Goal: Information Seeking & Learning: Understand process/instructions

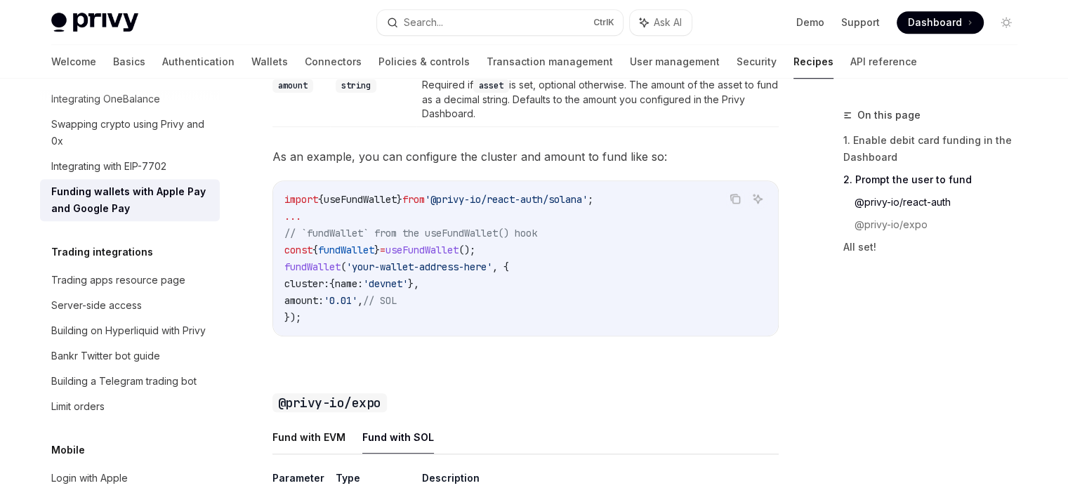
scroll to position [1182, 0]
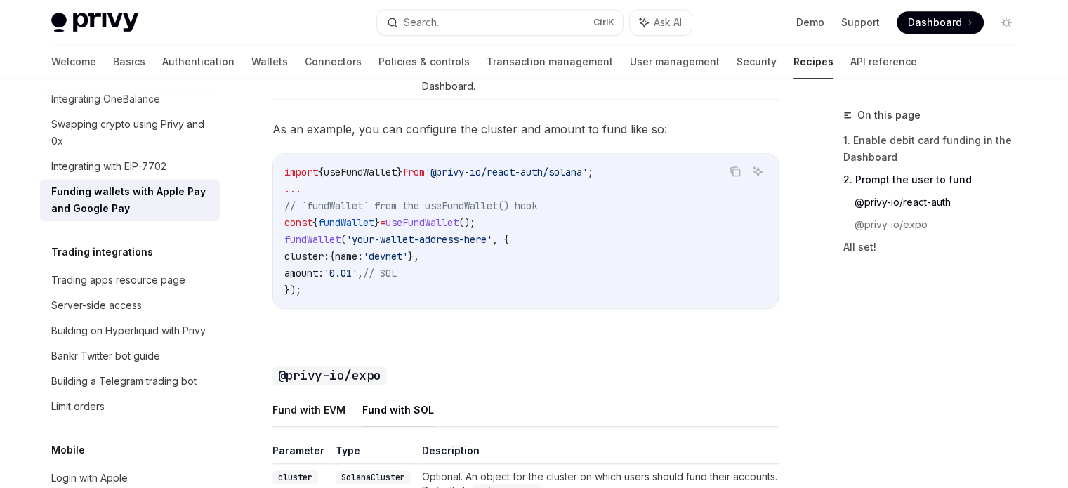
click at [337, 229] on span "fundWallet" at bounding box center [346, 222] width 56 height 13
click at [447, 296] on code "import { useFundWallet } from '@privy-io/react-auth/solana' ; ... // `fundWalle…" at bounding box center [525, 231] width 482 height 135
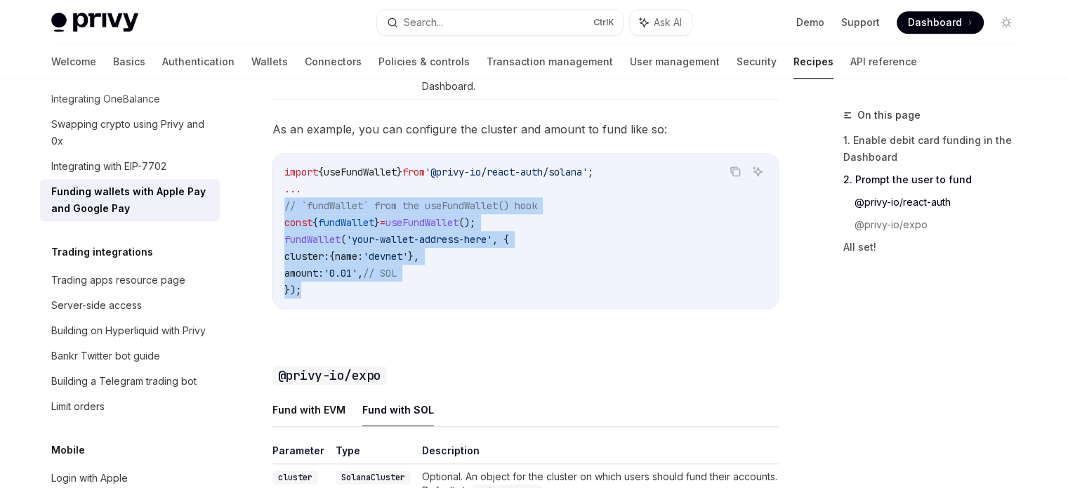
drag, startPoint x: 401, startPoint y: 301, endPoint x: 322, endPoint y: 255, distance: 90.9
click at [253, 224] on div "Payments and gas sponsorship Funding wallets with Apple Pay and Google Pay Open…" at bounding box center [393, 15] width 775 height 2182
click at [427, 296] on code "import { useFundWallet } from '@privy-io/react-auth/solana' ; ... // `fundWalle…" at bounding box center [525, 231] width 482 height 135
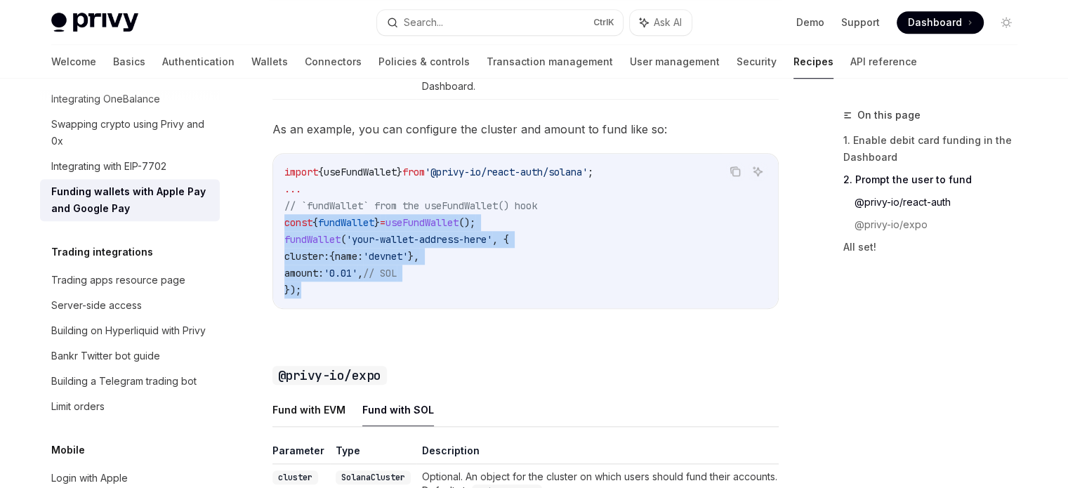
drag, startPoint x: 312, startPoint y: 303, endPoint x: 272, endPoint y: 232, distance: 81.2
click at [272, 232] on div "Copy Ask AI import { useFundWallet } from '@privy-io/react-auth/solana' ; ... /…" at bounding box center [525, 231] width 506 height 156
click at [358, 298] on code "import { useFundWallet } from '@privy-io/react-auth/solana' ; ... // `fundWalle…" at bounding box center [525, 231] width 482 height 135
drag, startPoint x: 345, startPoint y: 305, endPoint x: 256, endPoint y: 230, distance: 116.6
click at [256, 230] on div "Payments and gas sponsorship Funding wallets with Apple Pay and Google Pay Open…" at bounding box center [393, 15] width 775 height 2182
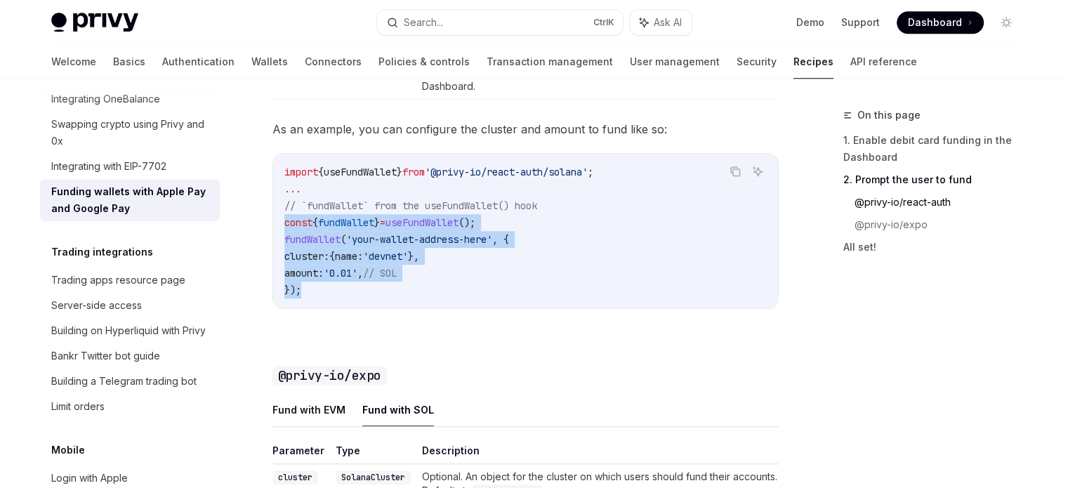
click at [341, 279] on span "'0.01'" at bounding box center [341, 273] width 34 height 13
drag, startPoint x: 329, startPoint y: 305, endPoint x: 284, endPoint y: 235, distance: 83.0
click at [284, 235] on code "import { useFundWallet } from '@privy-io/react-auth/solana' ; ... // `fundWalle…" at bounding box center [525, 231] width 482 height 135
copy code "const { fundWallet } = useFundWallet (); fundWallet ( 'your-wallet-address-here…"
click at [412, 308] on div "import { useFundWallet } from '@privy-io/react-auth/solana' ; ... // `fundWalle…" at bounding box center [525, 231] width 505 height 154
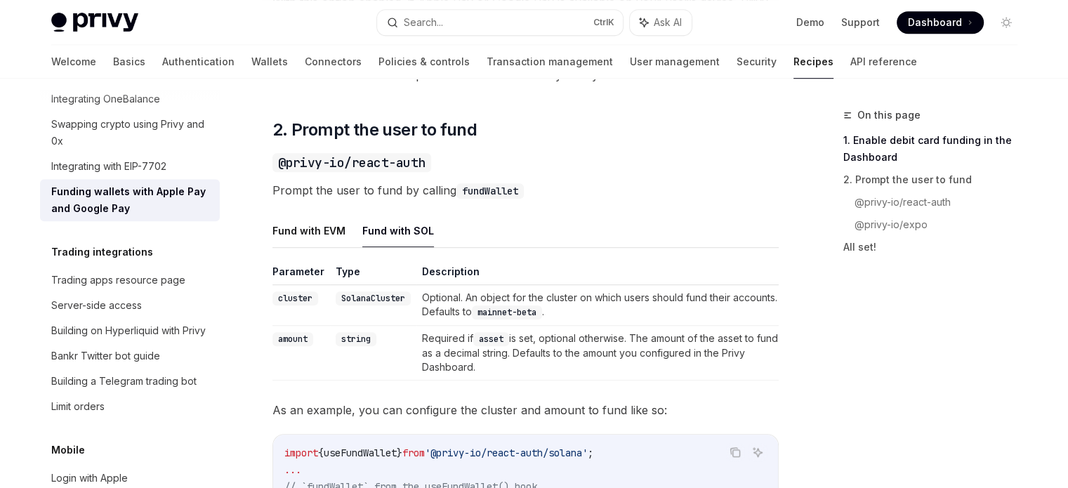
scroll to position [1253, 0]
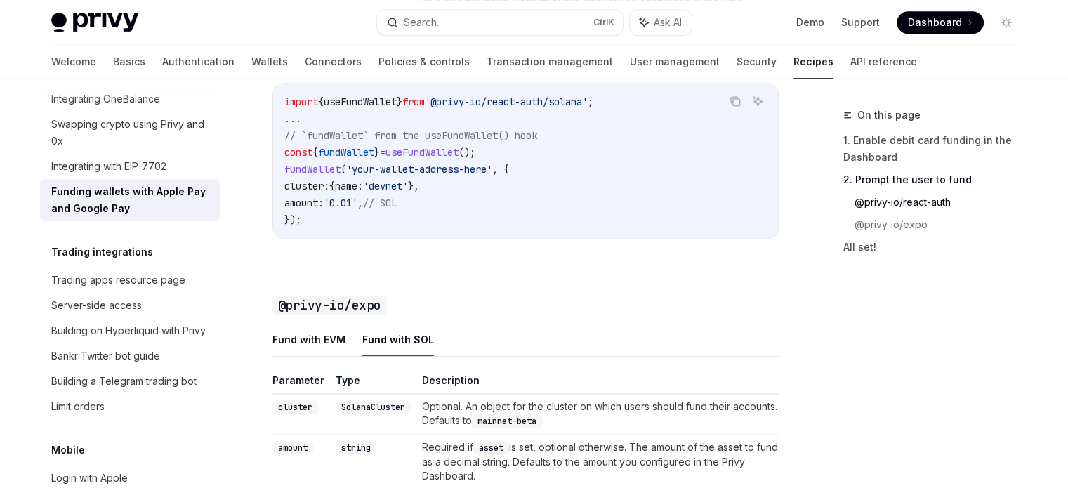
click at [368, 108] on span "useFundWallet" at bounding box center [360, 101] width 73 height 13
copy span "useFundWallet"
click at [344, 159] on span "fundWallet" at bounding box center [346, 152] width 56 height 13
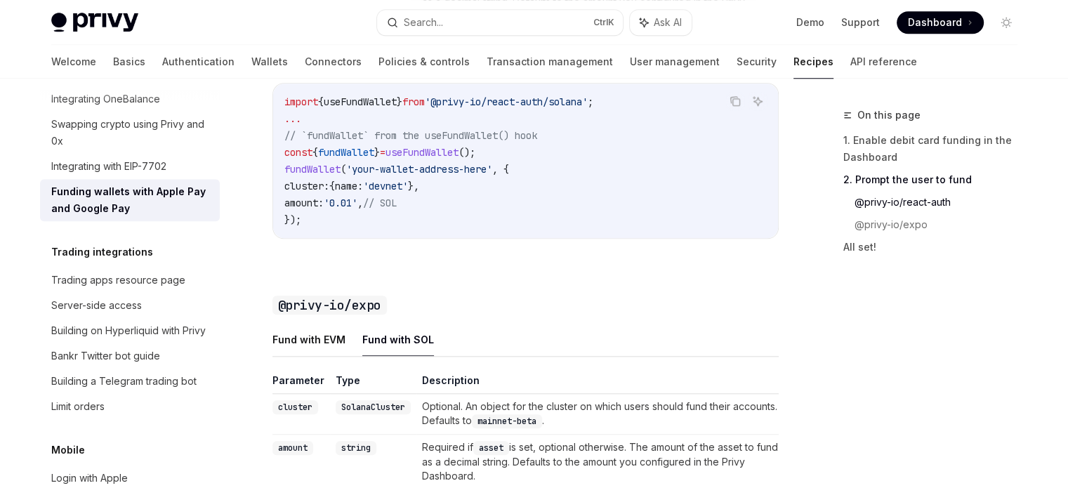
click at [320, 227] on code "import { useFundWallet } from '@privy-io/react-auth/solana' ; ... // `fundWalle…" at bounding box center [525, 160] width 482 height 135
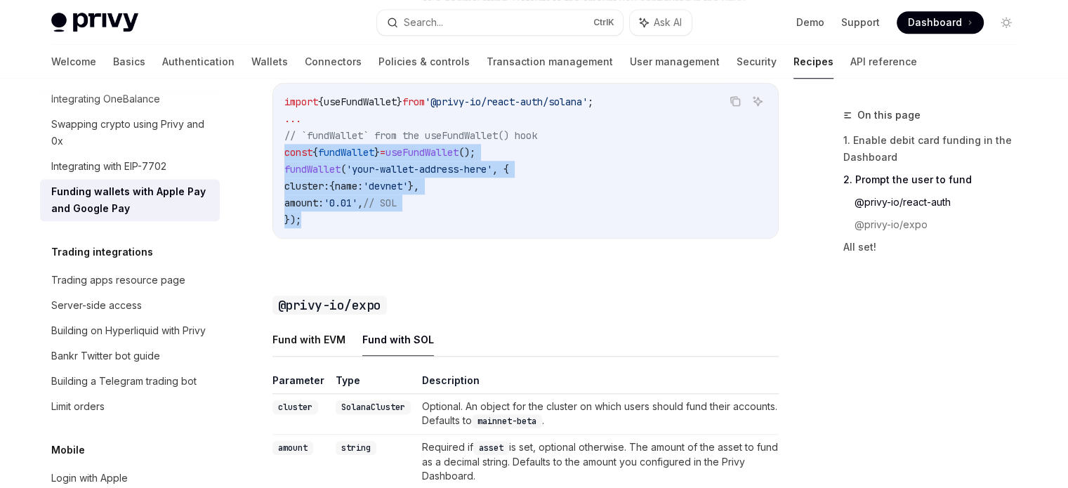
drag, startPoint x: 322, startPoint y: 231, endPoint x: 321, endPoint y: 172, distance: 59.0
click at [279, 171] on div "import { useFundWallet } from '@privy-io/react-auth/solana' ; ... // `fundWalle…" at bounding box center [525, 161] width 505 height 154
click at [334, 159] on span "fundWallet" at bounding box center [346, 152] width 56 height 13
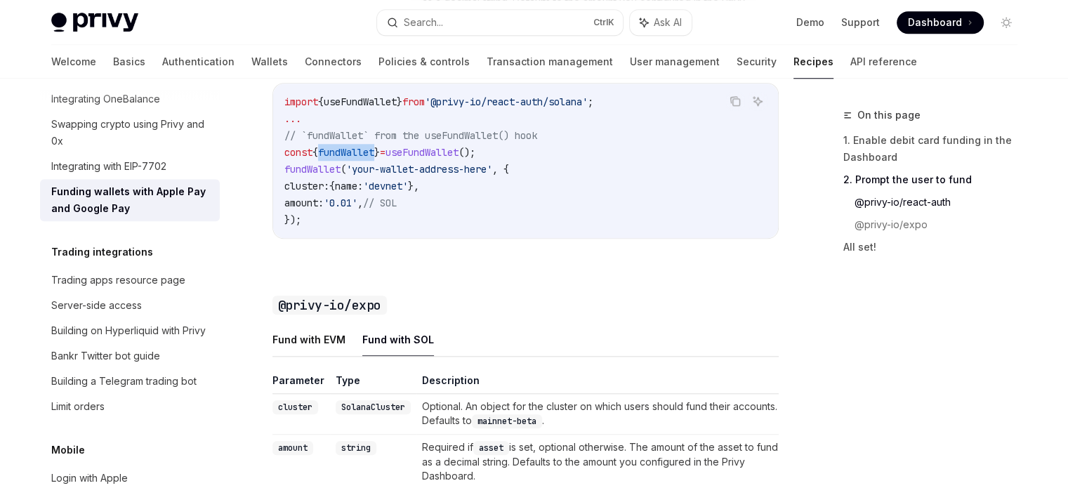
click at [334, 159] on span "fundWallet" at bounding box center [346, 152] width 56 height 13
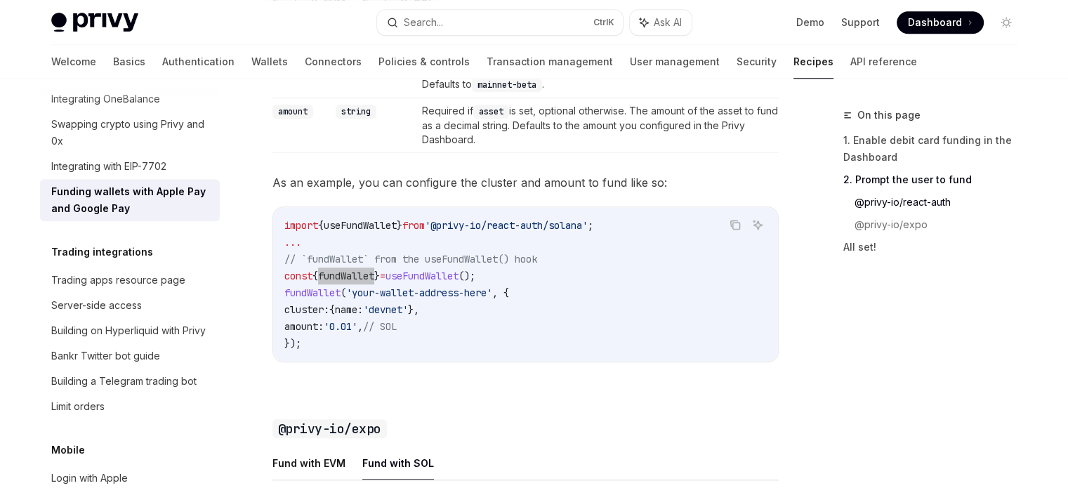
scroll to position [1112, 0]
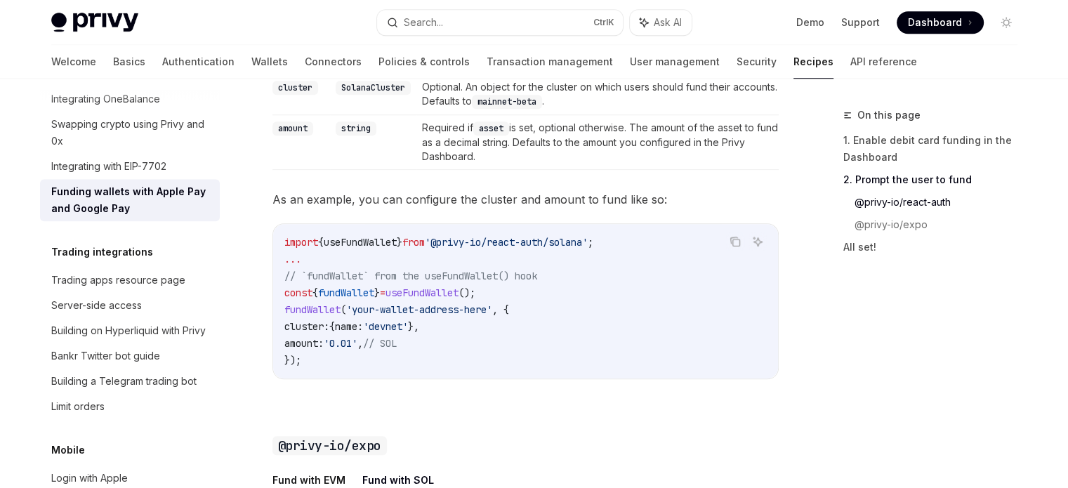
click at [536, 348] on code "import { useFundWallet } from '@privy-io/react-auth/solana' ; ... // `fundWalle…" at bounding box center [525, 301] width 482 height 135
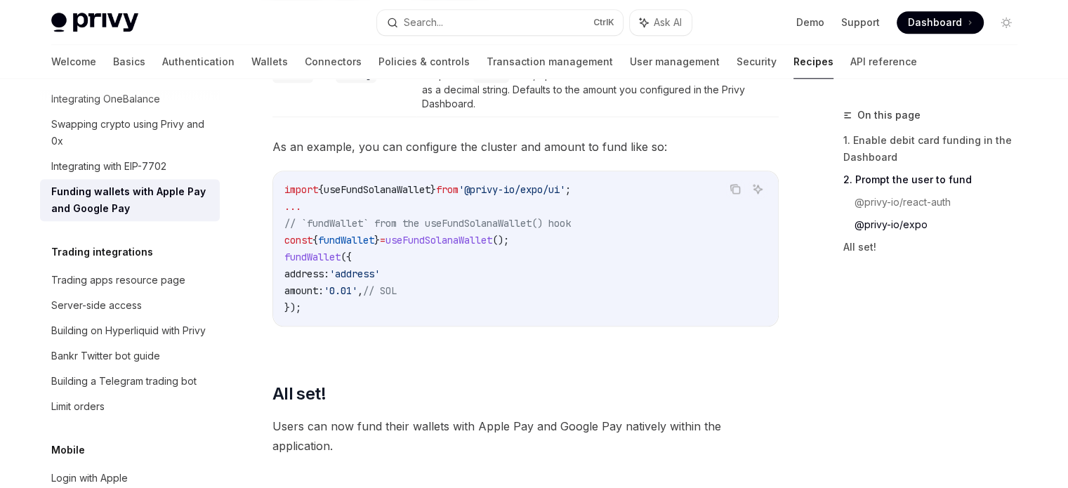
scroll to position [1604, 0]
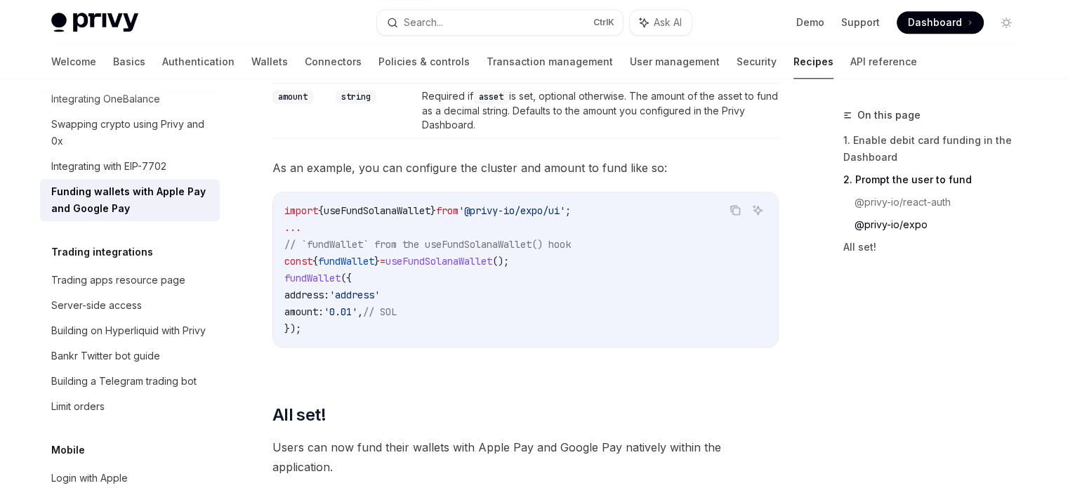
click at [371, 301] on span "'address'" at bounding box center [354, 295] width 51 height 13
click at [450, 314] on code "import { useFundSolanaWallet } from '@privy-io/expo/ui' ; ... // `fundWallet` f…" at bounding box center [525, 269] width 482 height 135
click at [360, 301] on span "'address'" at bounding box center [354, 295] width 51 height 13
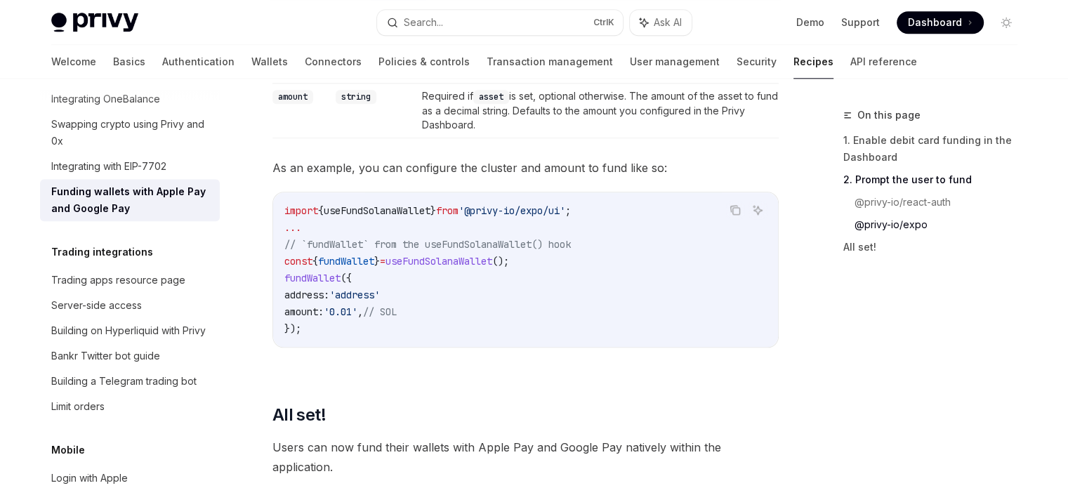
click at [348, 318] on span "'0.01'" at bounding box center [341, 311] width 34 height 13
drag, startPoint x: 348, startPoint y: 326, endPoint x: 376, endPoint y: 324, distance: 28.2
click at [357, 318] on span "'0.01'" at bounding box center [341, 311] width 34 height 13
click at [474, 326] on code "import { useFundSolanaWallet } from '@privy-io/expo/ui' ; ... // `fundWallet` f…" at bounding box center [525, 269] width 482 height 135
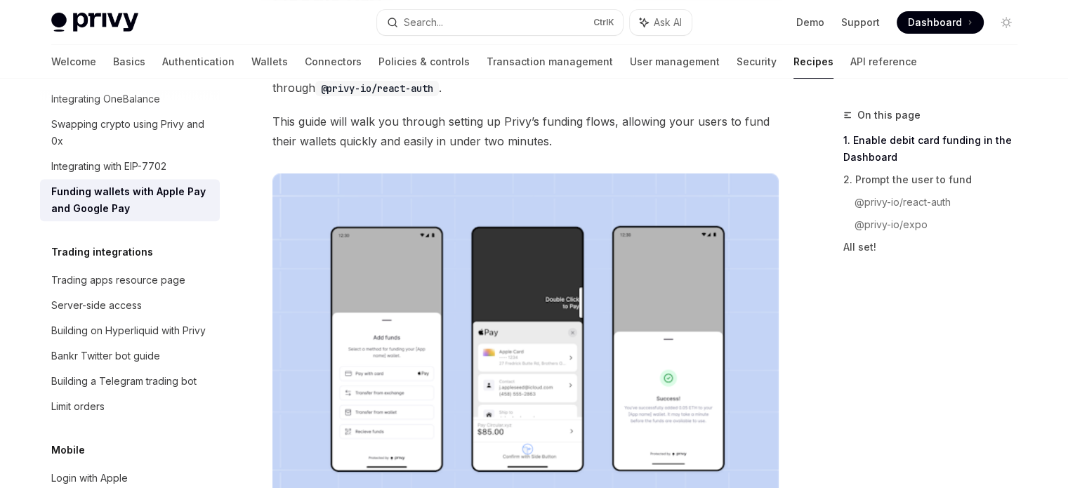
scroll to position [0, 0]
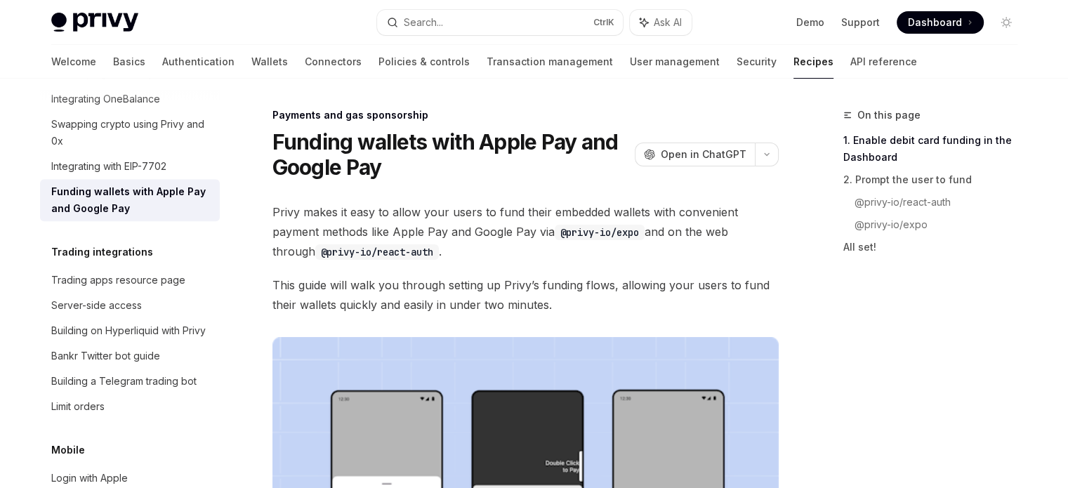
click at [282, 210] on span "Privy makes it easy to allow your users to fund their embedded wallets with con…" at bounding box center [525, 231] width 506 height 59
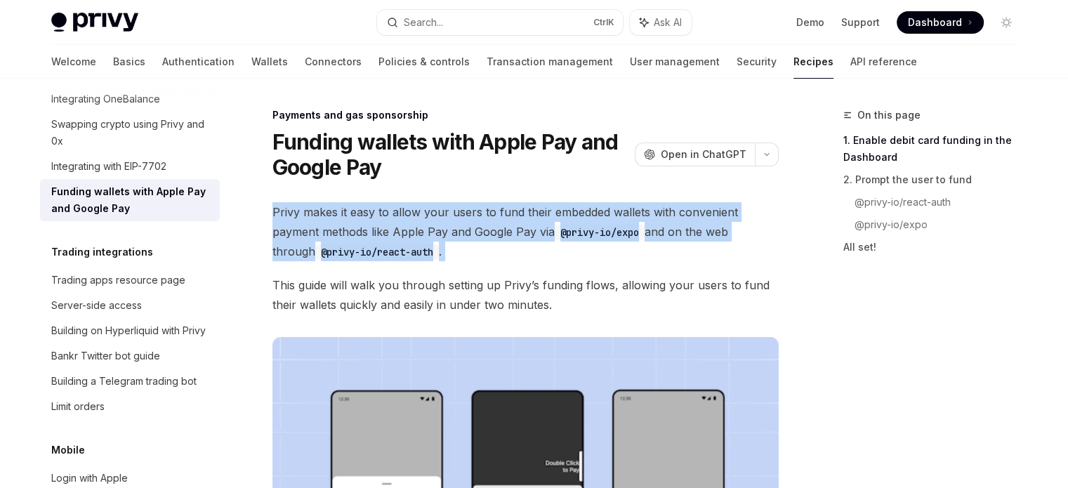
drag, startPoint x: 282, startPoint y: 210, endPoint x: 403, endPoint y: 253, distance: 128.1
click at [403, 253] on span "Privy makes it easy to allow your users to fund their embedded wallets with con…" at bounding box center [525, 231] width 506 height 59
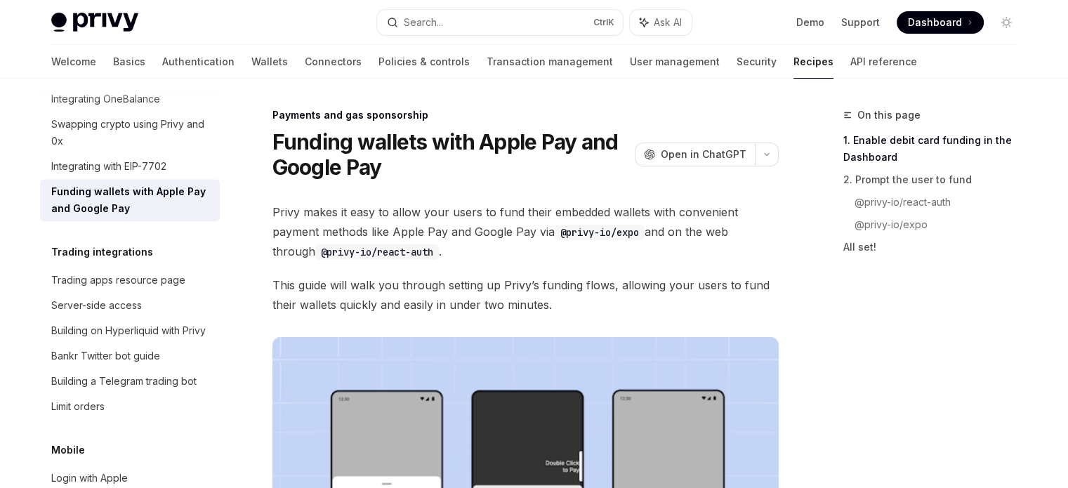
click at [281, 282] on span "This guide will walk you through setting up Privy’s funding flows, allowing you…" at bounding box center [525, 294] width 506 height 39
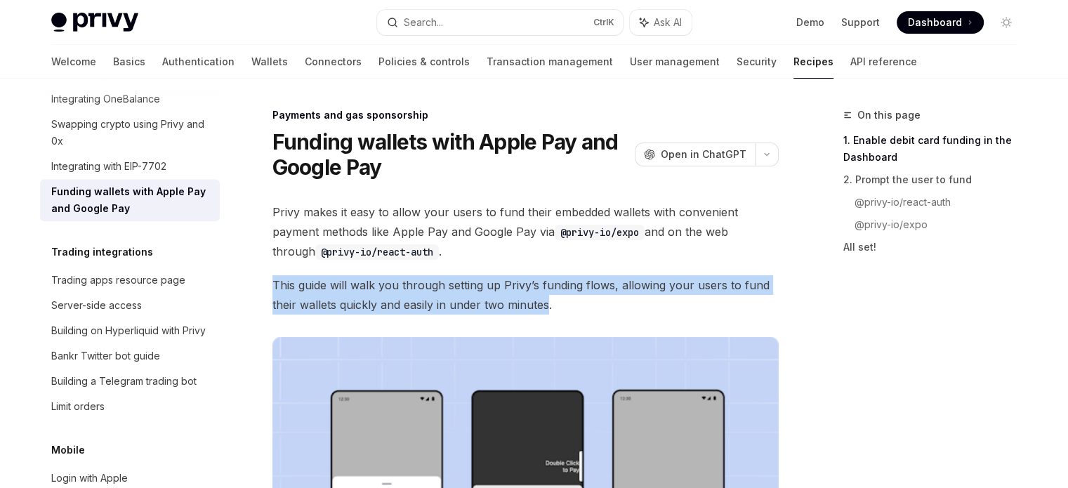
drag, startPoint x: 281, startPoint y: 282, endPoint x: 534, endPoint y: 298, distance: 253.3
click at [518, 300] on span "This guide will walk you through setting up Privy’s funding flows, allowing you…" at bounding box center [525, 294] width 506 height 39
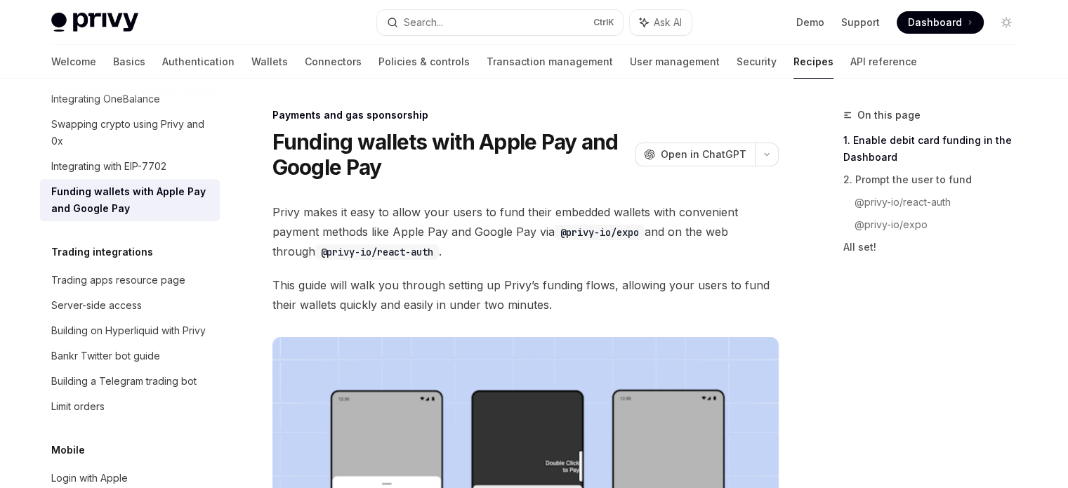
click at [567, 297] on span "This guide will walk you through setting up Privy’s funding flows, allowing you…" at bounding box center [525, 294] width 506 height 39
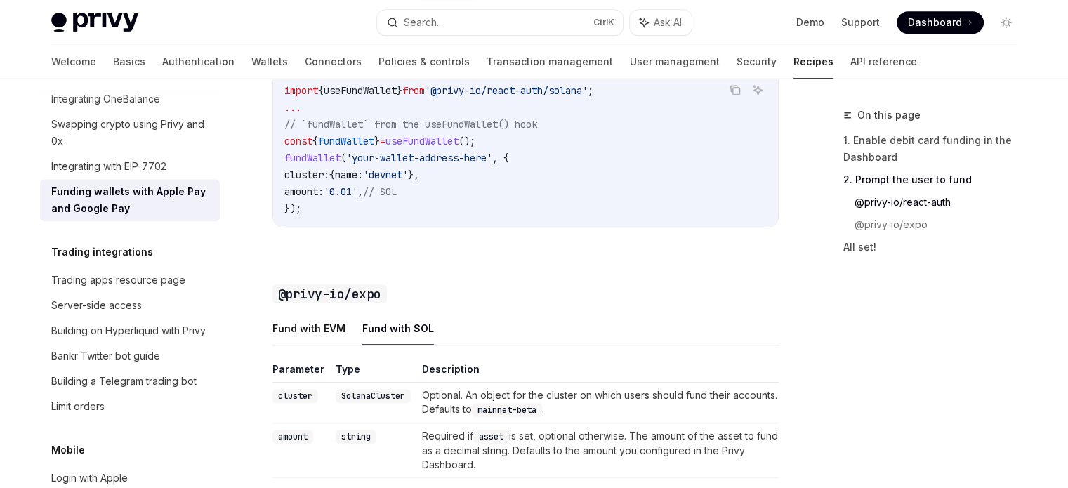
scroll to position [1194, 0]
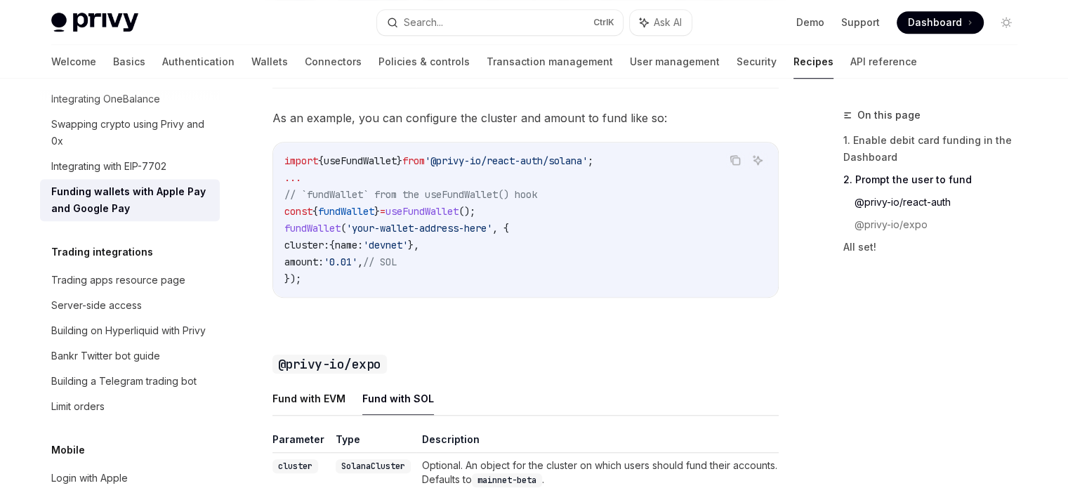
click at [357, 251] on span "name:" at bounding box center [349, 245] width 28 height 13
drag, startPoint x: 357, startPoint y: 261, endPoint x: 395, endPoint y: 256, distance: 38.9
click at [395, 251] on span "cluster: { name: 'devnet' }," at bounding box center [351, 245] width 135 height 13
click at [511, 283] on code "import { useFundWallet } from '@privy-io/react-auth/solana' ; ... // `fundWalle…" at bounding box center [525, 219] width 482 height 135
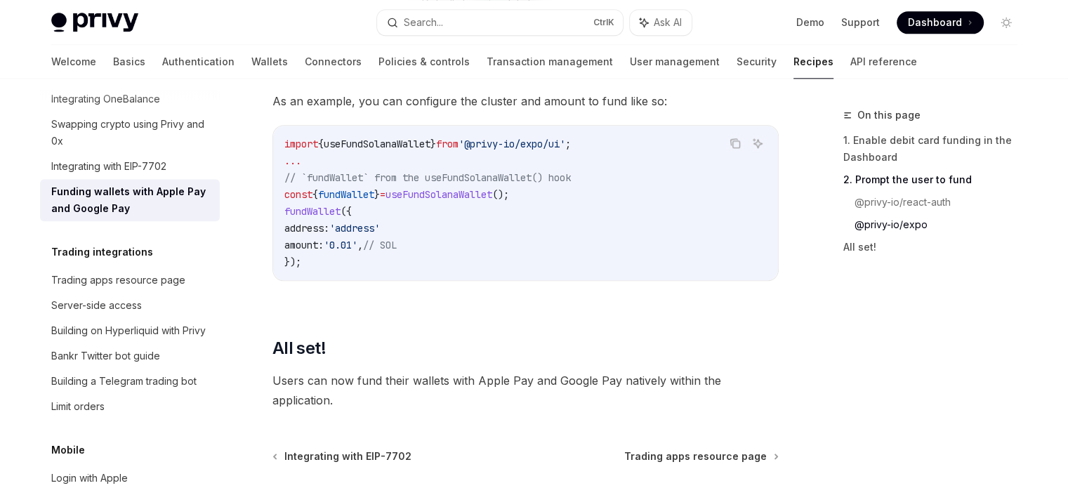
scroll to position [1604, 0]
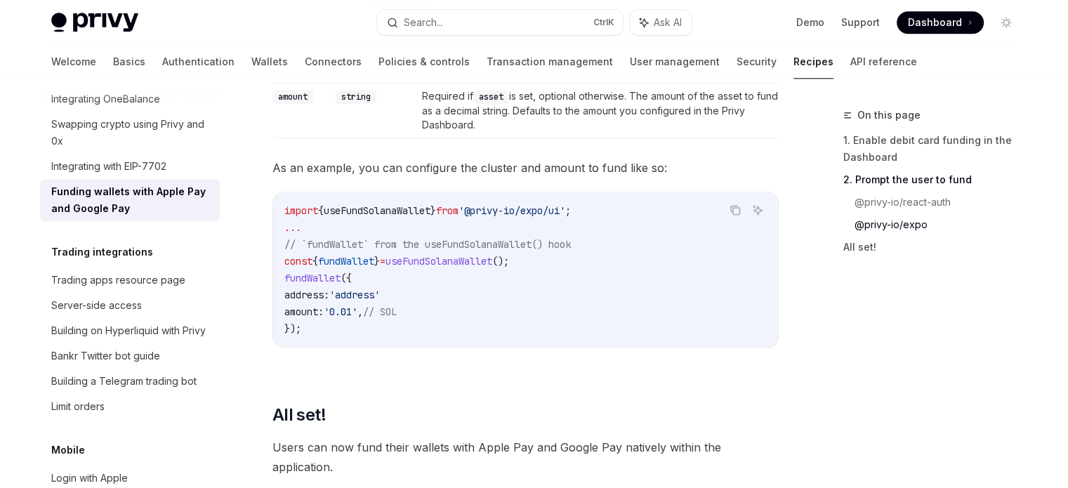
click at [437, 268] on span "useFundSolanaWallet" at bounding box center [439, 261] width 107 height 13
click at [668, 317] on code "import { useFundSolanaWallet } from '@privy-io/expo/ui' ; ... // `fundWallet` f…" at bounding box center [525, 269] width 482 height 135
click at [478, 10] on button "Search... Ctrl K" at bounding box center [500, 22] width 246 height 25
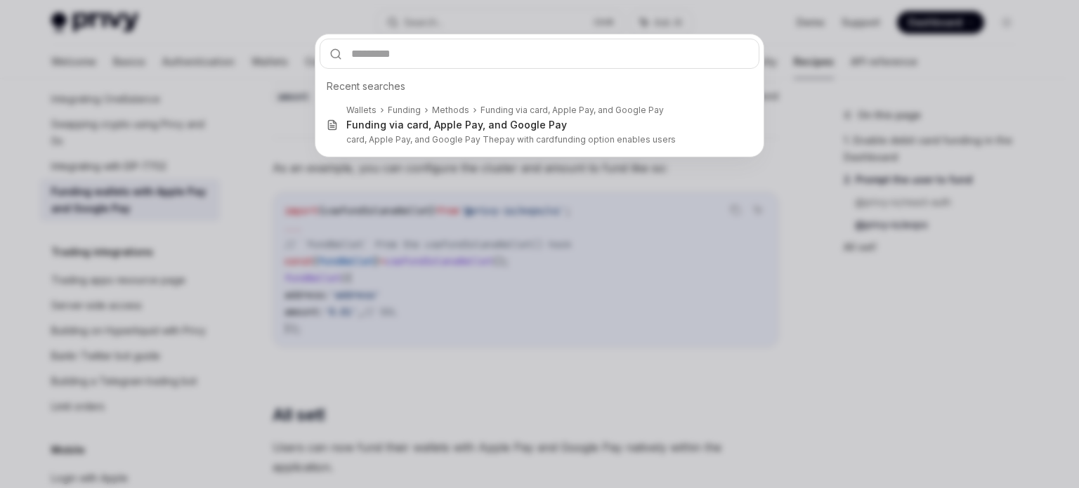
click at [494, 231] on div "Recent searches Wallets Funding Methods Funding via card, Apple Pay, and Google…" at bounding box center [539, 244] width 1079 height 488
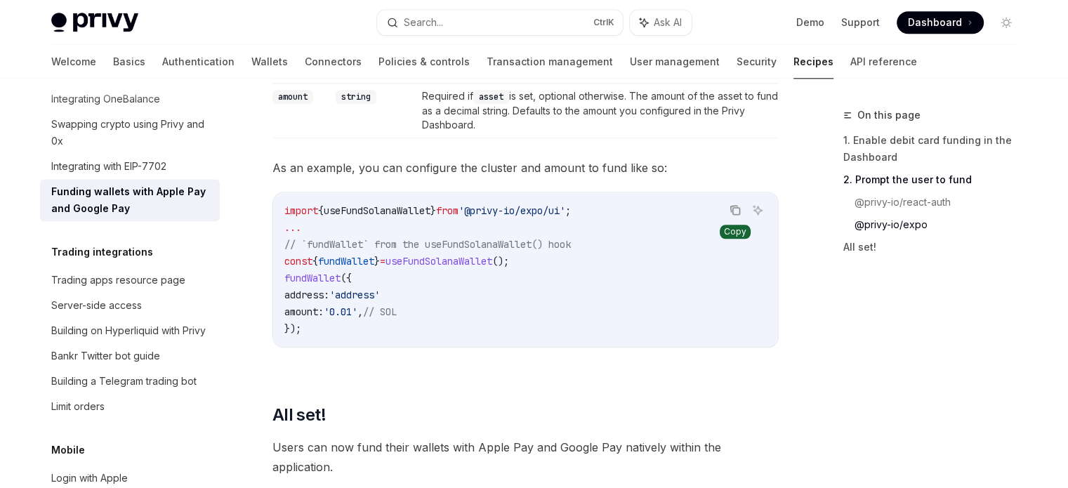
drag, startPoint x: 744, startPoint y: 218, endPoint x: 734, endPoint y: 218, distance: 9.9
click at [744, 218] on code "import { useFundSolanaWallet } from '@privy-io/expo/ui' ; ... // `fundWallet` f…" at bounding box center [525, 269] width 482 height 135
click at [730, 216] on icon "Copy the contents from the code block" at bounding box center [735, 209] width 11 height 11
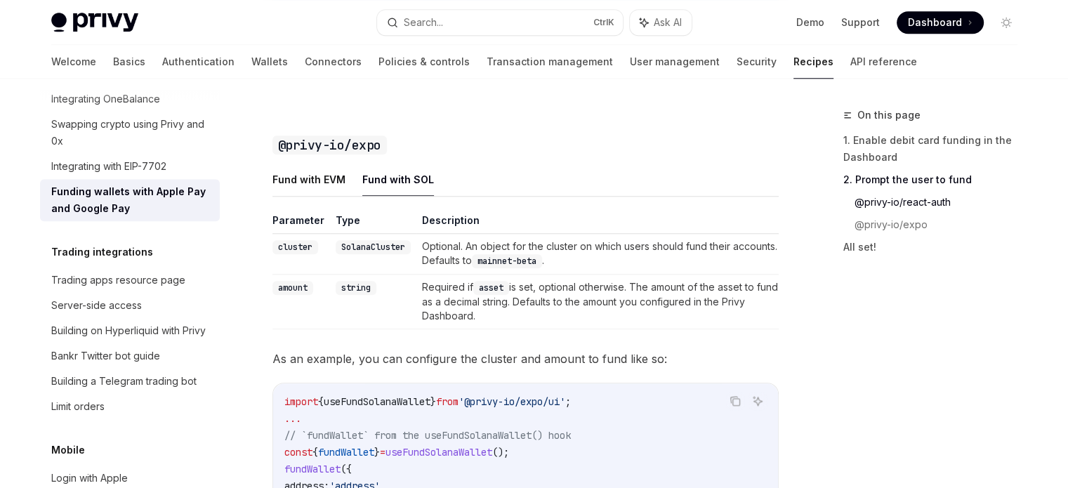
scroll to position [1393, 0]
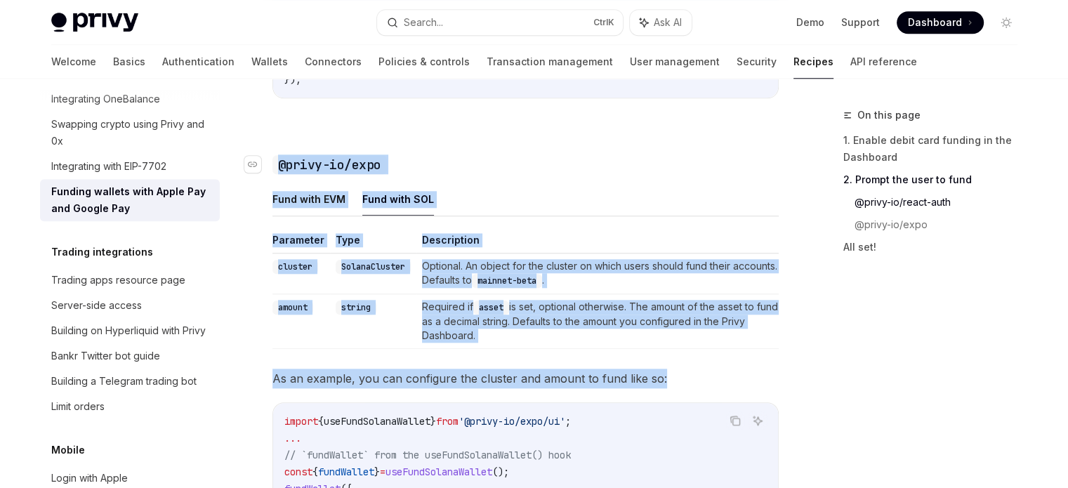
drag, startPoint x: 660, startPoint y: 393, endPoint x: 275, endPoint y: 179, distance: 440.7
copy div "@privy-io/expo Fund with EVM Fund with SOL Parameter Type Description cluster S…"
click at [498, 216] on ul "Fund with EVM Fund with SOL" at bounding box center [525, 200] width 506 height 34
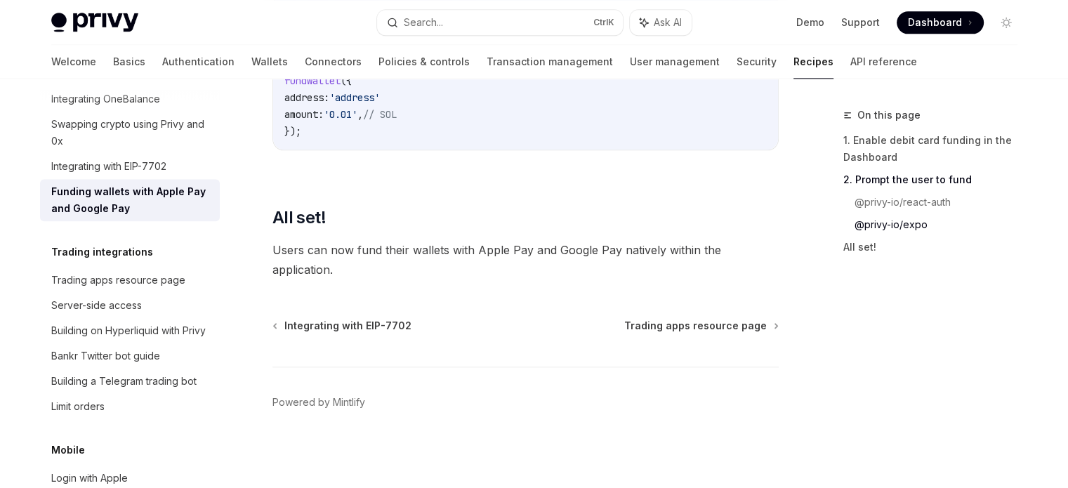
scroll to position [1814, 0]
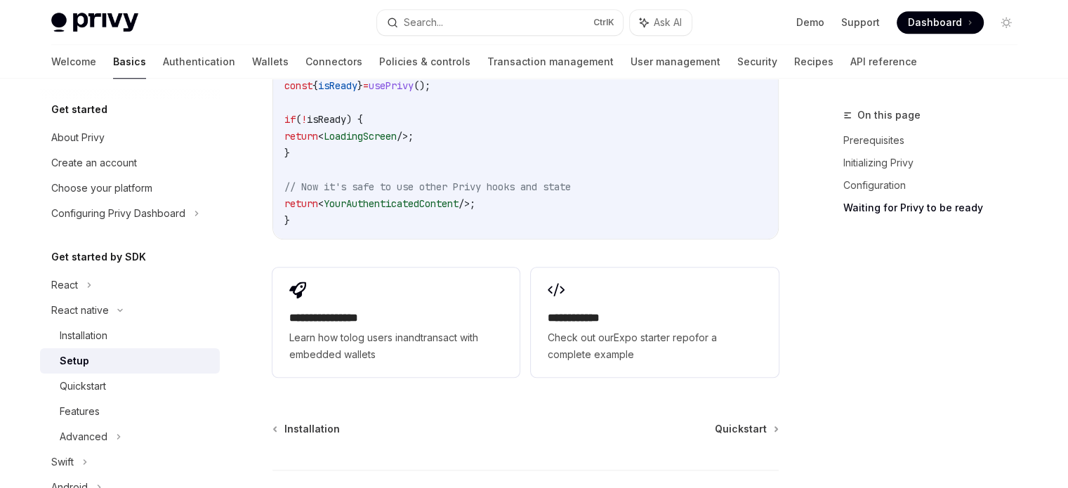
scroll to position [1334, 0]
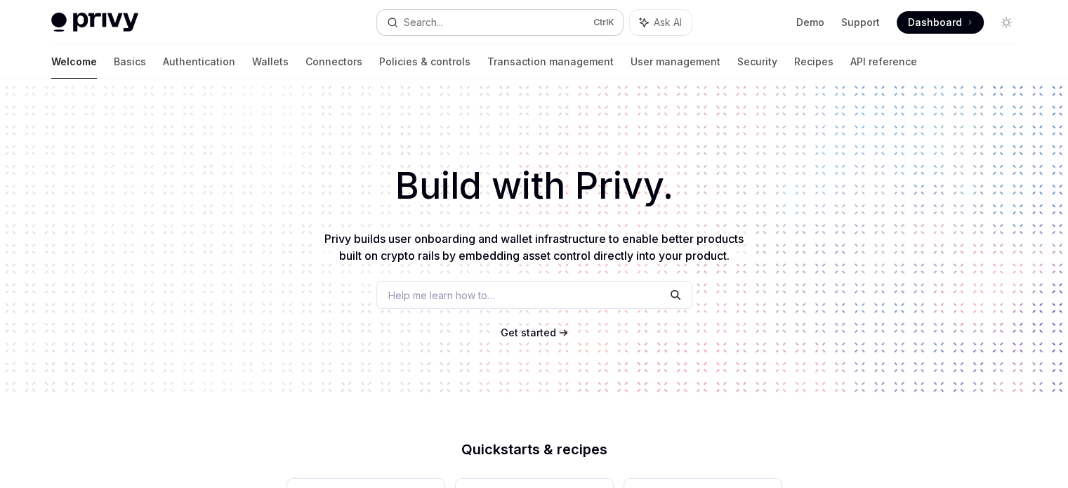
click at [489, 19] on button "Search... Ctrl K" at bounding box center [500, 22] width 246 height 25
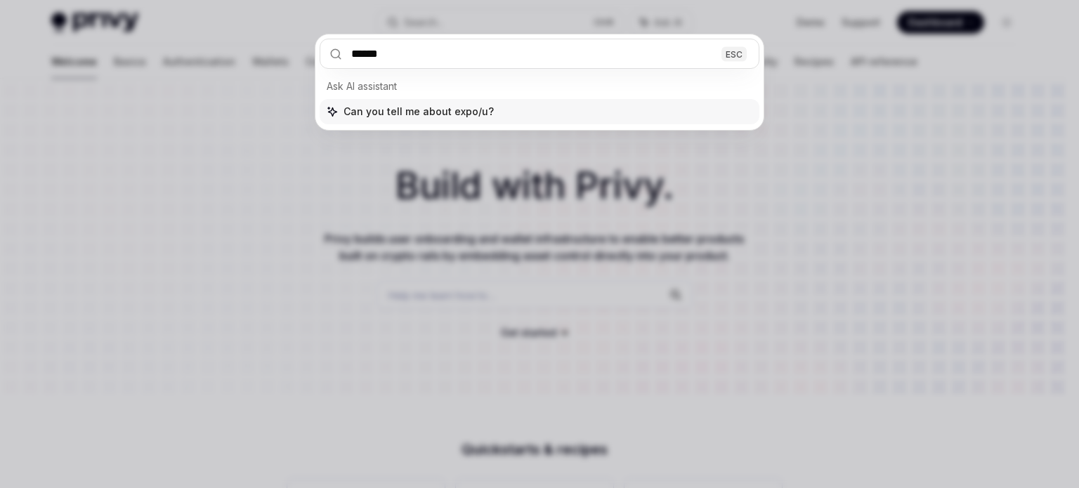
type input "*******"
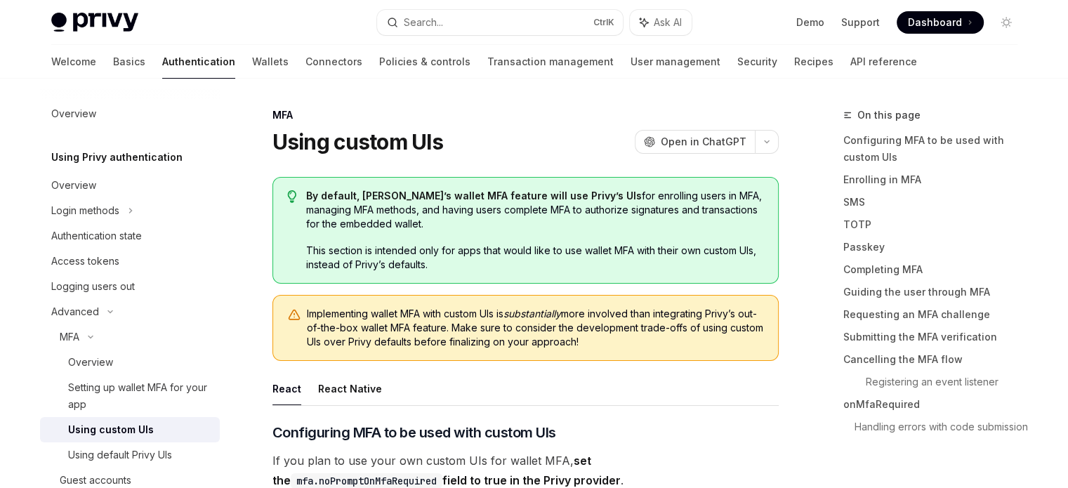
type textarea "*"
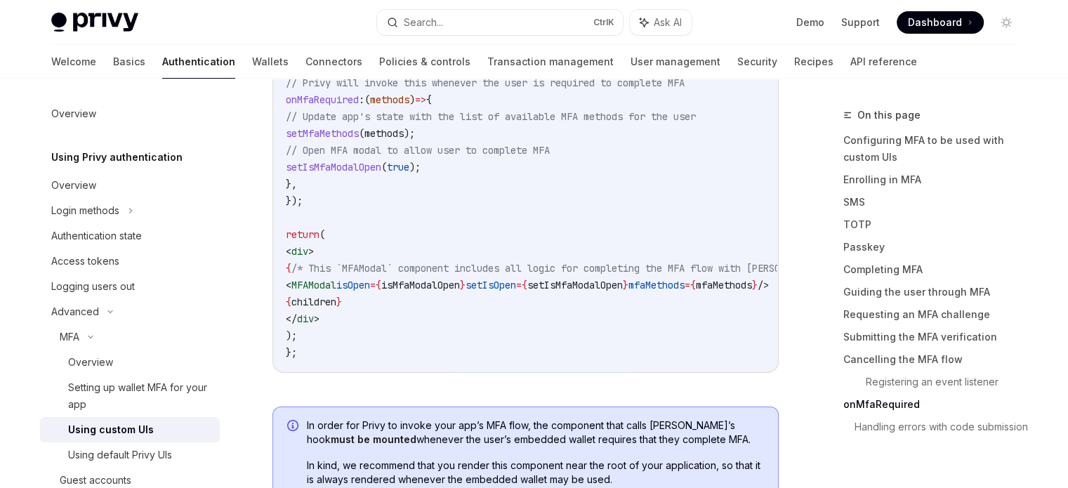
scroll to position [5407, 0]
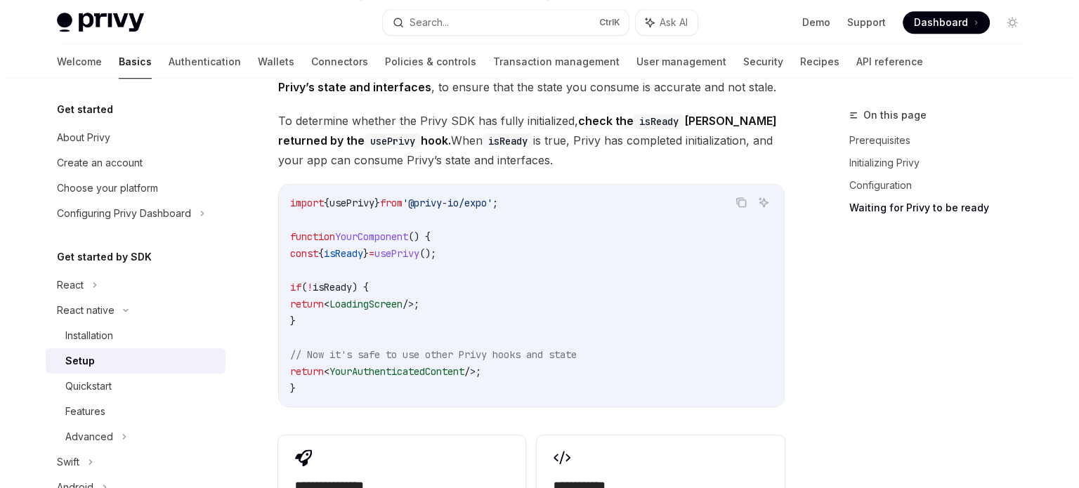
scroll to position [1124, 0]
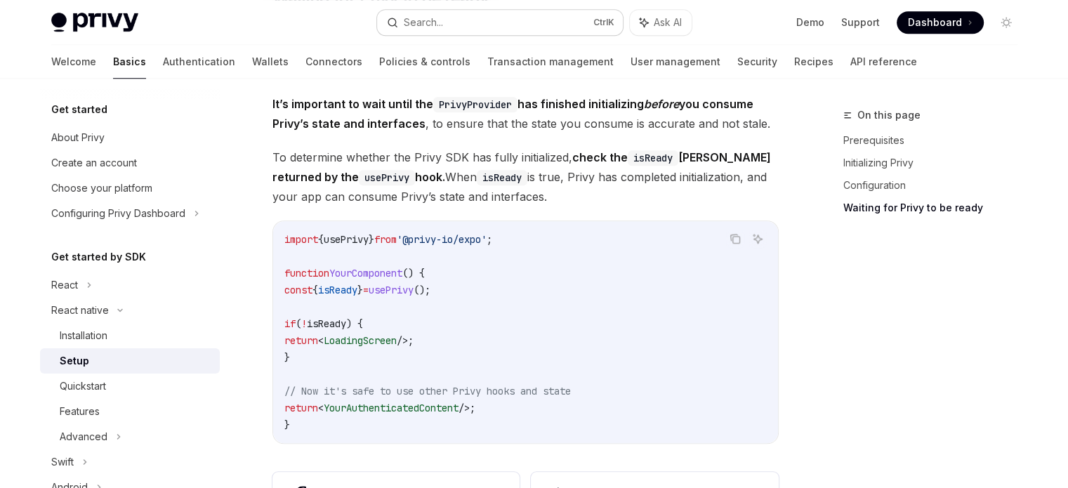
click at [462, 13] on button "Search... Ctrl K" at bounding box center [500, 22] width 246 height 25
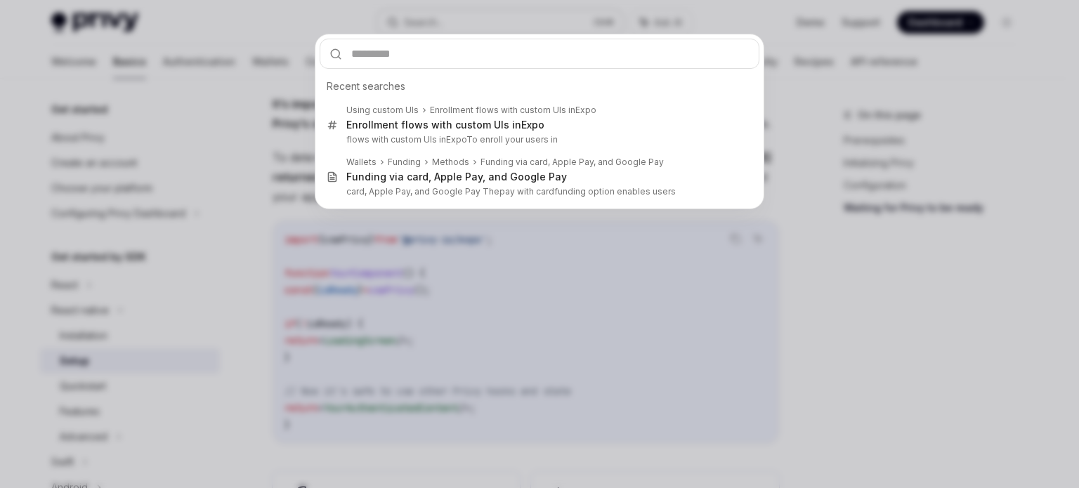
type input "**********"
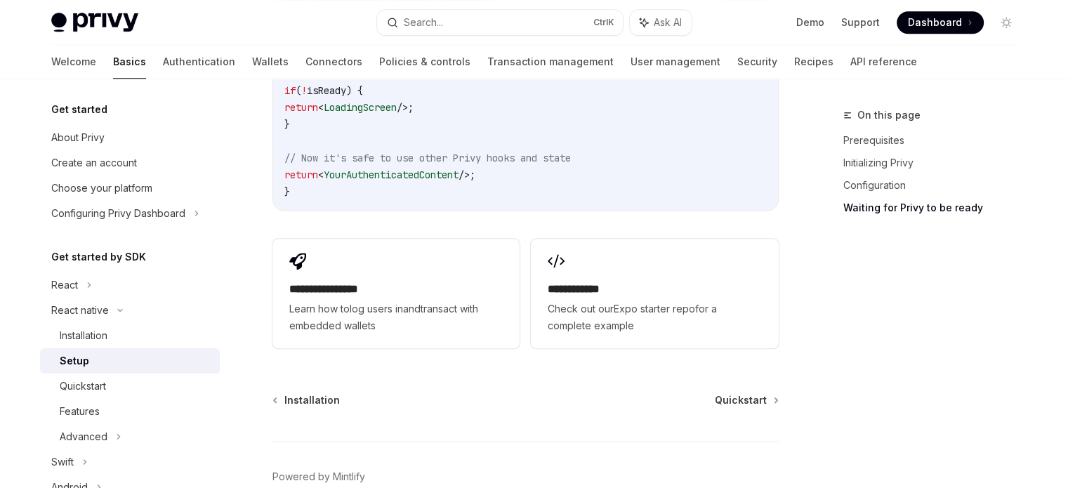
scroll to position [1413, 0]
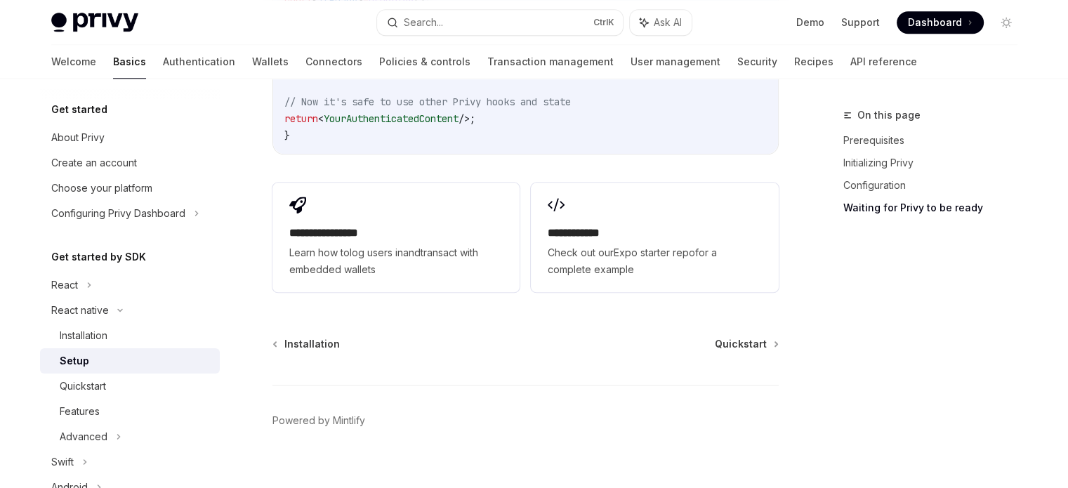
click at [765, 223] on div "**********" at bounding box center [654, 238] width 247 height 110
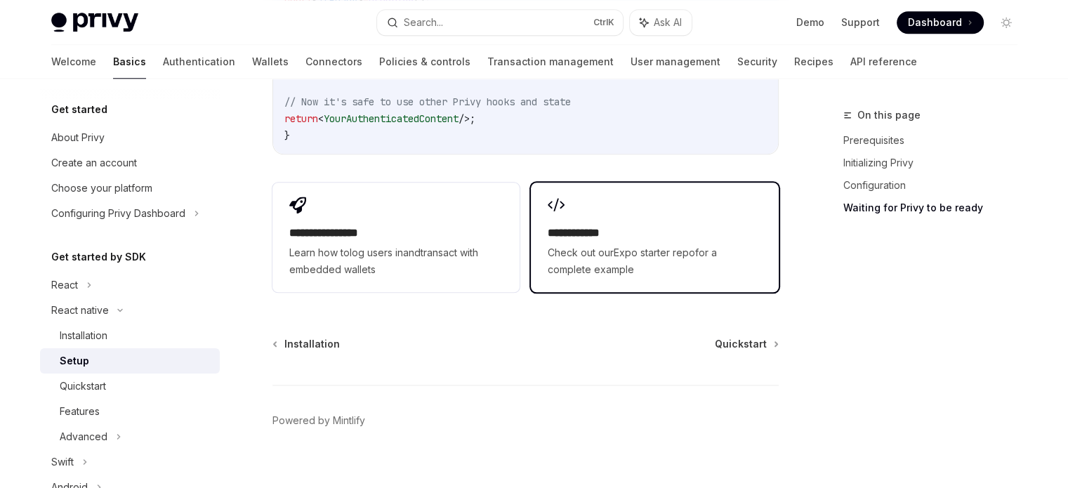
scroll to position [921, 0]
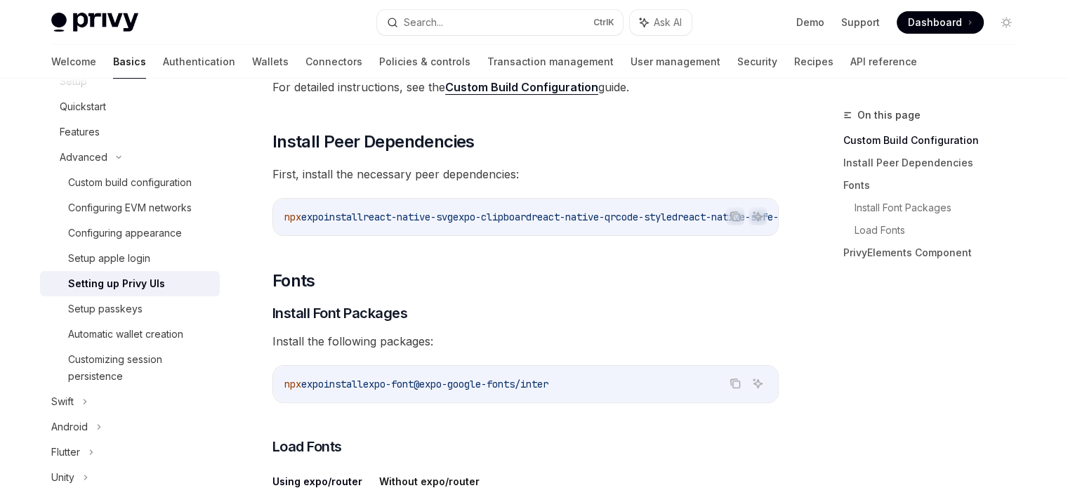
scroll to position [281, 0]
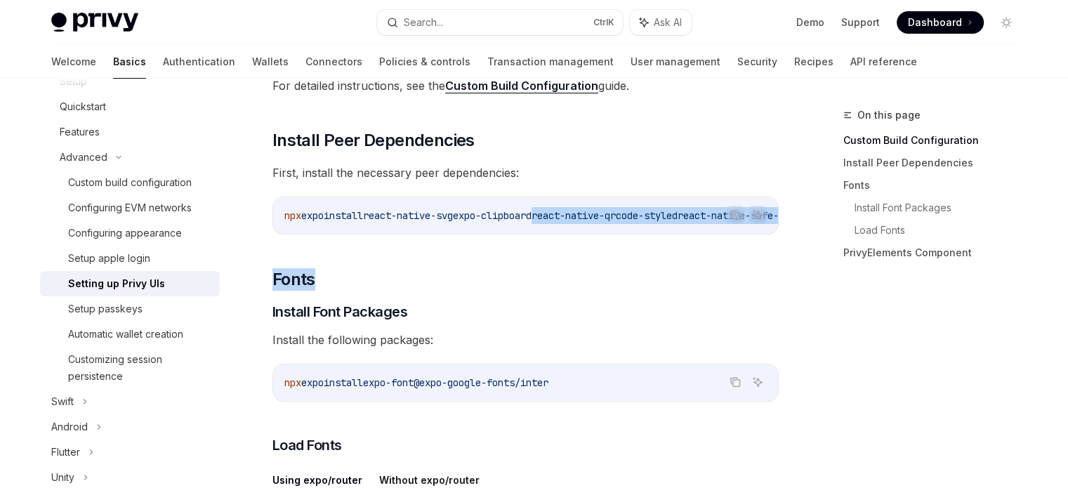
drag, startPoint x: 514, startPoint y: 240, endPoint x: 560, endPoint y: 237, distance: 45.8
click at [586, 284] on h2 "​ Fonts" at bounding box center [525, 279] width 506 height 22
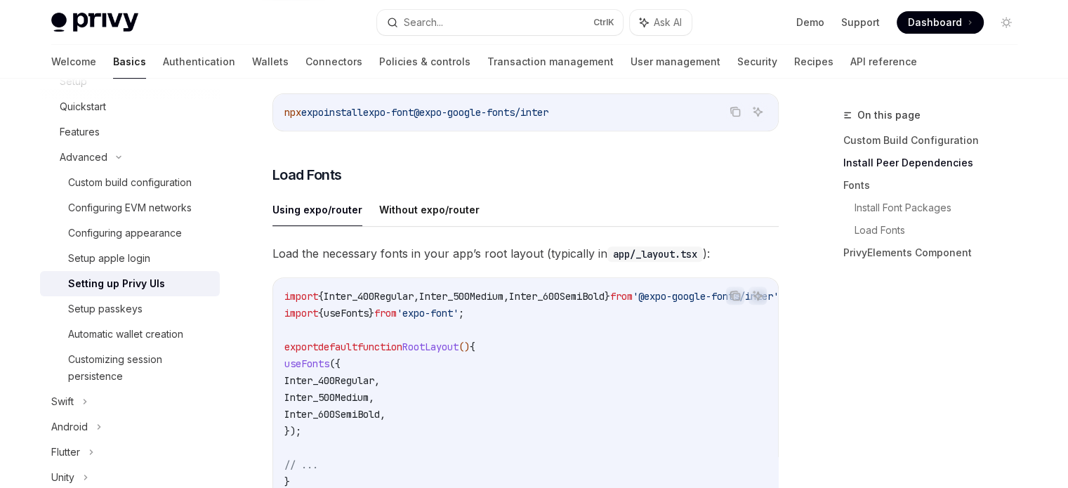
scroll to position [562, 0]
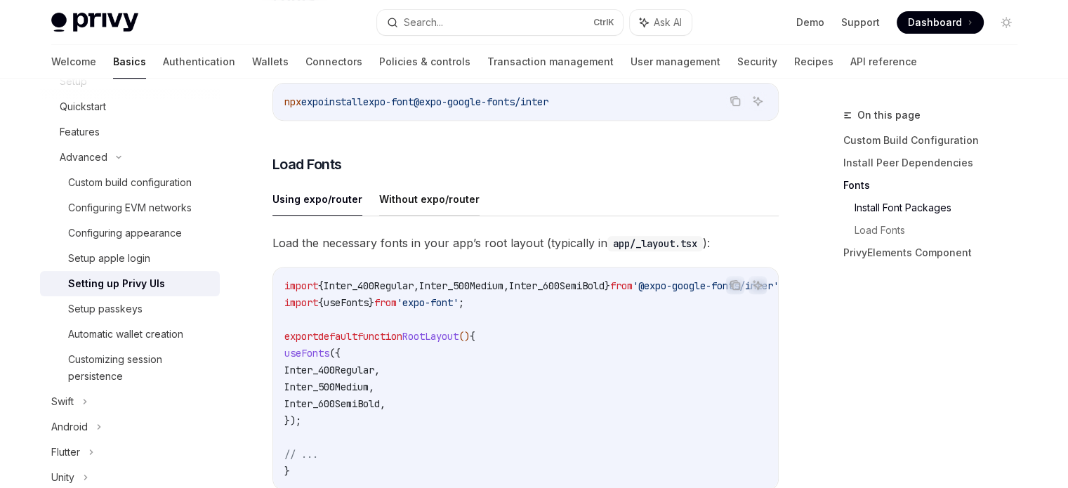
click at [379, 216] on button "Without expo/router" at bounding box center [429, 199] width 100 height 33
click at [316, 202] on button "Using expo/router" at bounding box center [317, 199] width 90 height 33
type textarea "*"
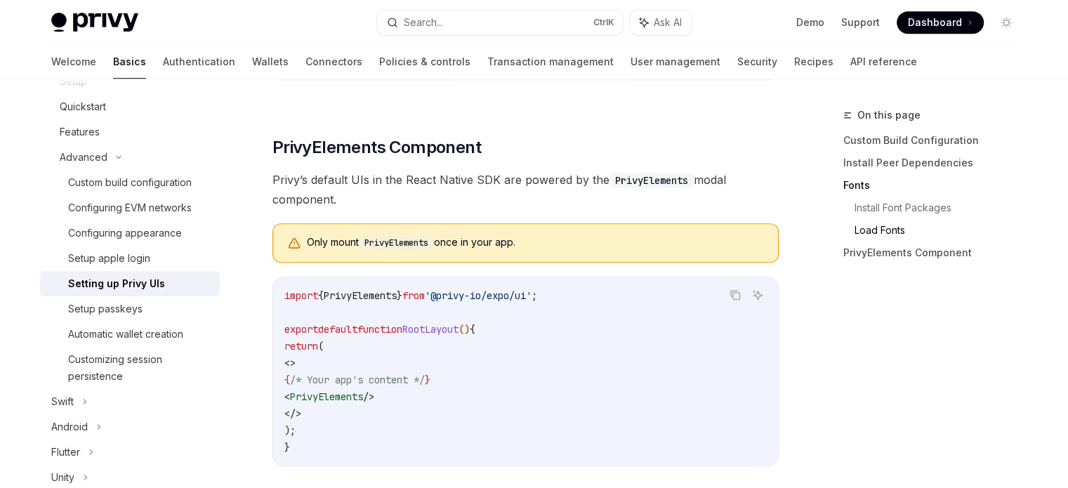
scroll to position [983, 0]
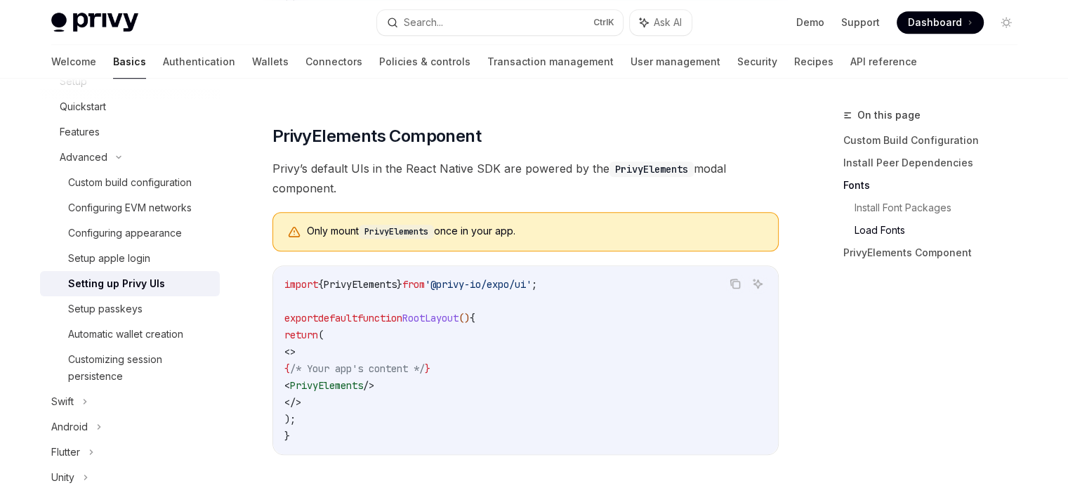
click at [374, 239] on code "PrivyElements" at bounding box center [396, 232] width 75 height 14
click at [471, 235] on div "Only mount PrivyElements once in your app." at bounding box center [535, 231] width 457 height 15
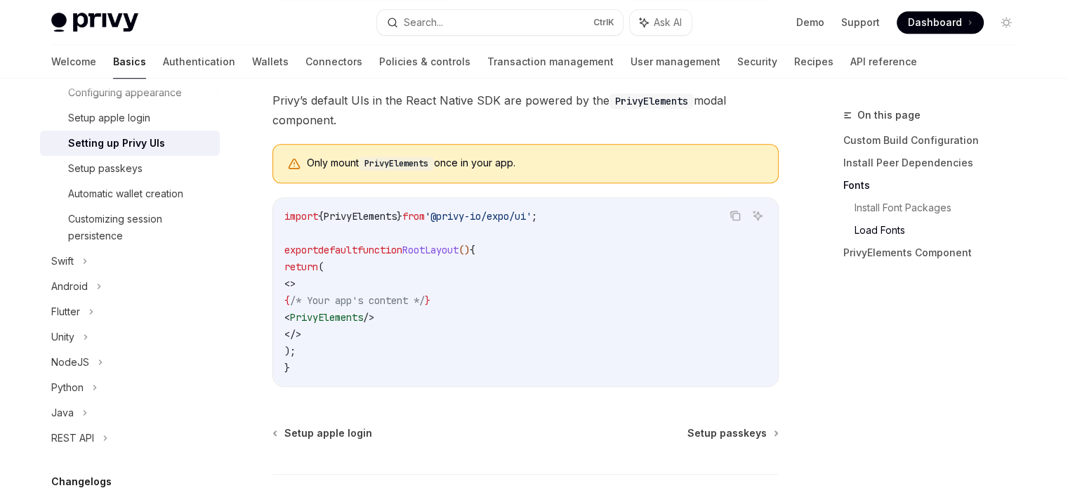
scroll to position [1053, 0]
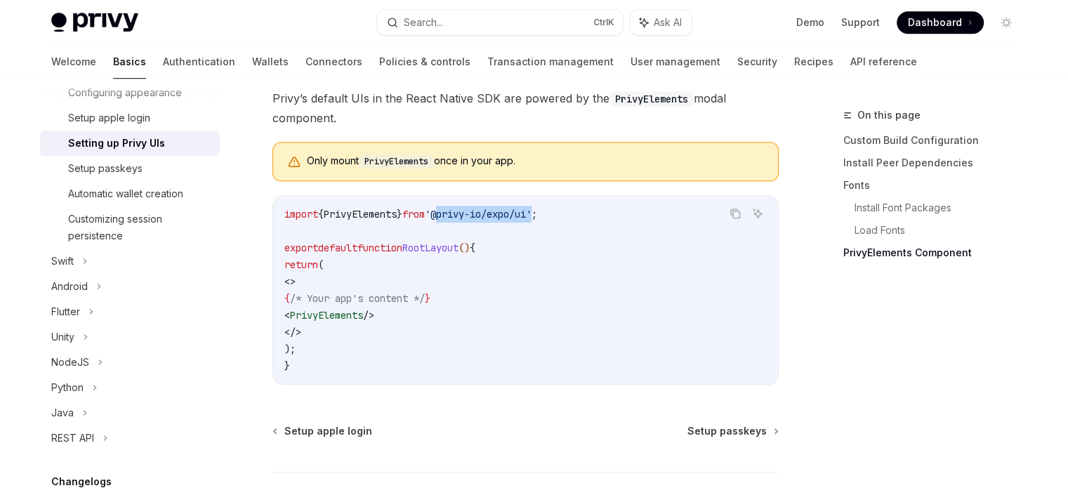
drag, startPoint x: 456, startPoint y: 224, endPoint x: 555, endPoint y: 223, distance: 99.0
click at [532, 220] on span "'@privy-io/expo/ui'" at bounding box center [478, 214] width 107 height 13
copy span "@privy-io/expo/ui"
click at [562, 319] on code "import { PrivyElements } from '@privy-io/expo/ui' ; export default function Roo…" at bounding box center [525, 290] width 482 height 169
click at [362, 220] on span "PrivyElements" at bounding box center [360, 214] width 73 height 13
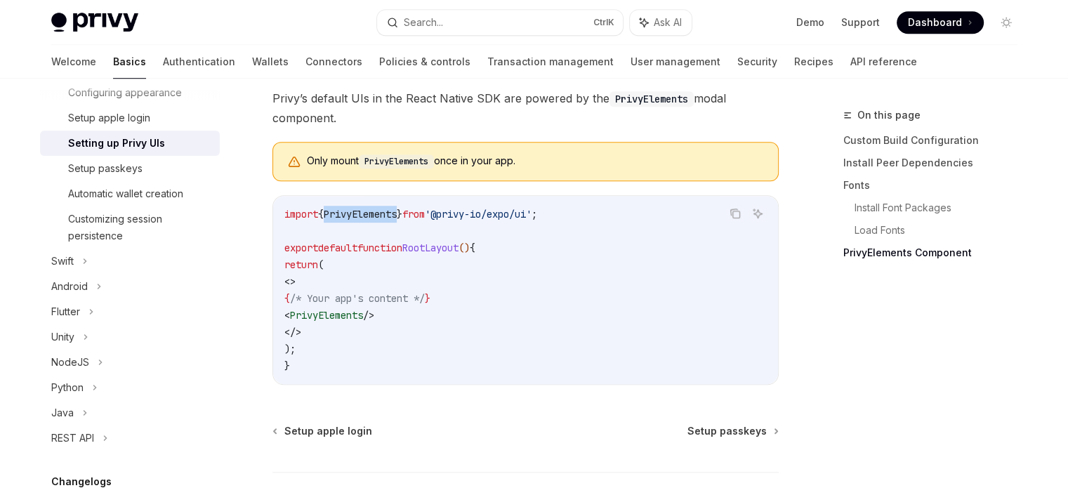
click at [362, 220] on span "PrivyElements" at bounding box center [360, 214] width 73 height 13
copy span "PrivyElements"
click at [572, 295] on code "import { PrivyElements } from '@privy-io/expo/ui' ; export default function Roo…" at bounding box center [525, 290] width 482 height 169
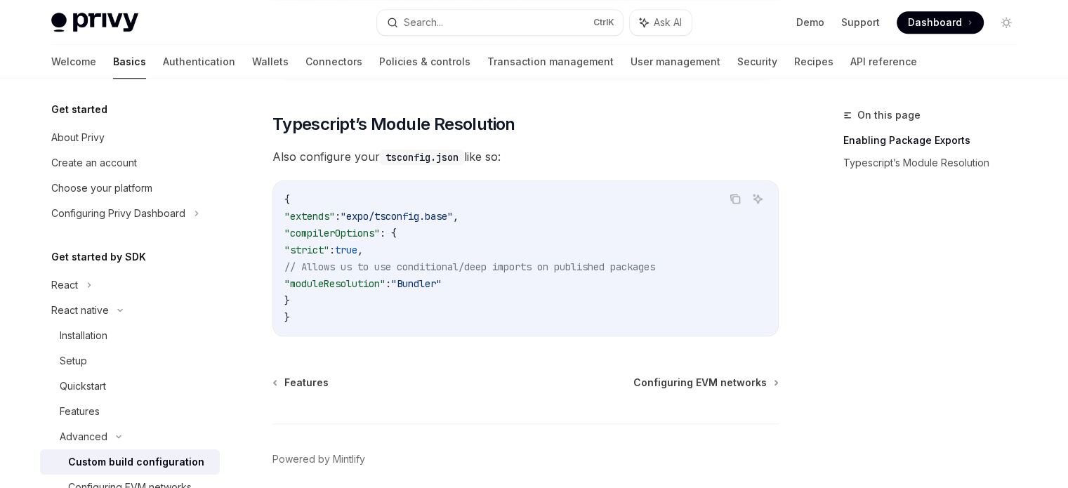
scroll to position [1326, 0]
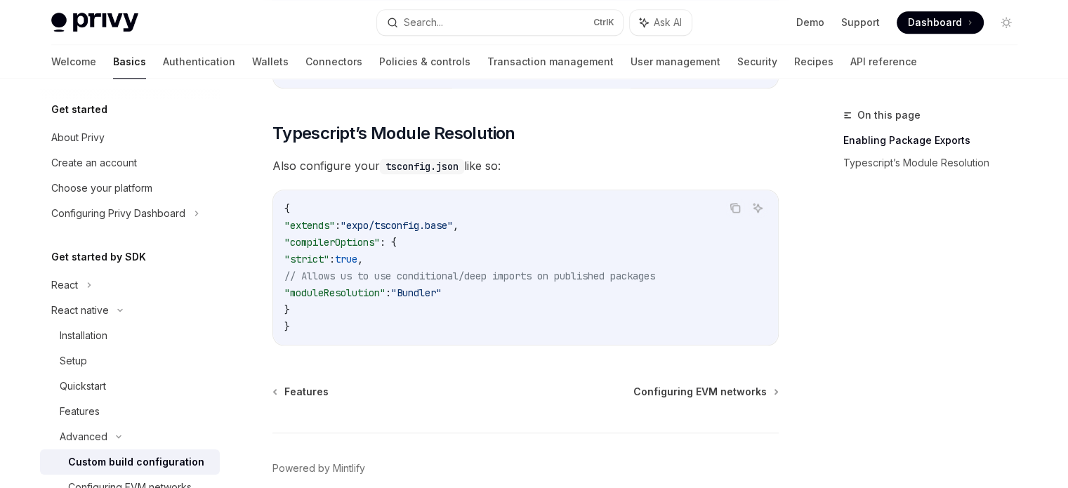
click at [407, 166] on code "tsconfig.json" at bounding box center [422, 166] width 84 height 15
drag, startPoint x: 407, startPoint y: 166, endPoint x: 461, endPoint y: 162, distance: 54.2
click at [461, 162] on span "Also configure your tsconfig.json like so:" at bounding box center [525, 166] width 506 height 20
copy span "tsconfig.json"
click at [416, 169] on code "tsconfig.json" at bounding box center [422, 166] width 84 height 15
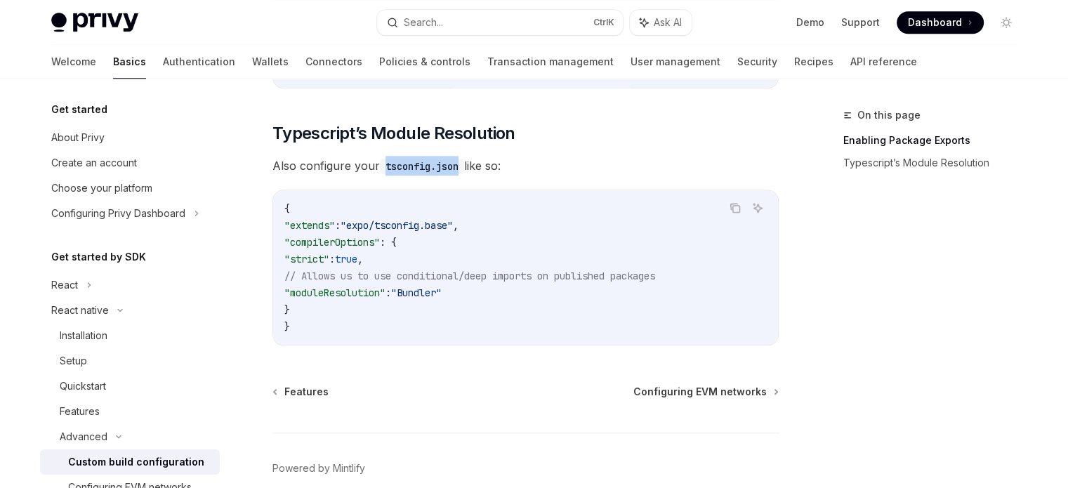
drag, startPoint x: 416, startPoint y: 169, endPoint x: 441, endPoint y: 169, distance: 25.3
click at [441, 169] on code "tsconfig.json" at bounding box center [422, 166] width 84 height 15
drag, startPoint x: 329, startPoint y: 310, endPoint x: 295, endPoint y: 235, distance: 83.0
click at [295, 235] on code "{ "extends" : "expo/tsconfig.base" , "compilerOptions" : { "strict" : true , //…" at bounding box center [525, 267] width 482 height 135
click at [341, 244] on span ""compilerOptions"" at bounding box center [331, 242] width 95 height 13
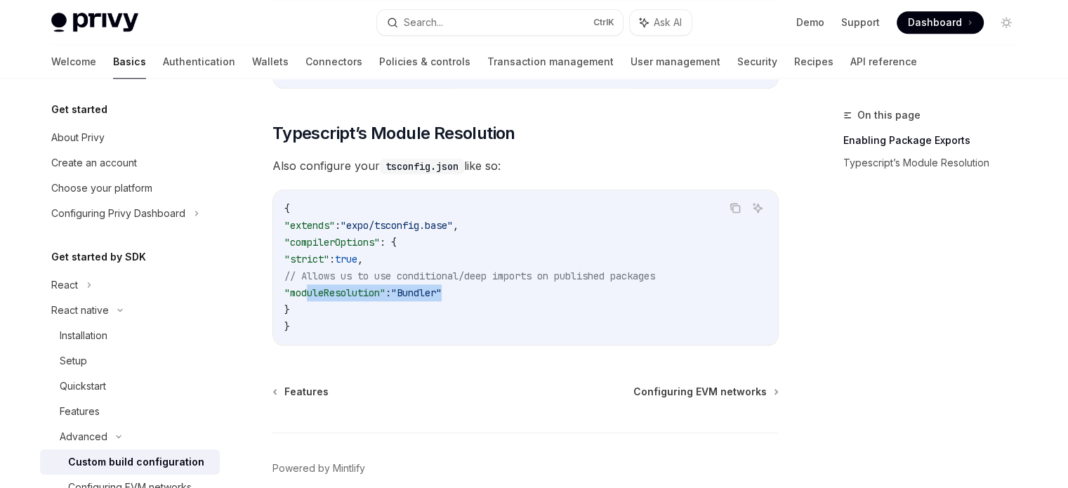
drag, startPoint x: 307, startPoint y: 296, endPoint x: 481, endPoint y: 297, distance: 174.1
click at [481, 297] on code "{ "extends" : "expo/tsconfig.base" , "compilerOptions" : { "strict" : true , //…" at bounding box center [525, 267] width 482 height 135
copy span ""moduleResolution" : "Bundler""
click at [553, 294] on code "{ "extends" : "expo/tsconfig.base" , "compilerOptions" : { "strict" : true , //…" at bounding box center [525, 267] width 482 height 135
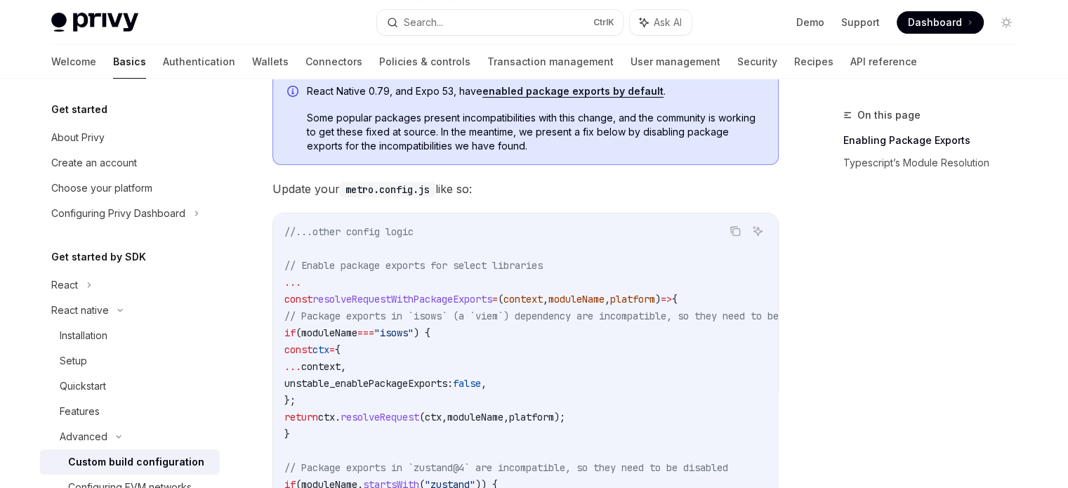
scroll to position [343, 0]
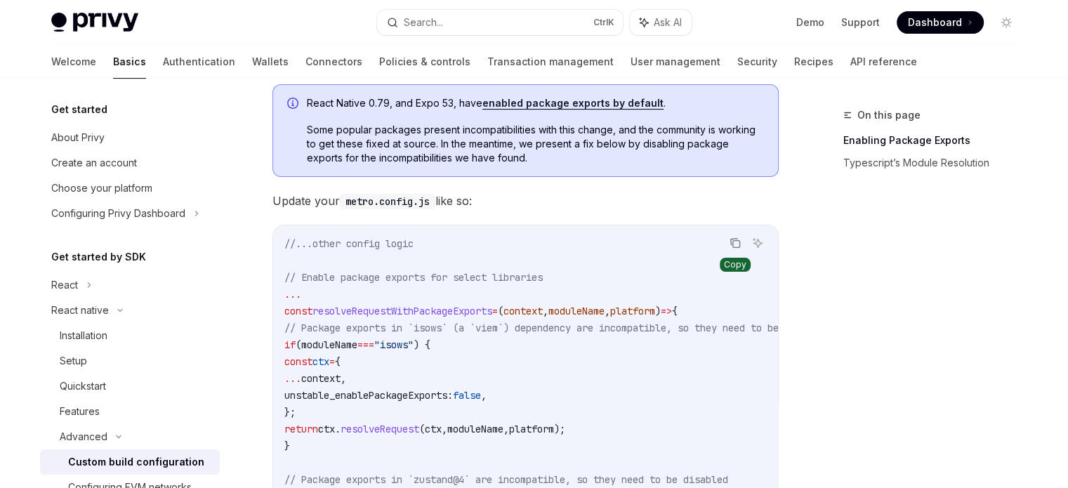
click at [733, 242] on icon "Copy the contents from the code block" at bounding box center [735, 242] width 11 height 11
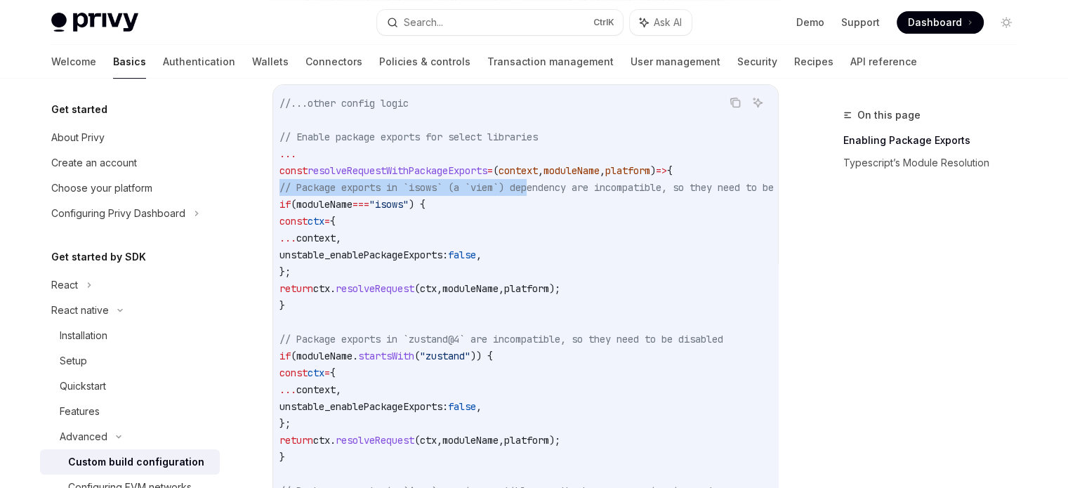
scroll to position [0, 0]
drag, startPoint x: 541, startPoint y: 188, endPoint x: 278, endPoint y: 187, distance: 263.3
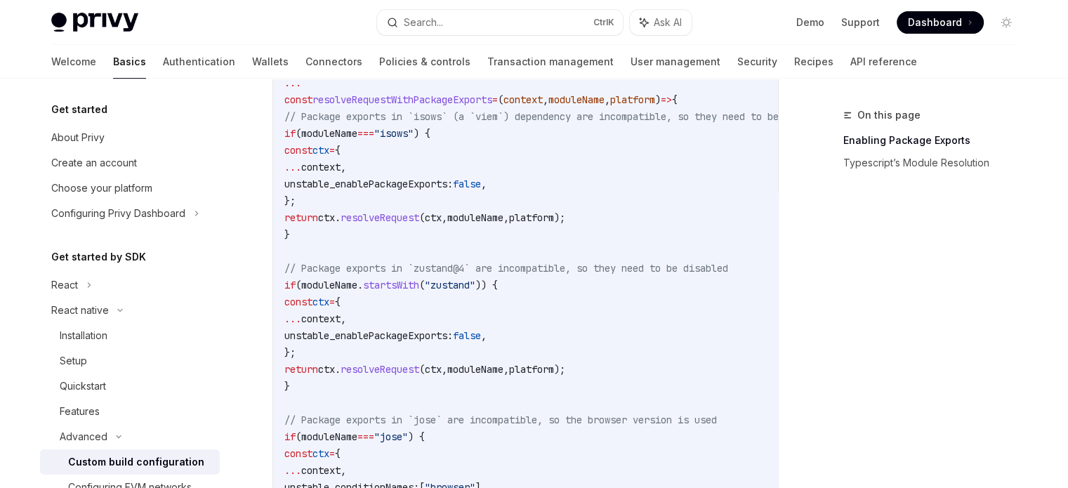
scroll to position [553, 0]
click at [453, 239] on code "//...other config logic // Enable package exports for select libraries ... cons…" at bounding box center [573, 438] width 579 height 826
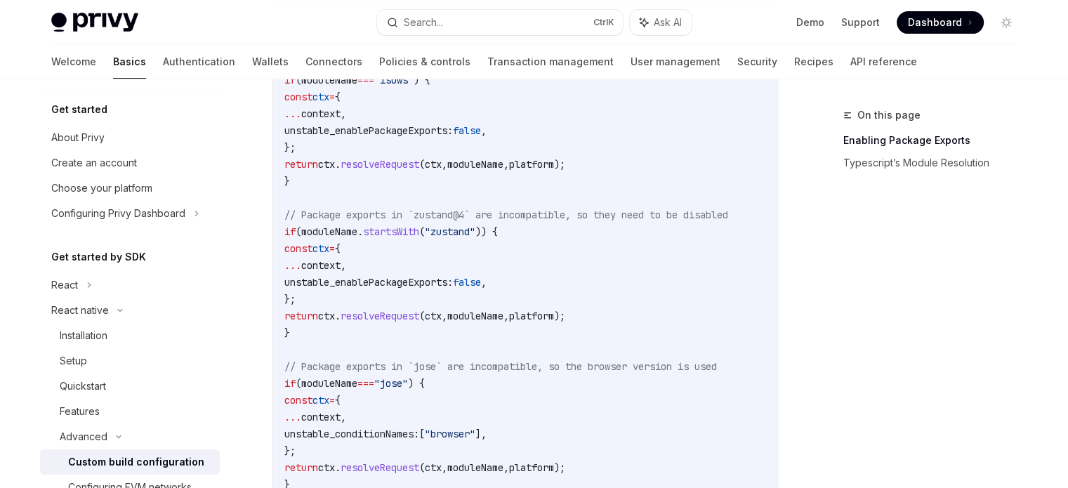
scroll to position [624, 0]
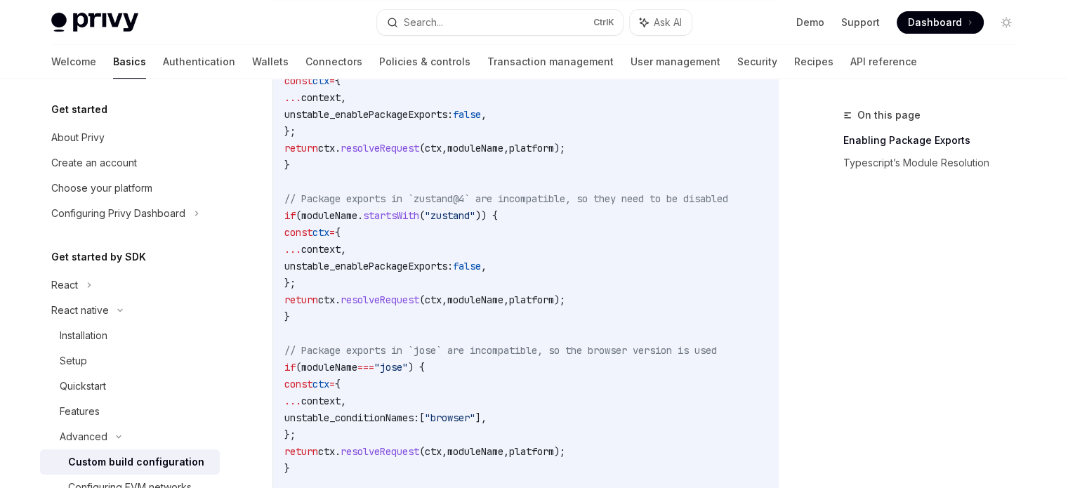
click at [334, 353] on span "// Package exports in `jose` are incompatible, so the browser version is used" at bounding box center [500, 350] width 433 height 13
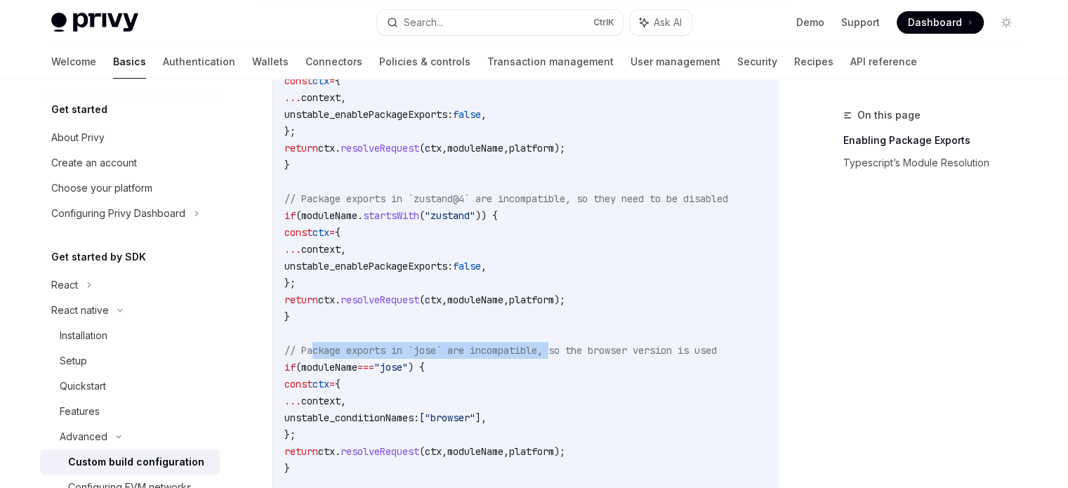
drag, startPoint x: 334, startPoint y: 353, endPoint x: 580, endPoint y: 350, distance: 245.8
click at [547, 350] on span "// Package exports in `jose` are incompatible, so the browser version is used" at bounding box center [500, 350] width 433 height 13
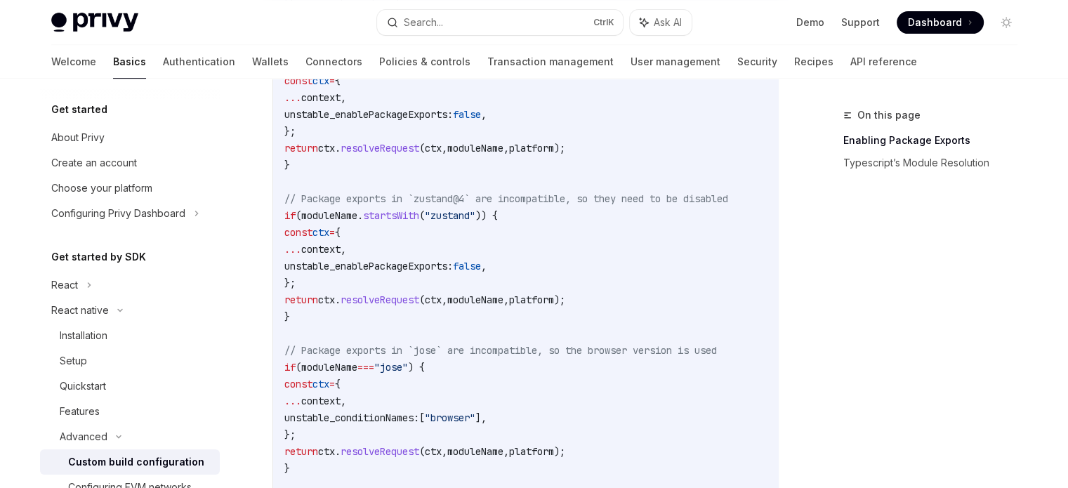
click at [616, 351] on span "// Package exports in `jose` are incompatible, so the browser version is used" at bounding box center [500, 350] width 433 height 13
drag, startPoint x: 616, startPoint y: 351, endPoint x: 714, endPoint y: 345, distance: 98.5
click at [714, 345] on span "// Package exports in `jose` are incompatible, so the browser version is used" at bounding box center [500, 350] width 433 height 13
click at [598, 354] on span "// Package exports in `jose` are incompatible, so the browser version is used" at bounding box center [500, 350] width 433 height 13
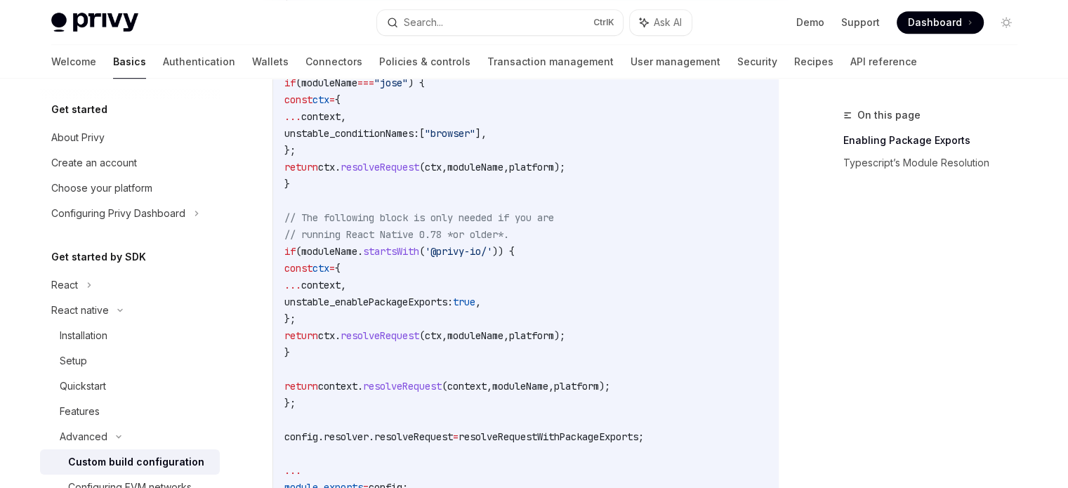
scroll to position [975, 0]
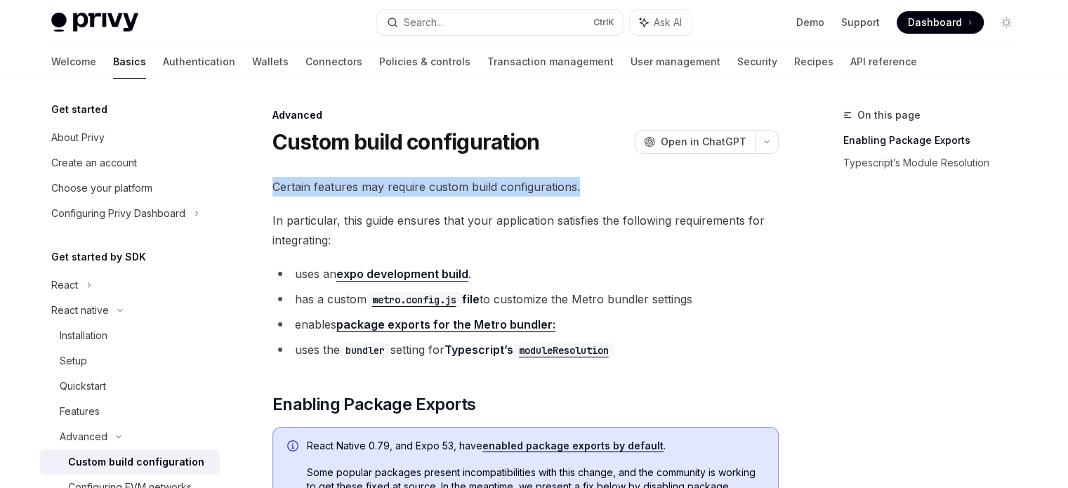
drag, startPoint x: 268, startPoint y: 189, endPoint x: 593, endPoint y: 190, distance: 325.1
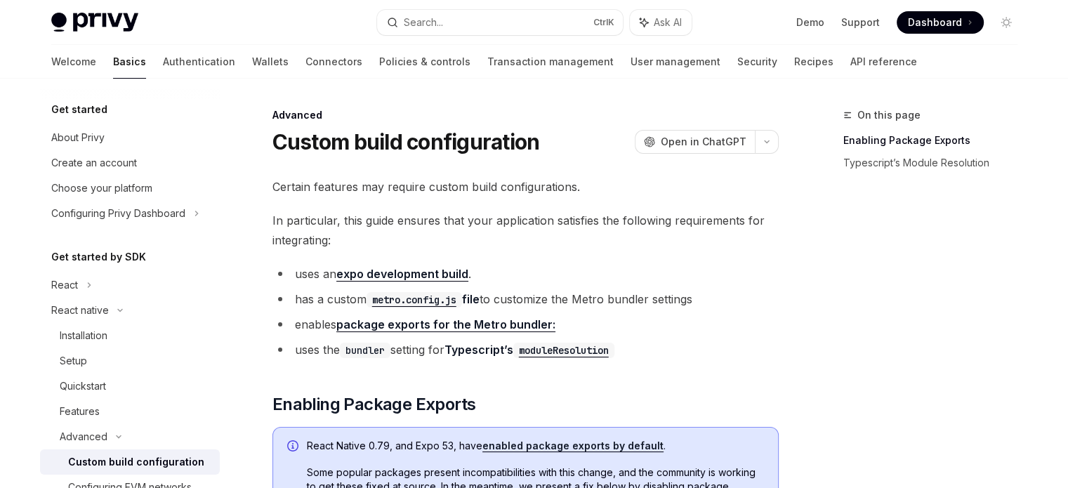
click at [534, 228] on span "In particular, this guide ensures that your application satisfies the following…" at bounding box center [525, 230] width 506 height 39
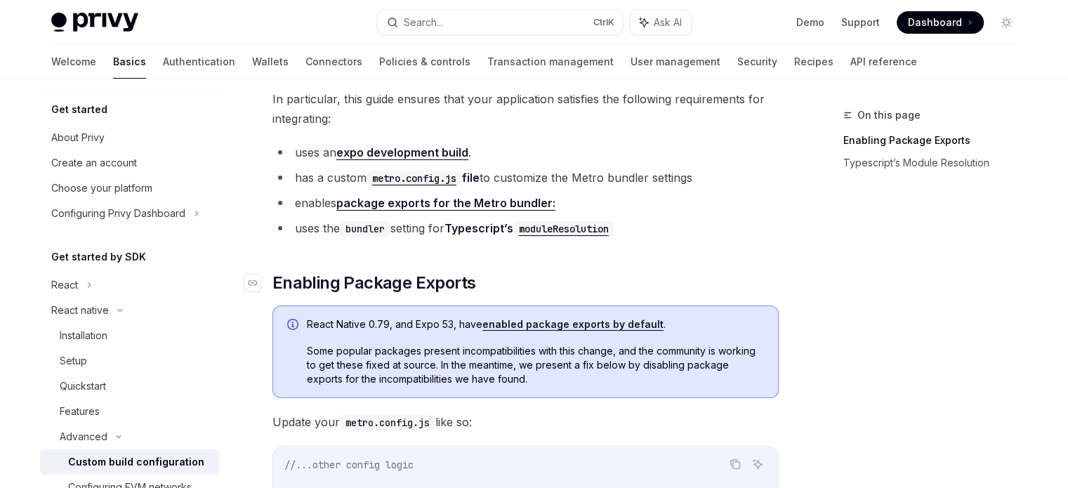
scroll to position [70, 0]
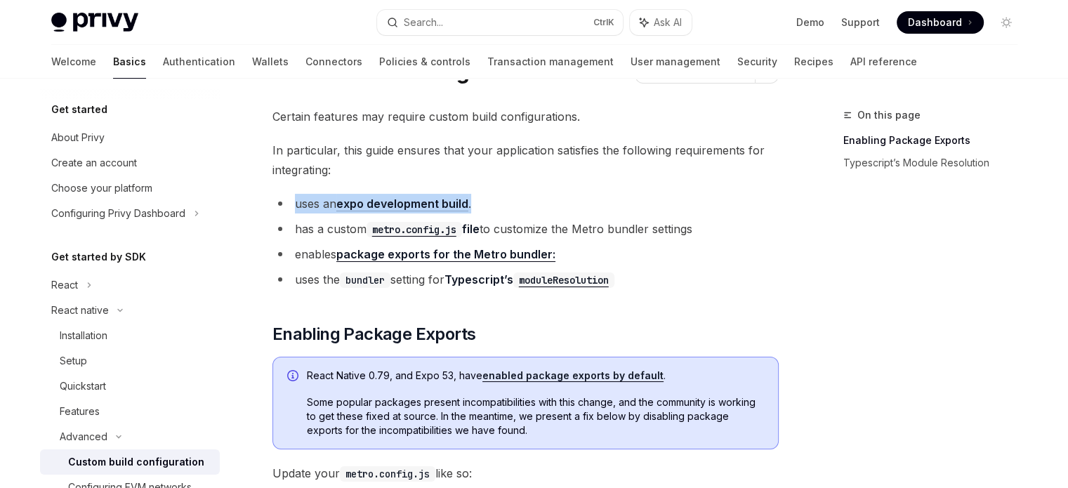
drag, startPoint x: 292, startPoint y: 204, endPoint x: 496, endPoint y: 206, distance: 203.7
click at [496, 206] on li "uses an expo development build ." at bounding box center [525, 204] width 506 height 20
click at [536, 209] on li "uses an expo development build ." at bounding box center [525, 204] width 506 height 20
drag, startPoint x: 294, startPoint y: 225, endPoint x: 710, endPoint y: 225, distance: 415.7
click at [710, 225] on li "has a custom metro.config.js file to customize the Metro bundler settings" at bounding box center [525, 229] width 506 height 20
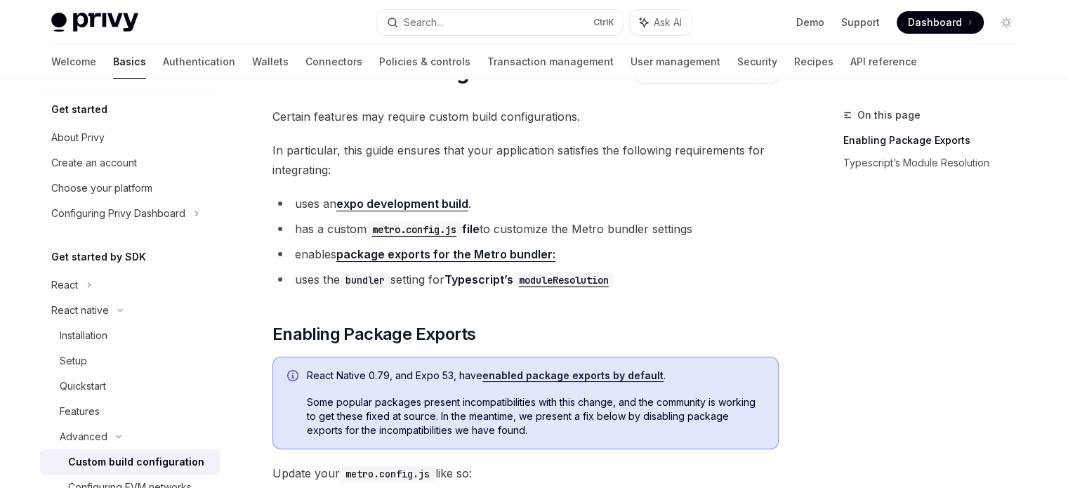
drag, startPoint x: 286, startPoint y: 272, endPoint x: 508, endPoint y: 275, distance: 222.6
click at [508, 275] on li "uses the bundler setting for Typescript’s moduleResolution" at bounding box center [525, 280] width 506 height 20
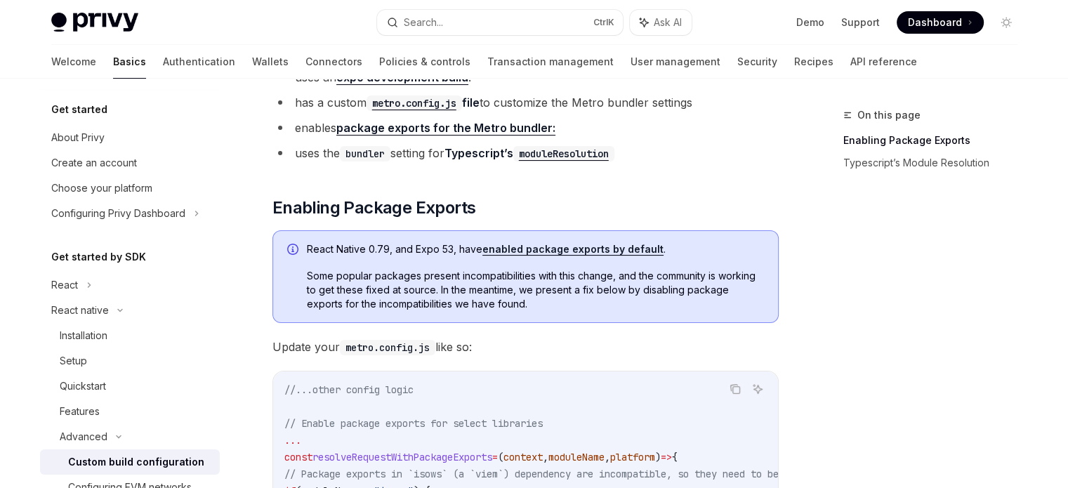
scroll to position [211, 0]
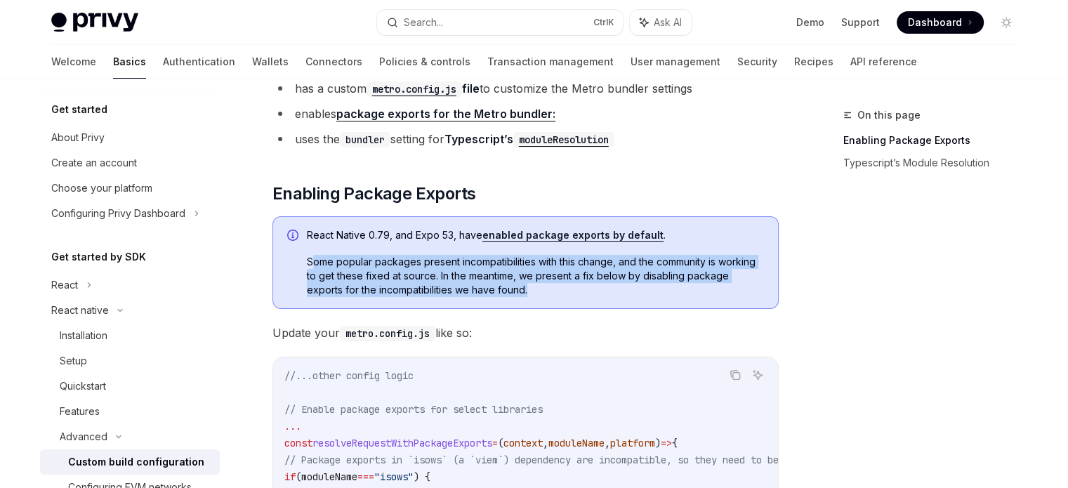
drag, startPoint x: 311, startPoint y: 261, endPoint x: 519, endPoint y: 289, distance: 209.7
click at [513, 289] on span "Some popular packages present incompatibilities with this change, and the commu…" at bounding box center [535, 276] width 457 height 42
click at [534, 289] on span "Some popular packages present incompatibilities with this change, and the commu…" at bounding box center [535, 276] width 457 height 42
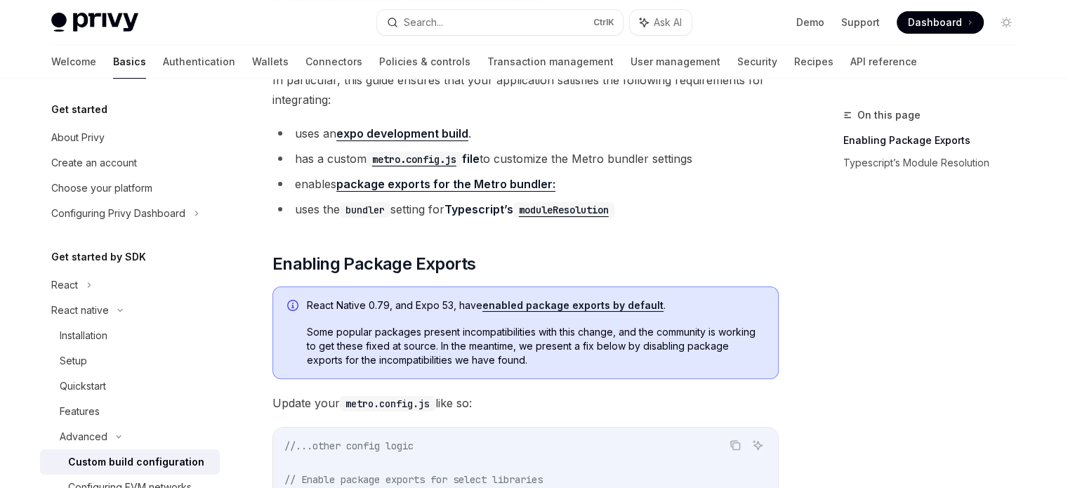
scroll to position [70, 0]
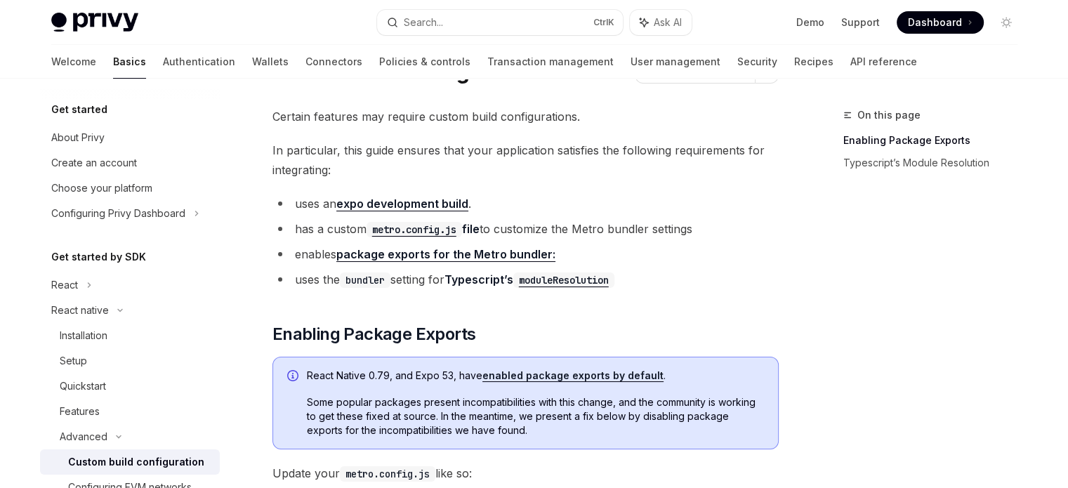
click at [923, 265] on div "On this page Enabling Package Exports Typescript’s Module Resolution" at bounding box center [921, 297] width 213 height 381
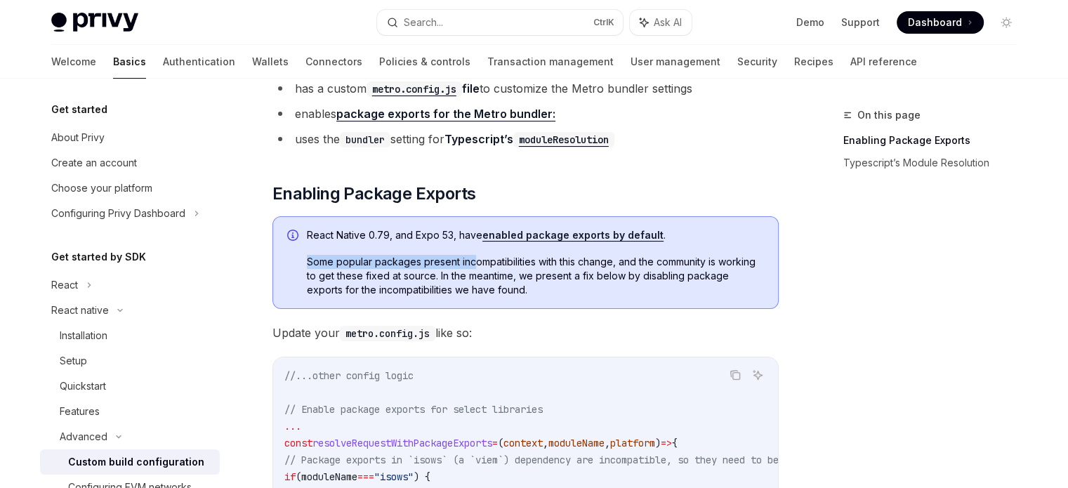
drag, startPoint x: 305, startPoint y: 261, endPoint x: 489, endPoint y: 261, distance: 184.0
click at [475, 260] on div "React Native 0.79, and Expo 53, have enabled package exports by default . Some …" at bounding box center [525, 262] width 506 height 93
click at [681, 266] on span "Some popular packages present incompatibilities with this change, and the commu…" at bounding box center [535, 276] width 457 height 42
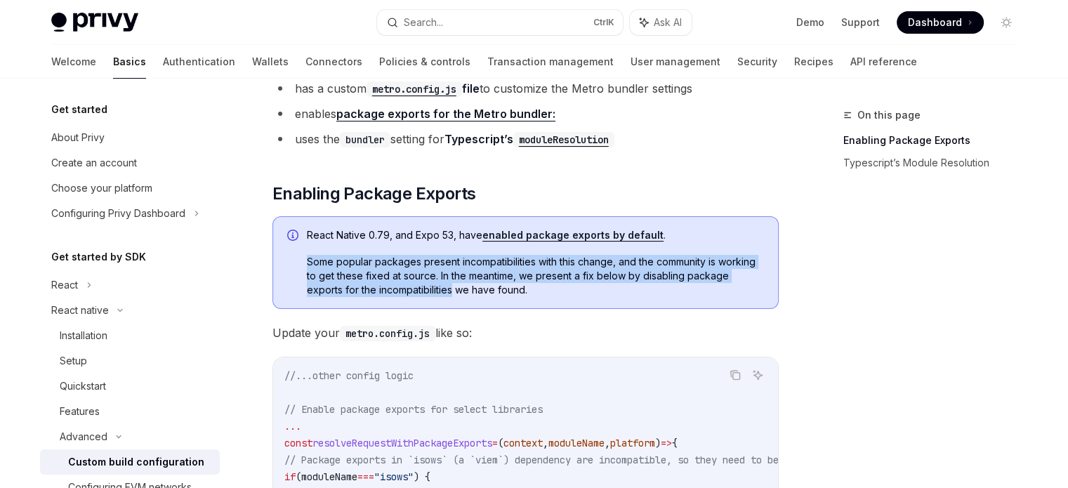
drag, startPoint x: 306, startPoint y: 253, endPoint x: 518, endPoint y: 300, distance: 216.4
click at [435, 294] on div "React Native 0.79, and Expo 53, have enabled package exports by default . Some …" at bounding box center [535, 262] width 457 height 69
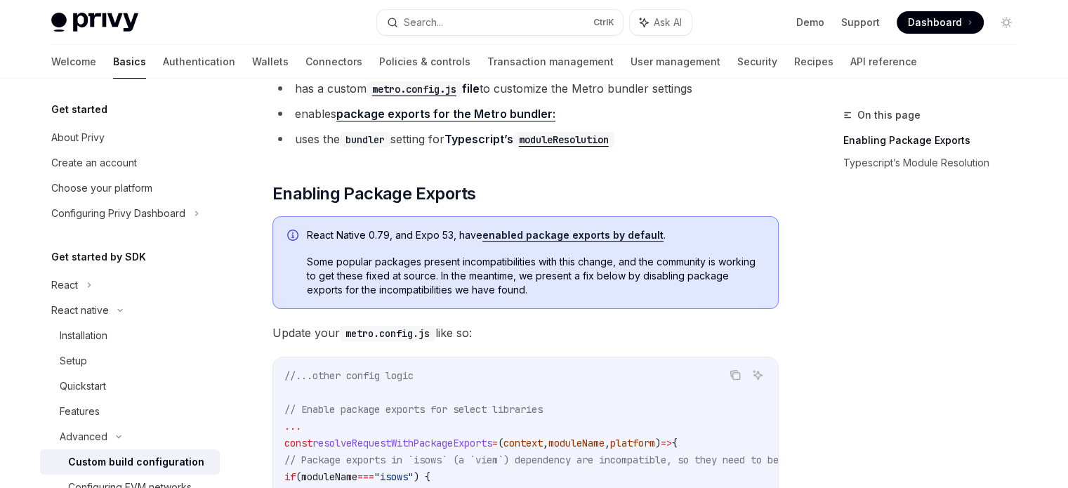
click at [843, 297] on div "On this page Enabling Package Exports Typescript’s Module Resolution" at bounding box center [921, 297] width 213 height 381
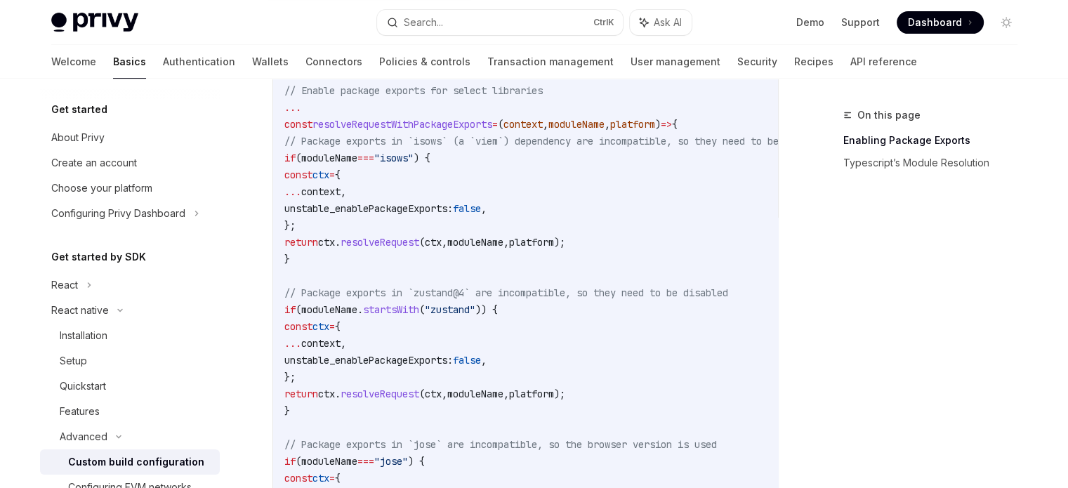
scroll to position [492, 0]
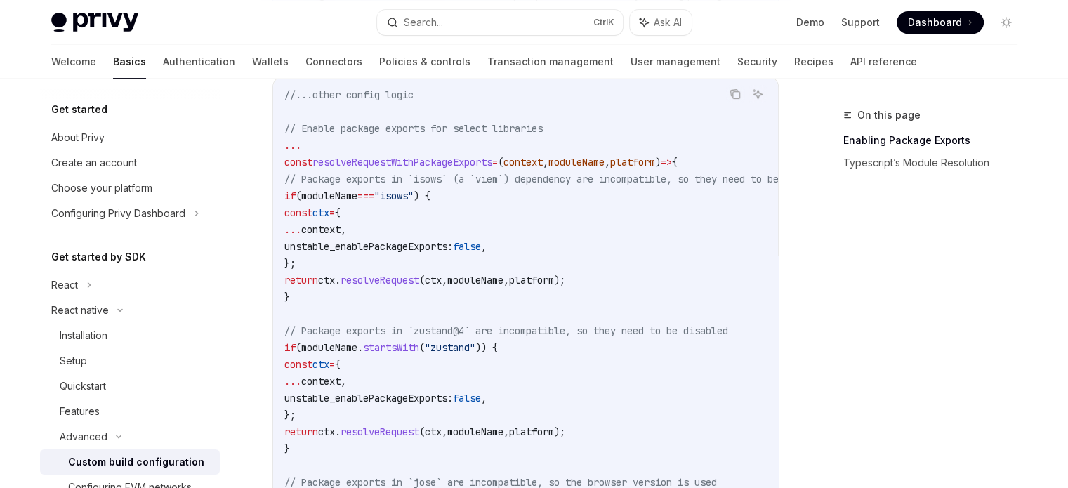
click at [433, 157] on span "resolveRequestWithPackageExports" at bounding box center [402, 162] width 180 height 13
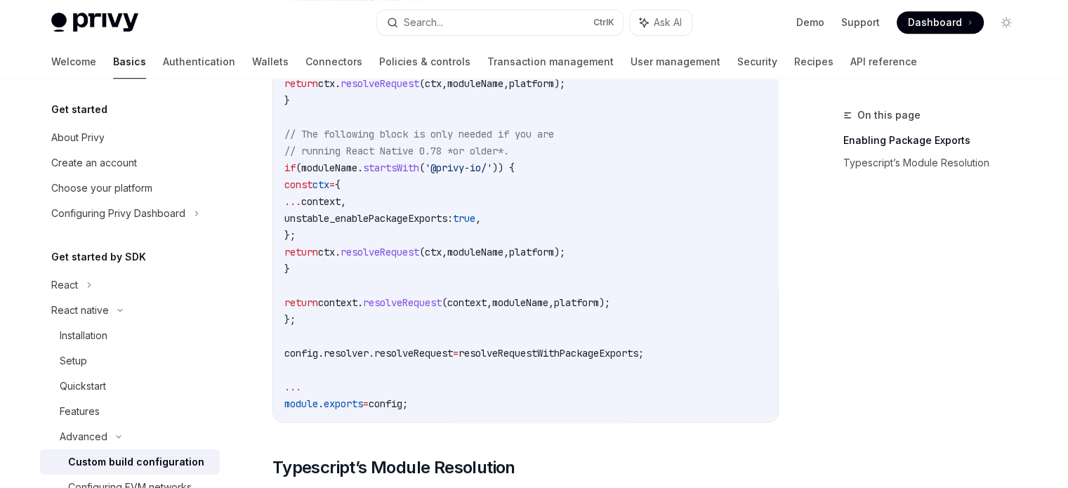
scroll to position [1053, 0]
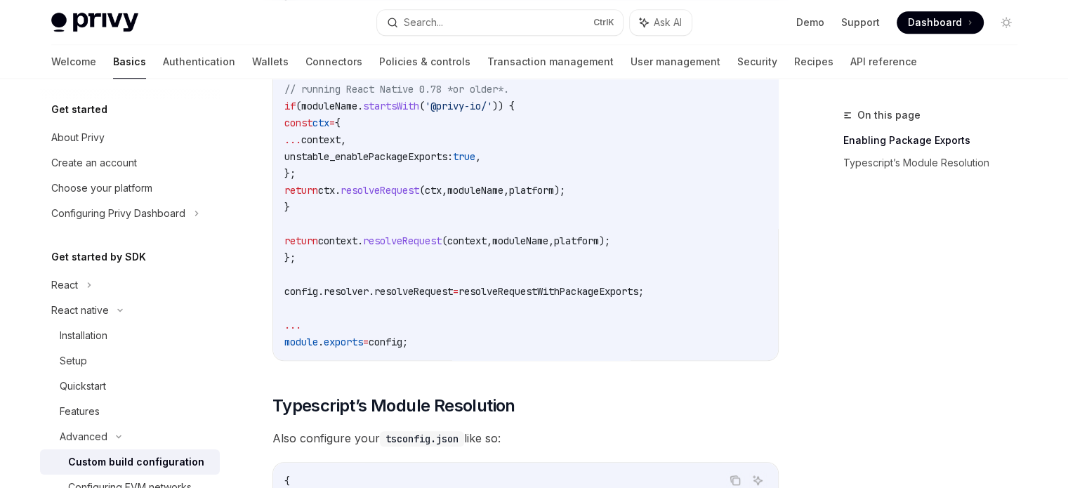
click at [347, 289] on span "resolver" at bounding box center [346, 291] width 45 height 13
drag, startPoint x: 347, startPoint y: 289, endPoint x: 411, endPoint y: 289, distance: 63.9
click at [411, 289] on span "config . resolver . resolveRequest = resolveRequestWithPackageExports ;" at bounding box center [464, 291] width 360 height 13
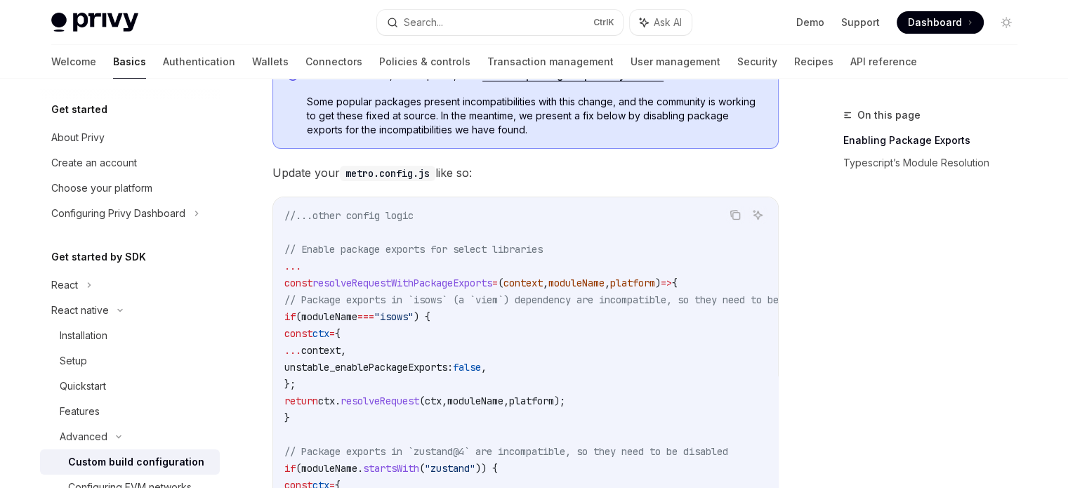
scroll to position [421, 0]
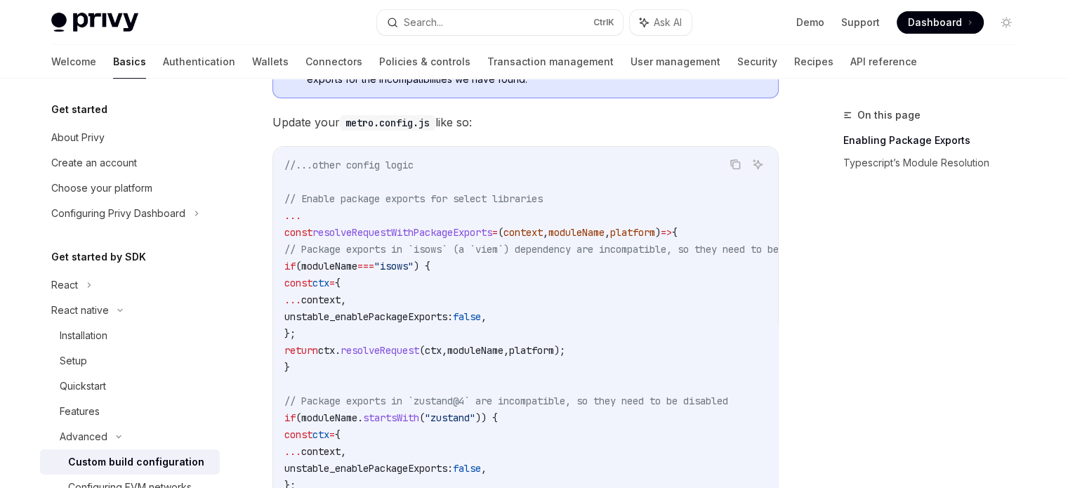
click at [402, 230] on span "resolveRequestWithPackageExports" at bounding box center [402, 232] width 180 height 13
click at [541, 232] on span "context" at bounding box center [522, 232] width 39 height 13
drag, startPoint x: 319, startPoint y: 228, endPoint x: 509, endPoint y: 231, distance: 189.6
click at [509, 231] on span "const resolveRequestWithPackageExports = ( context , moduleName , platform ) =>…" at bounding box center [480, 232] width 393 height 13
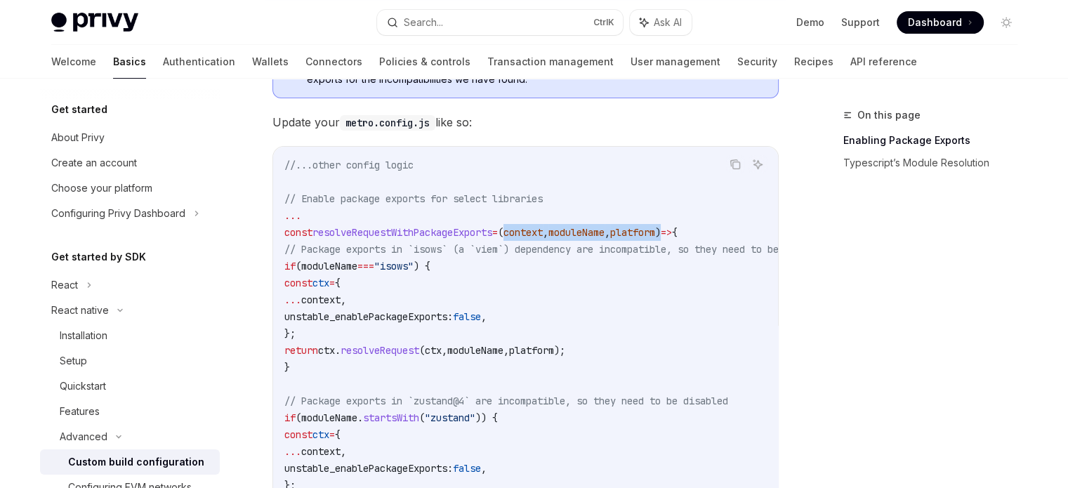
drag, startPoint x: 526, startPoint y: 231, endPoint x: 711, endPoint y: 231, distance: 184.7
click at [678, 231] on span "const resolveRequestWithPackageExports = ( context , moduleName , platform ) =>…" at bounding box center [480, 232] width 393 height 13
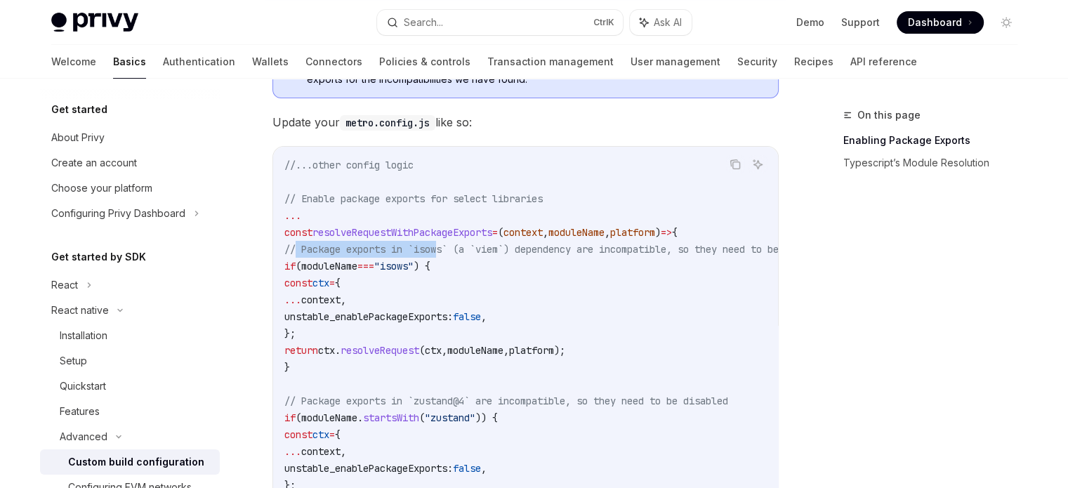
drag, startPoint x: 295, startPoint y: 250, endPoint x: 441, endPoint y: 249, distance: 146.1
click at [441, 249] on span "// Package exports in `isows` (a `viem`) dependency are incompatible, so they n…" at bounding box center [556, 249] width 545 height 13
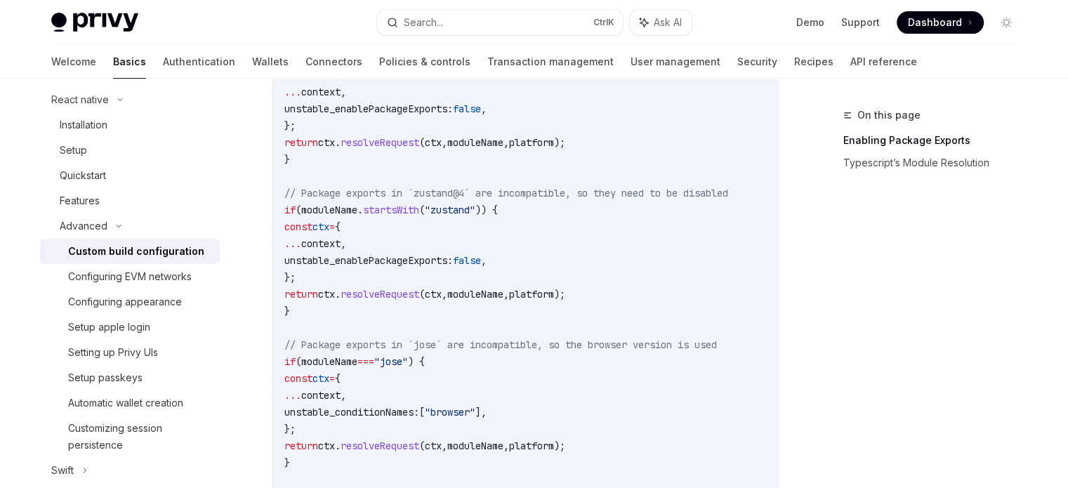
scroll to position [624, 0]
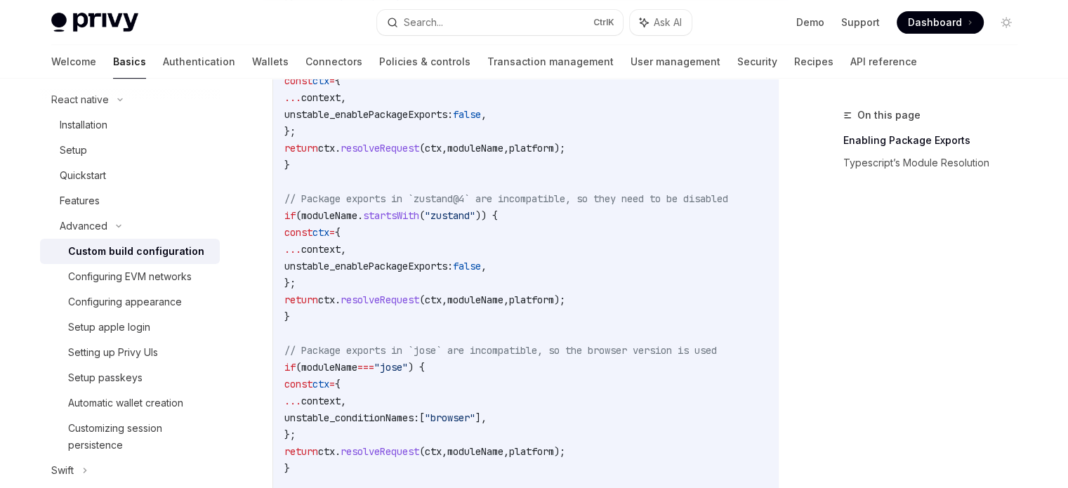
click at [906, 404] on div "On this page Enabling Package Exports Typescript’s Module Resolution" at bounding box center [921, 297] width 213 height 381
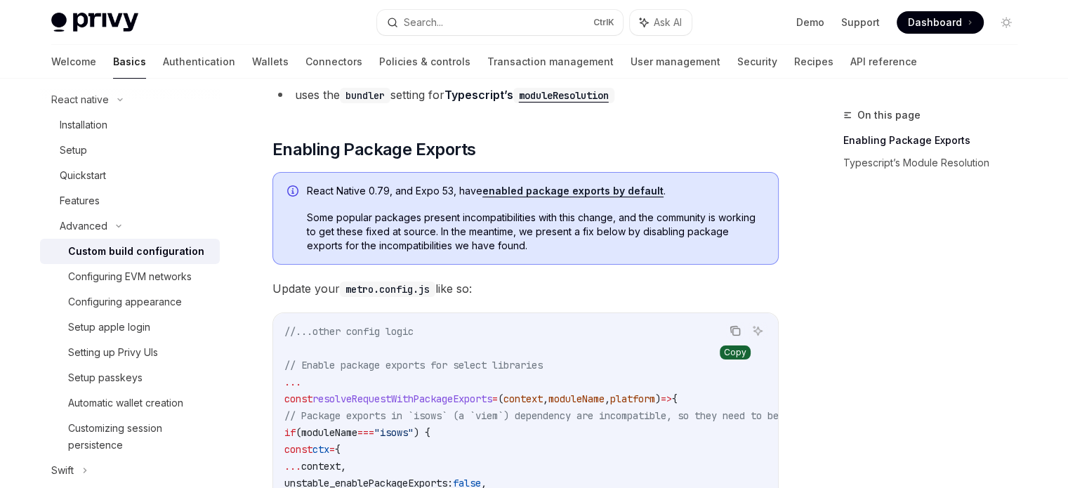
scroll to position [272, 0]
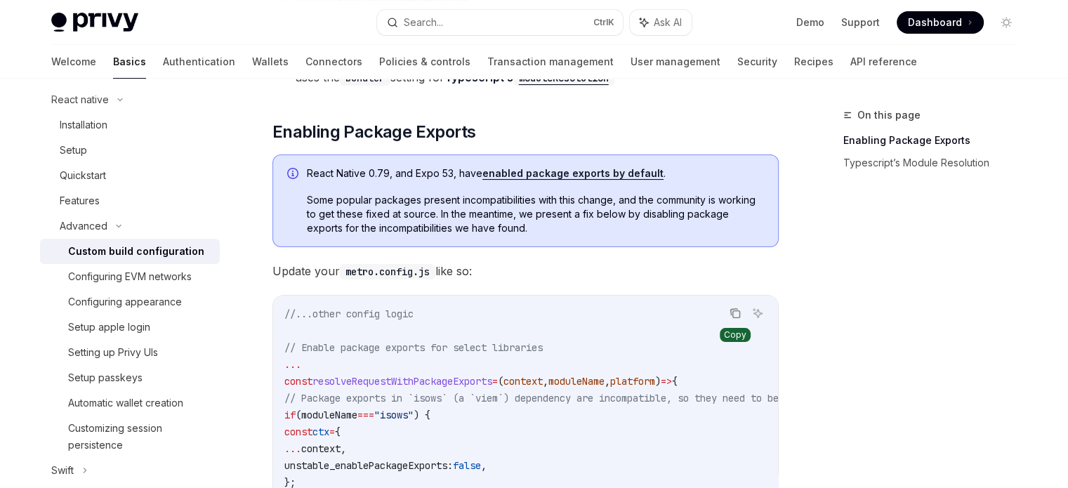
click at [735, 309] on icon "Copy the contents from the code block" at bounding box center [735, 313] width 11 height 11
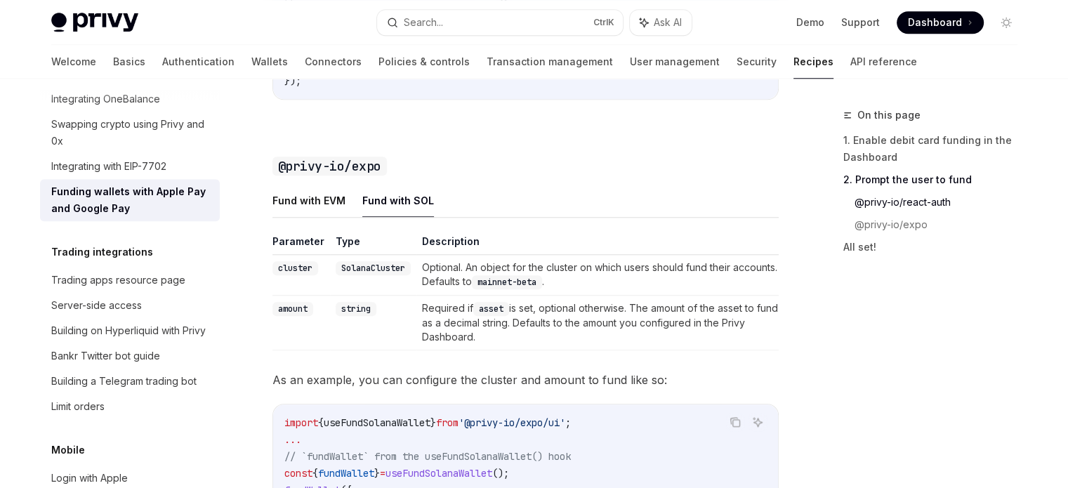
scroll to position [1393, 0]
click at [309, 216] on button "Fund with EVM" at bounding box center [308, 199] width 73 height 33
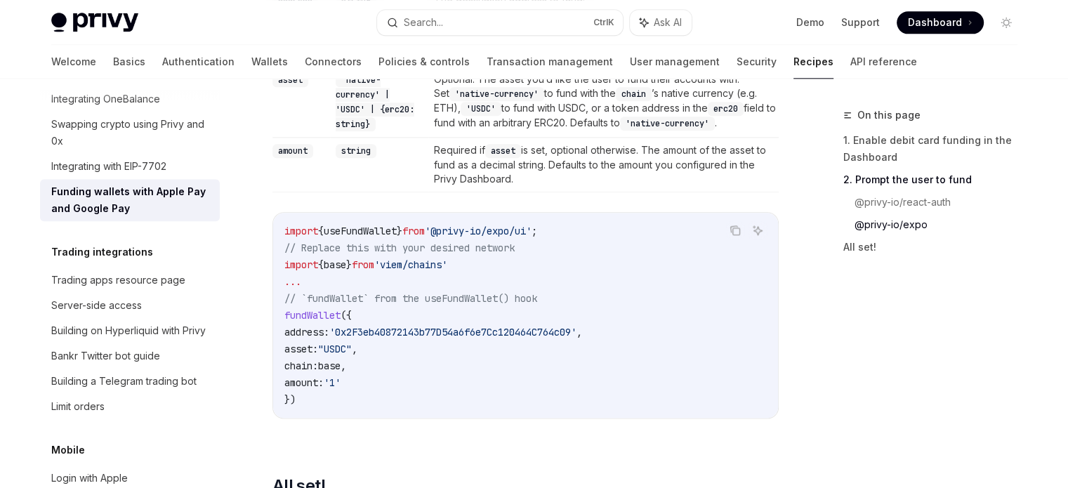
scroll to position [1674, 0]
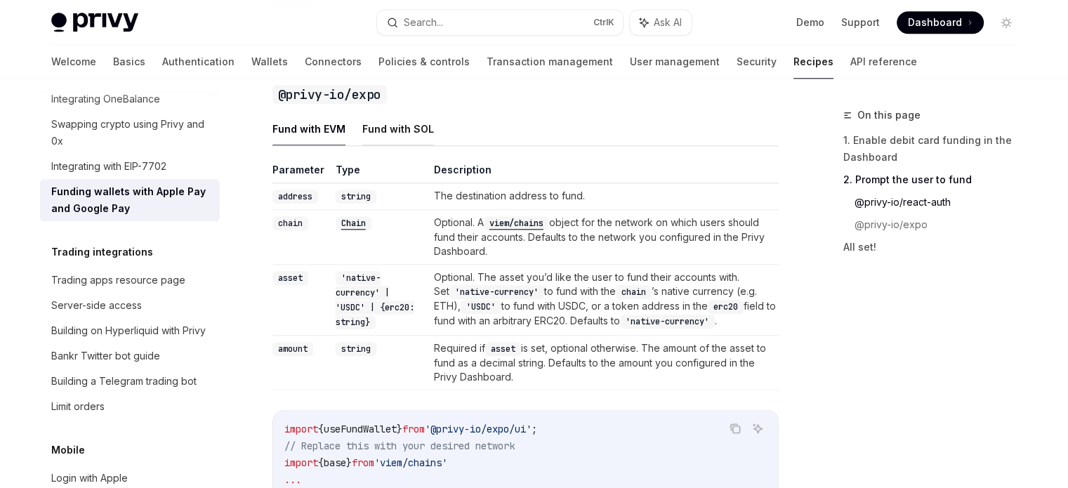
click at [388, 141] on button "Fund with SOL" at bounding box center [398, 128] width 72 height 33
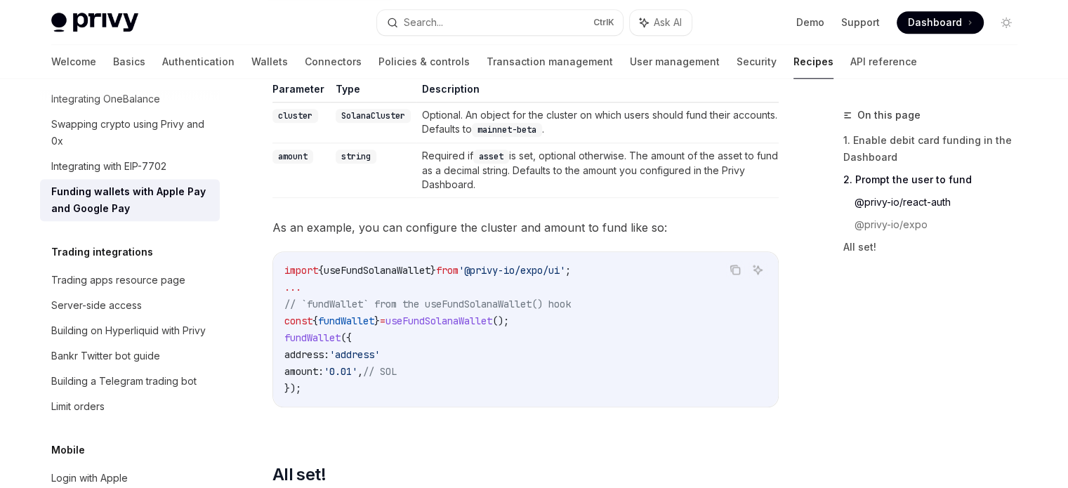
scroll to position [1604, 0]
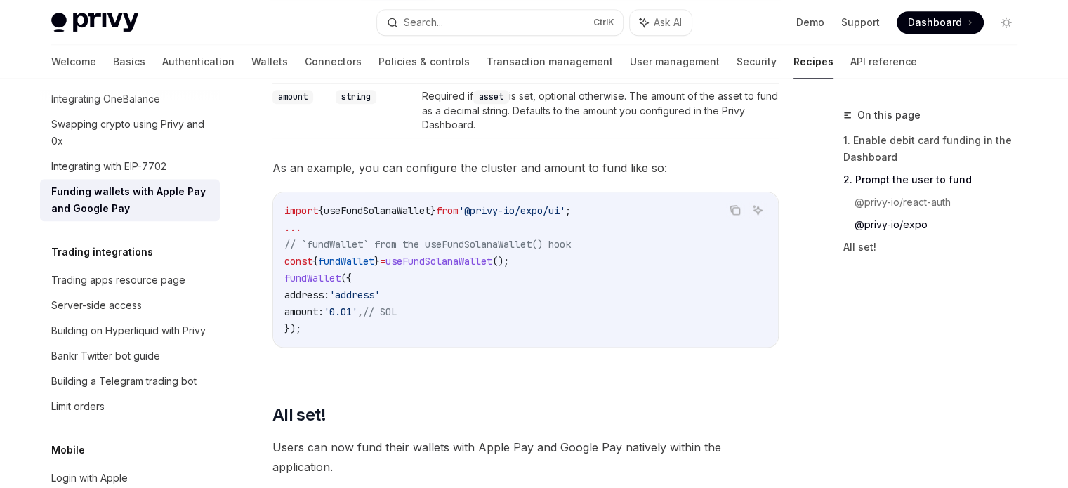
click at [386, 217] on span "useFundSolanaWallet" at bounding box center [377, 210] width 107 height 13
copy span "useFundSolanaWallet"
click at [586, 272] on code "import { useFundSolanaWallet } from '@privy-io/expo/ui' ; ... // `fundWallet` f…" at bounding box center [525, 269] width 482 height 135
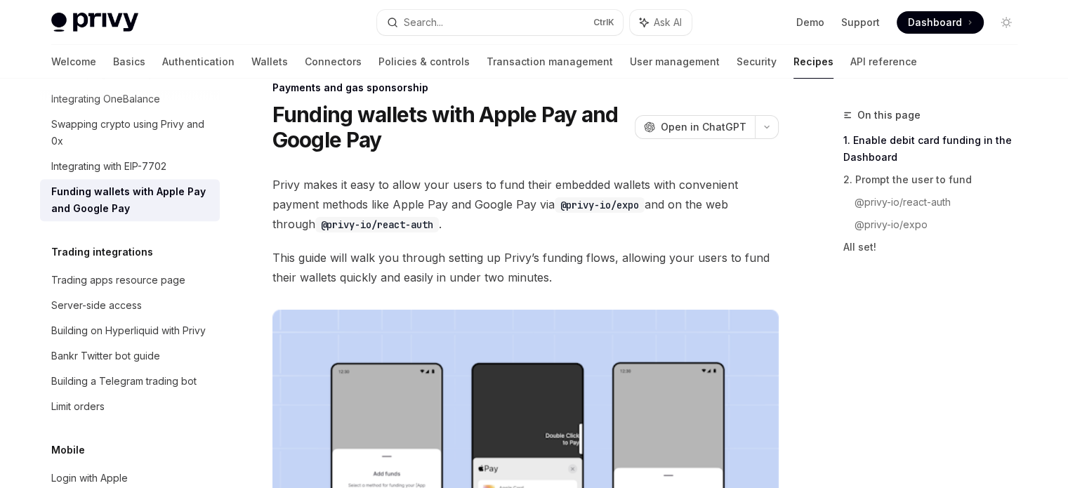
scroll to position [0, 0]
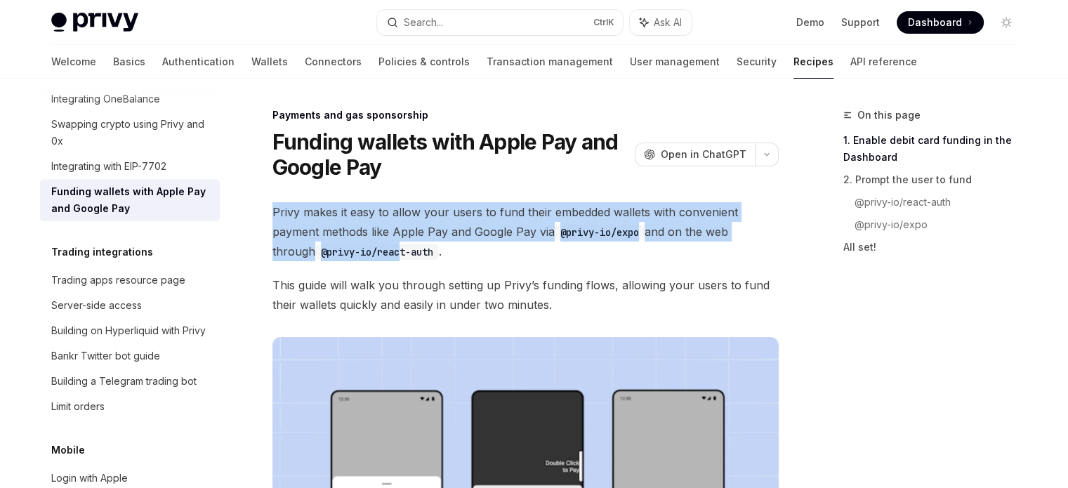
drag, startPoint x: 273, startPoint y: 202, endPoint x: 368, endPoint y: 258, distance: 110.2
click at [368, 258] on span "Privy makes it easy to allow your users to fund their embedded wallets with con…" at bounding box center [525, 231] width 506 height 59
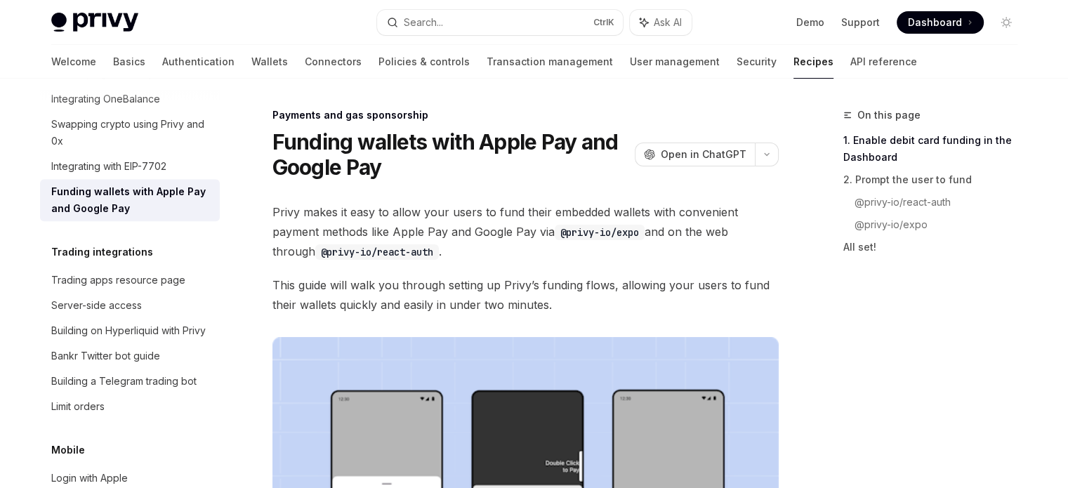
click at [449, 254] on span "Privy makes it easy to allow your users to fund their embedded wallets with con…" at bounding box center [525, 231] width 506 height 59
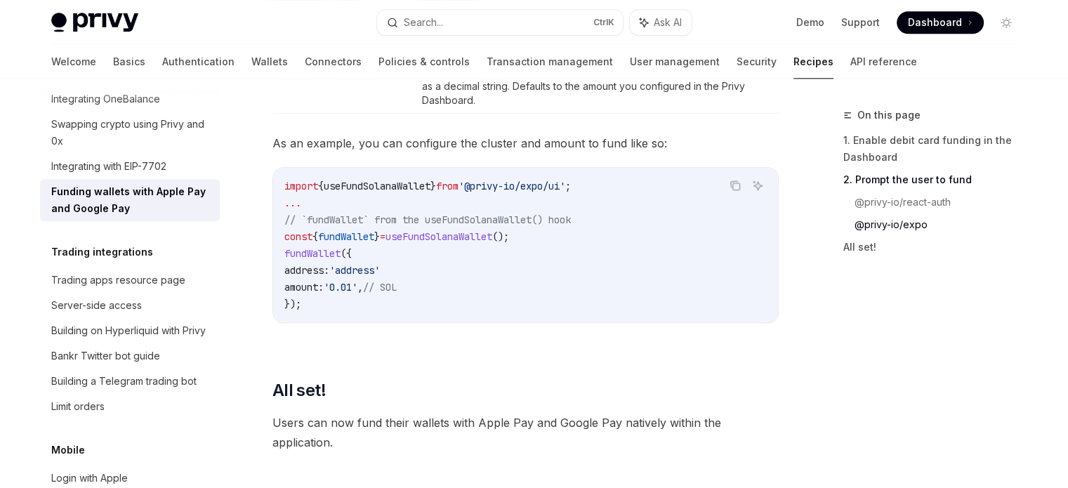
scroll to position [1615, 0]
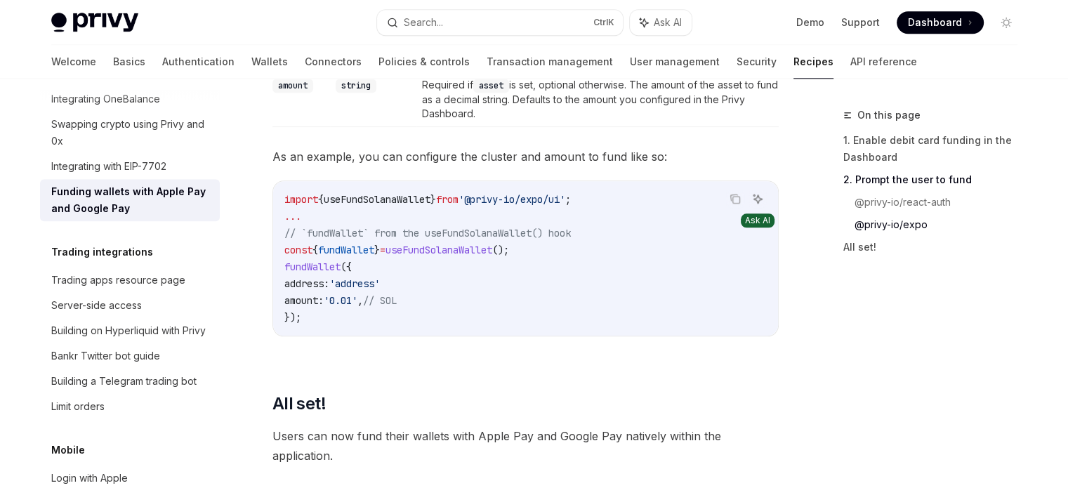
click at [756, 204] on icon "Ask AI" at bounding box center [757, 198] width 11 height 11
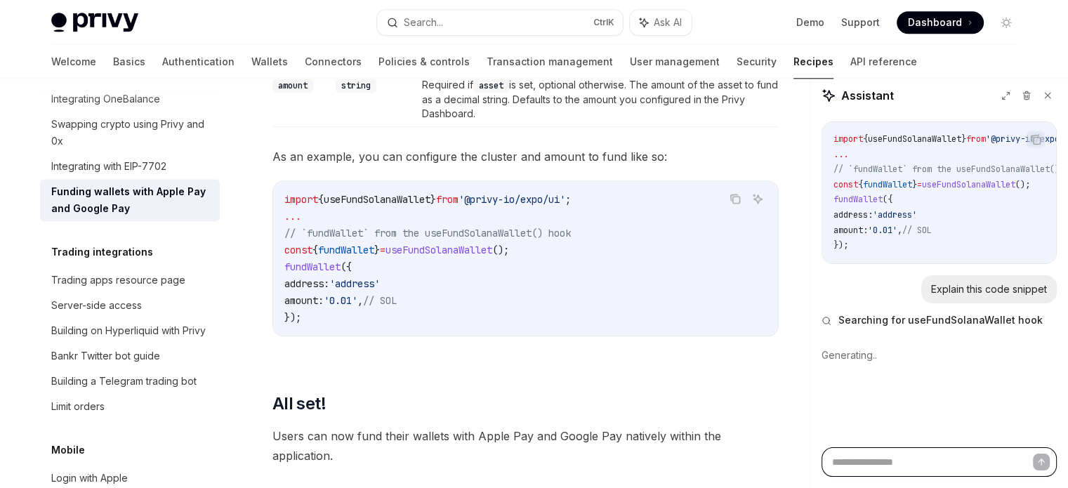
type textarea "*"
click at [878, 465] on textarea at bounding box center [939, 461] width 235 height 29
paste textarea "**********"
type textarea "**********"
type textarea "*"
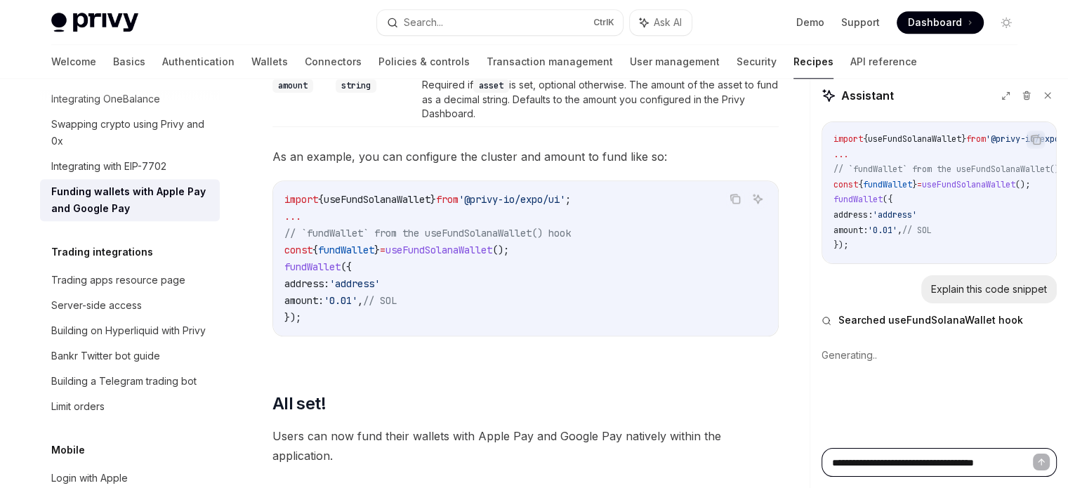
type textarea "**********"
type textarea "*"
type textarea "**********"
type textarea "*"
type textarea "**********"
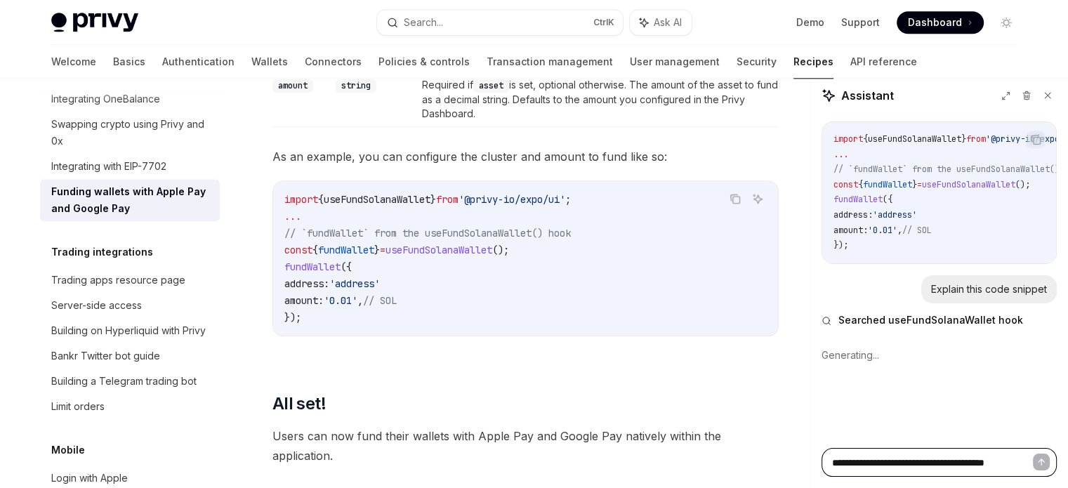
type textarea "*"
type textarea "**********"
type textarea "*"
type textarea "**********"
type textarea "*"
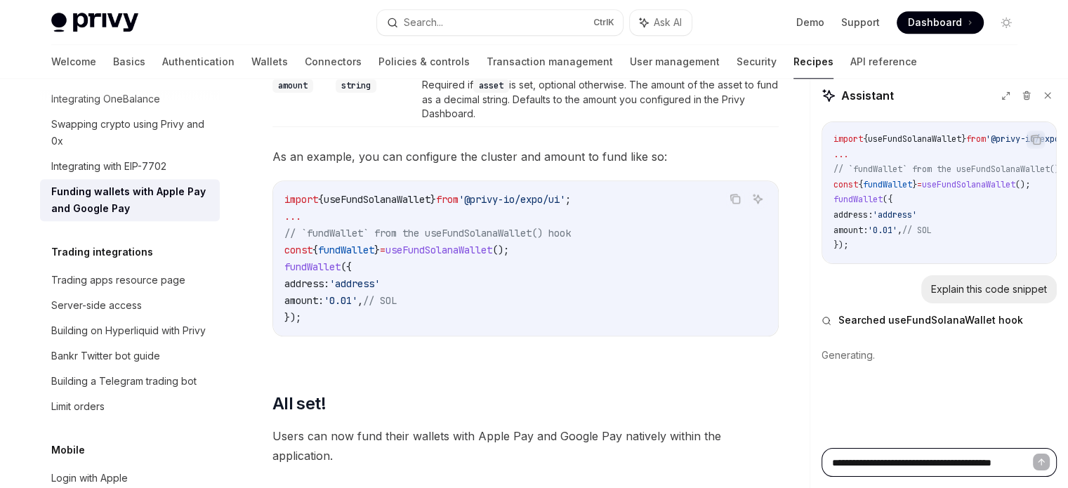
type textarea "**********"
type textarea "*"
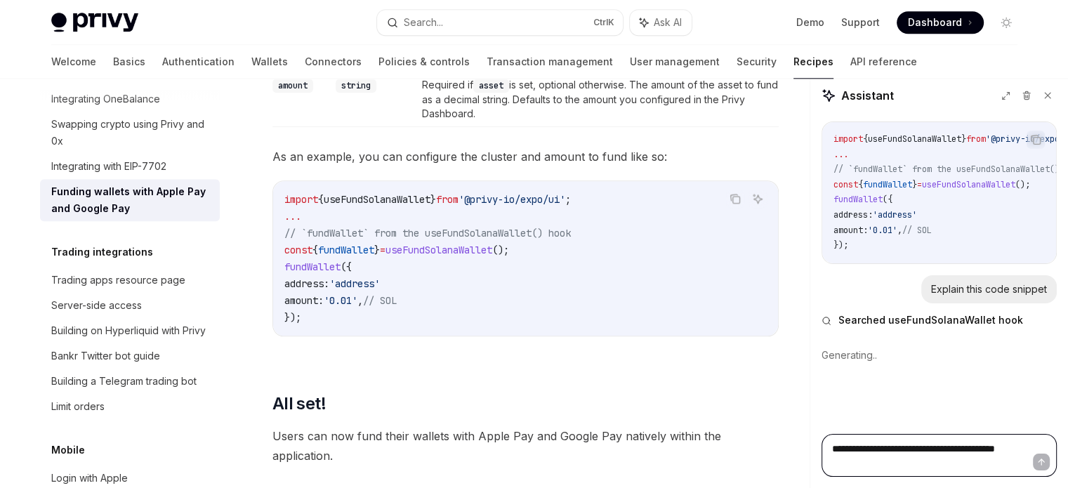
type textarea "**********"
type textarea "*"
type textarea "**********"
type textarea "*"
type textarea "**********"
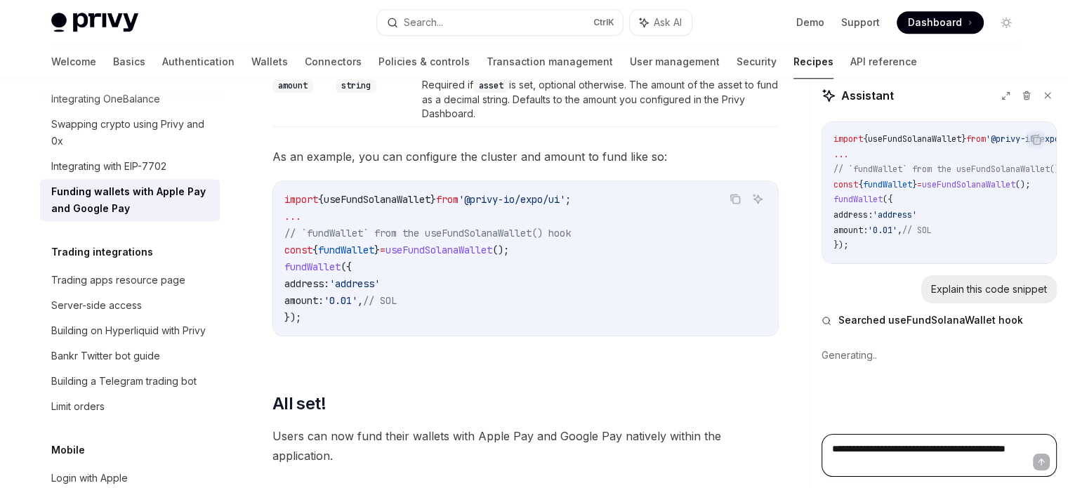
type textarea "*"
type textarea "**********"
type textarea "*"
type textarea "**********"
type textarea "*"
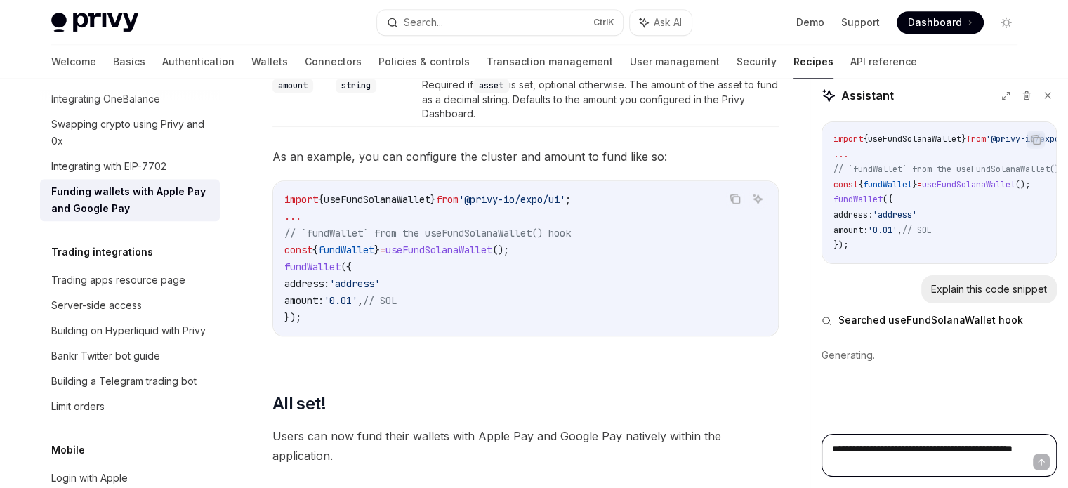
type textarea "**********"
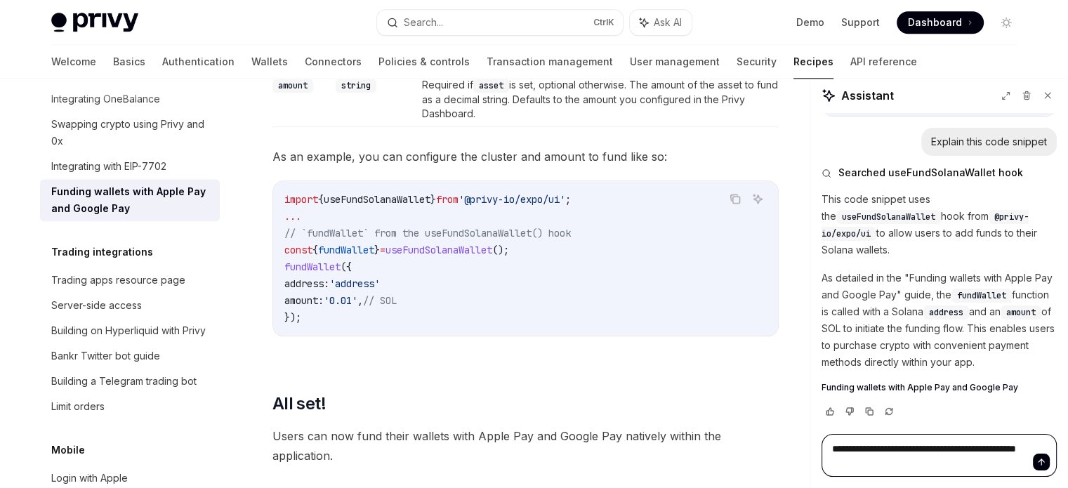
type textarea "*"
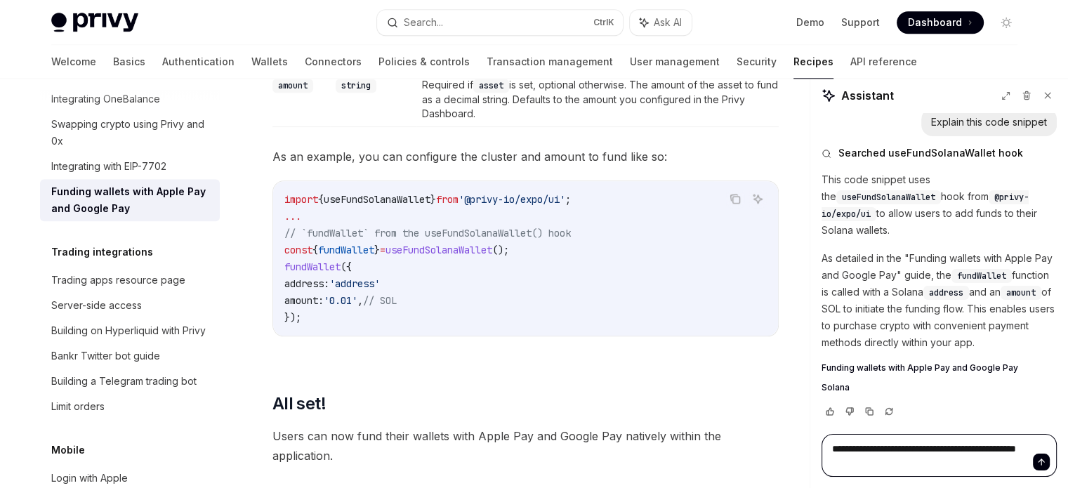
type textarea "**********"
click at [1042, 468] on button "Send message" at bounding box center [1041, 462] width 17 height 17
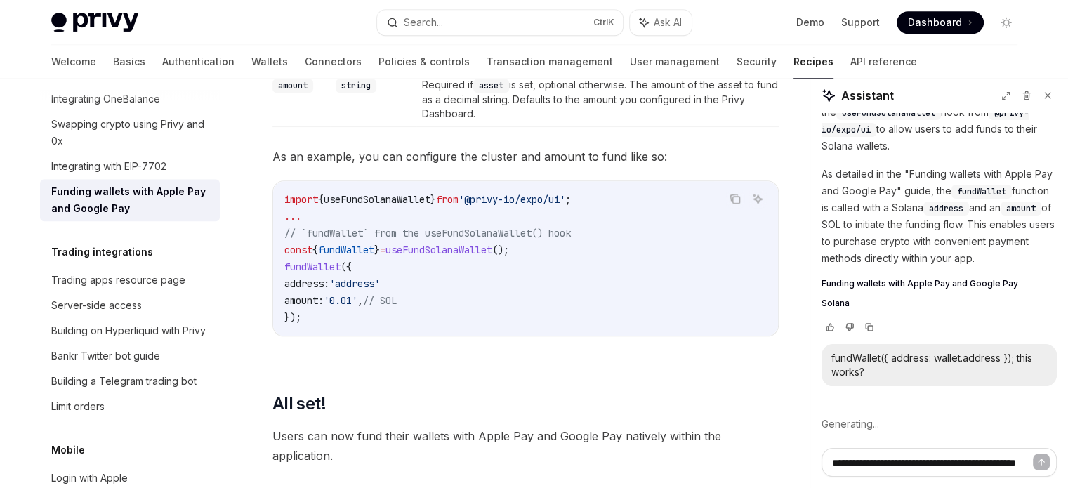
scroll to position [273, 0]
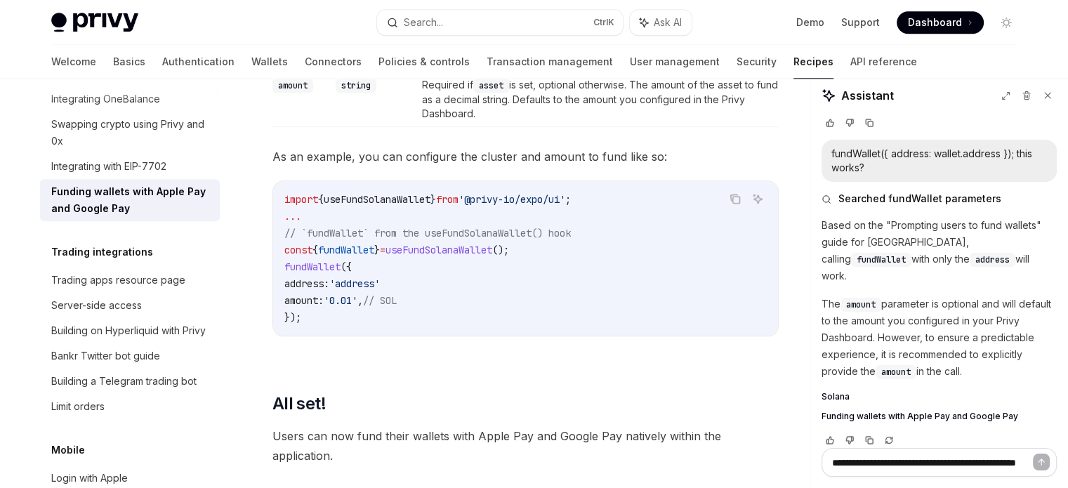
type textarea "*"
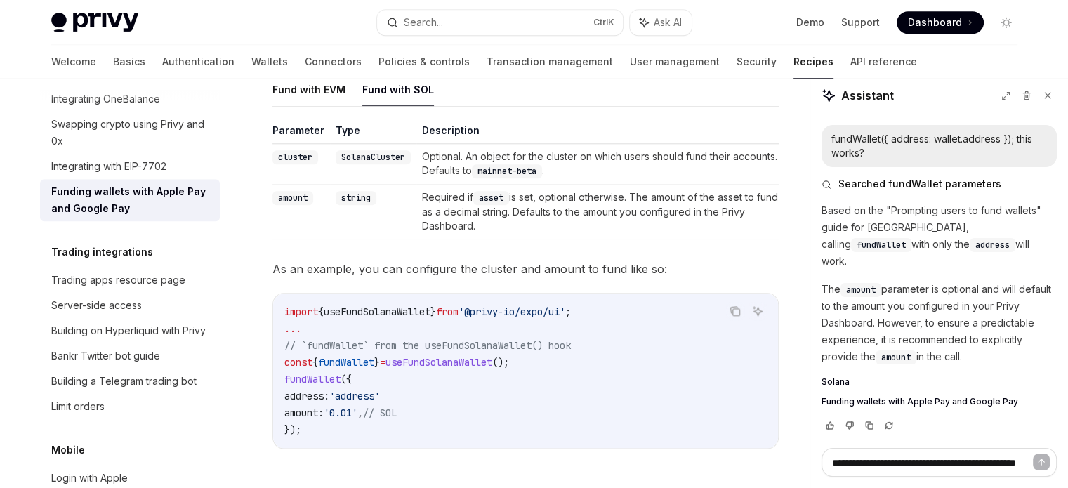
scroll to position [1463, 0]
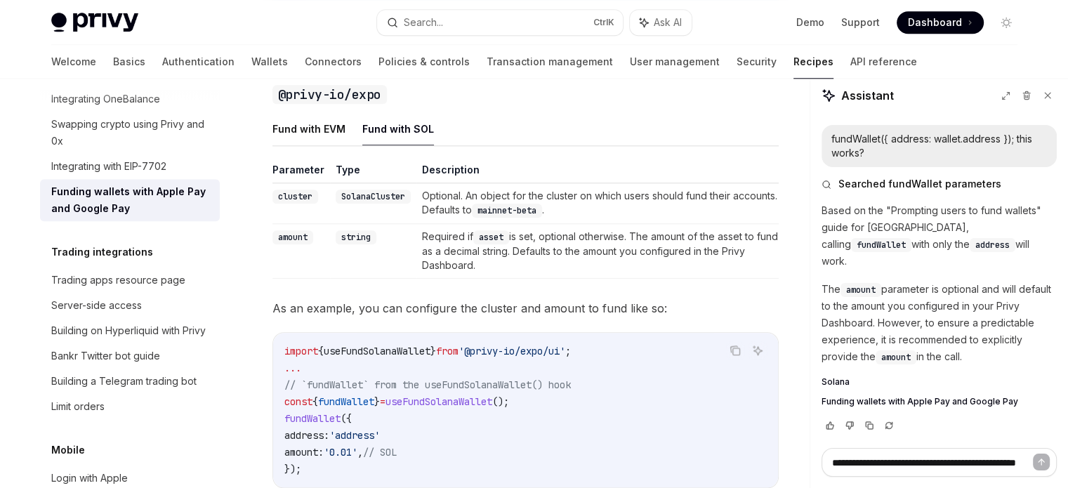
click at [549, 249] on td "Required if asset is set, optional otherwise. The amount of the asset to fund a…" at bounding box center [597, 251] width 362 height 55
drag, startPoint x: 549, startPoint y: 249, endPoint x: 602, endPoint y: 248, distance: 52.7
click at [602, 248] on td "Required if asset is set, optional otherwise. The amount of the asset to fund a…" at bounding box center [597, 251] width 362 height 55
click at [643, 251] on td "Required if asset is set, optional otherwise. The amount of the asset to fund a…" at bounding box center [597, 251] width 362 height 55
drag, startPoint x: 643, startPoint y: 251, endPoint x: 541, endPoint y: 280, distance: 105.1
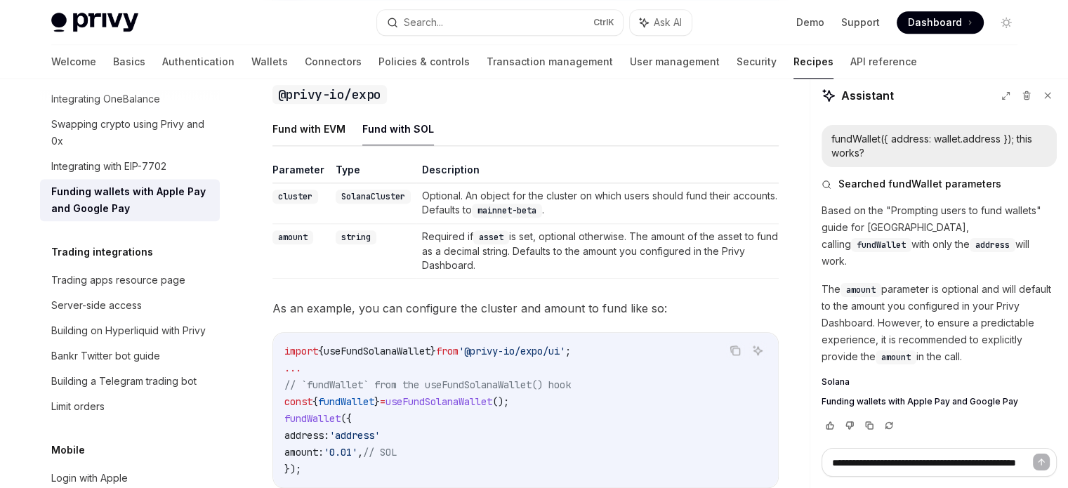
click at [541, 279] on td "Required if asset is set, optional otherwise. The amount of the asset to fund a…" at bounding box center [597, 251] width 362 height 55
click at [540, 279] on td "Required if asset is set, optional otherwise. The amount of the asset to fund a…" at bounding box center [597, 251] width 362 height 55
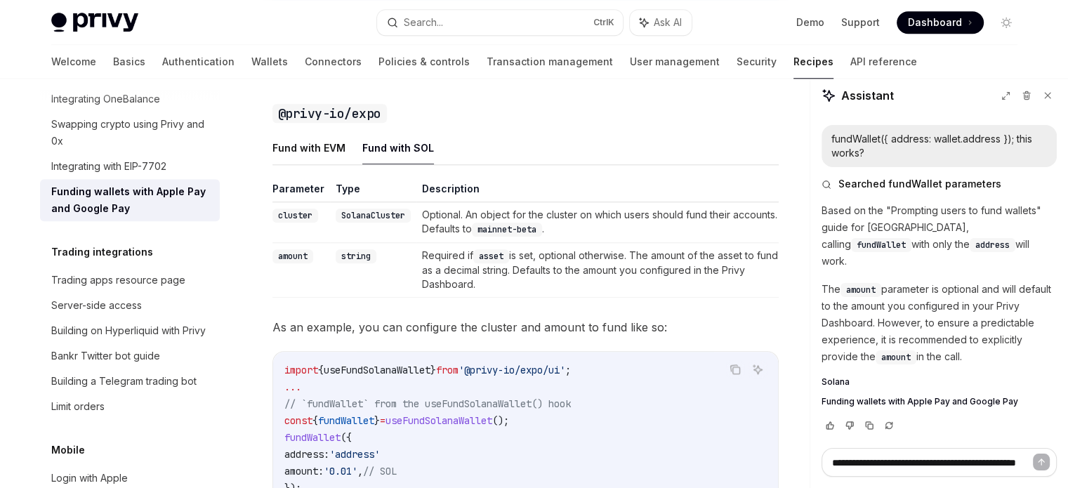
scroll to position [1393, 0]
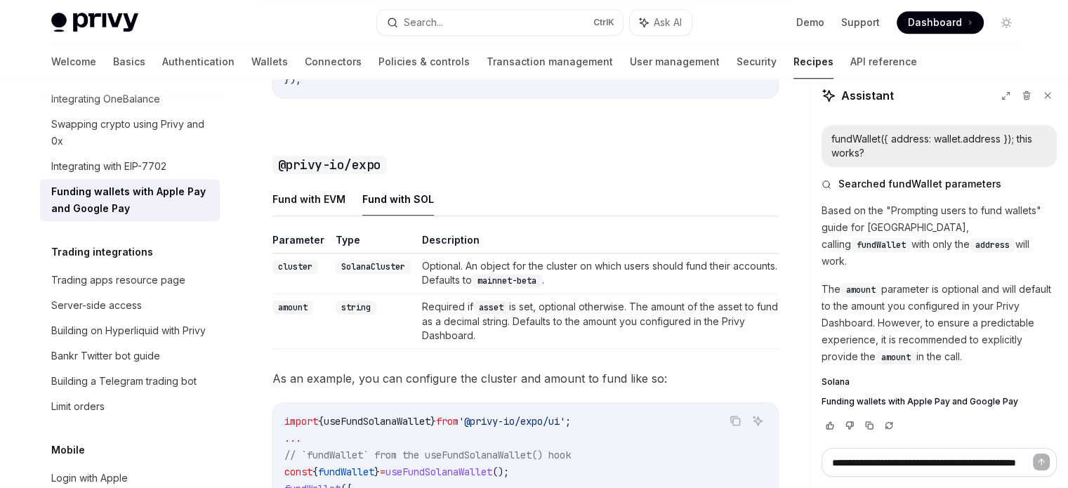
click at [431, 281] on td "Optional. An object for the cluster on which users should fund their accounts. …" at bounding box center [597, 273] width 362 height 41
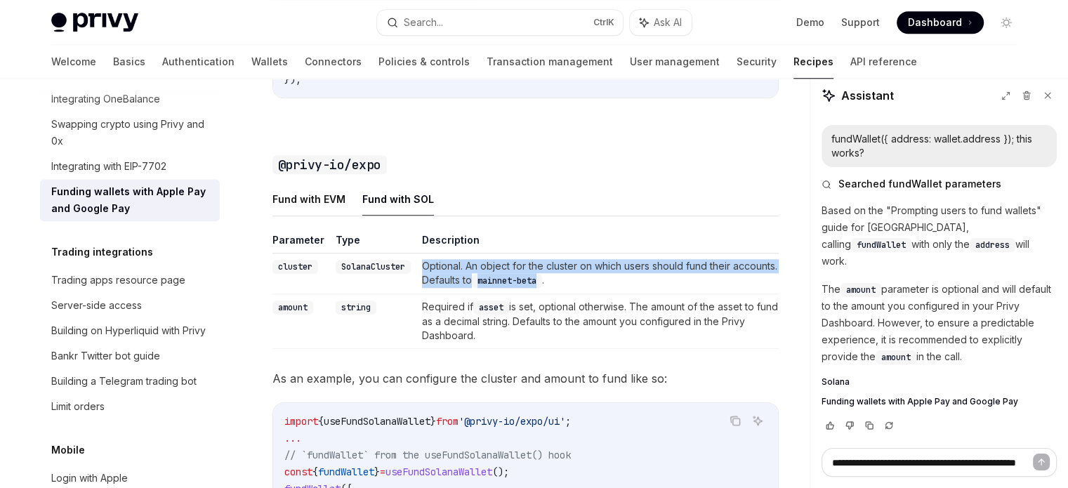
drag, startPoint x: 431, startPoint y: 281, endPoint x: 569, endPoint y: 293, distance: 138.8
click at [569, 293] on td "Optional. An object for the cluster on which users should fund their accounts. …" at bounding box center [597, 273] width 362 height 41
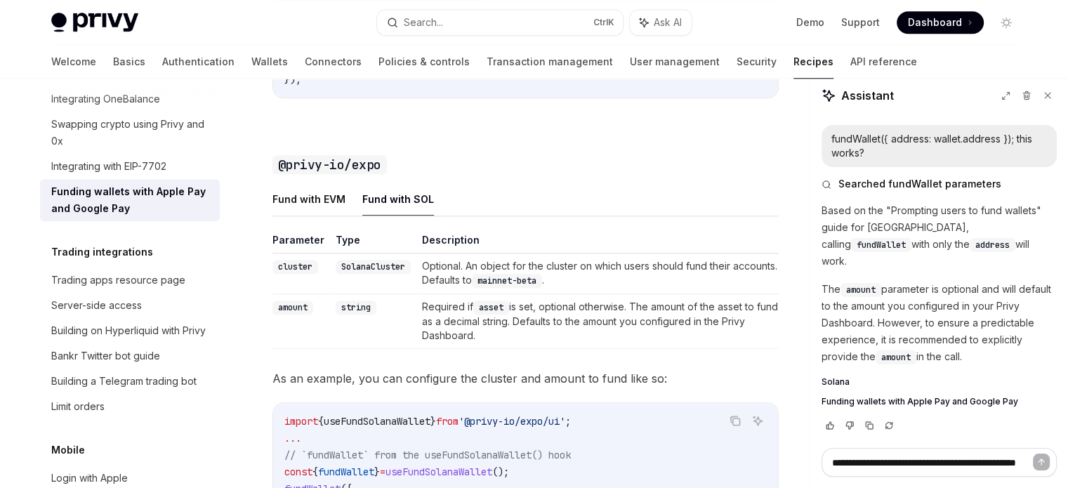
click at [615, 291] on td "Optional. An object for the cluster on which users should fund their accounts. …" at bounding box center [597, 273] width 362 height 41
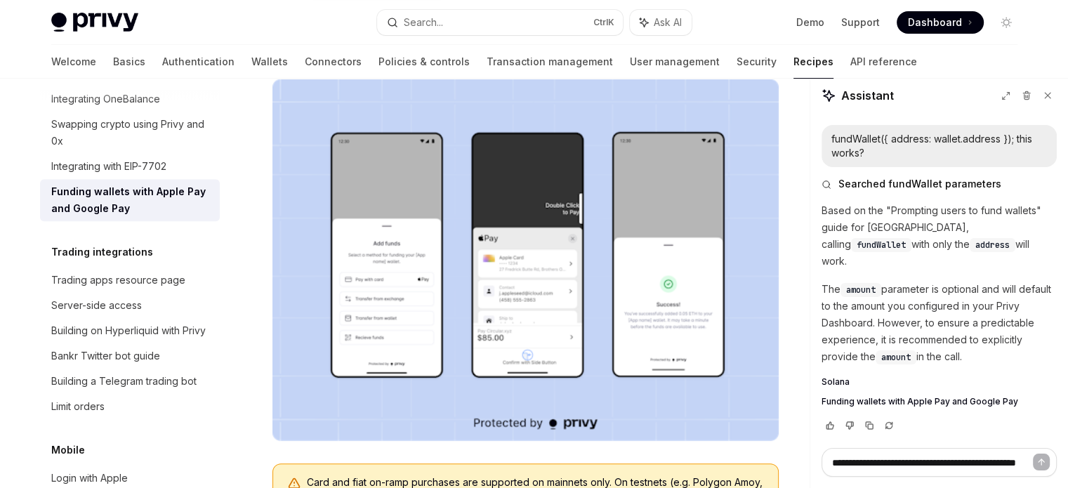
scroll to position [199, 0]
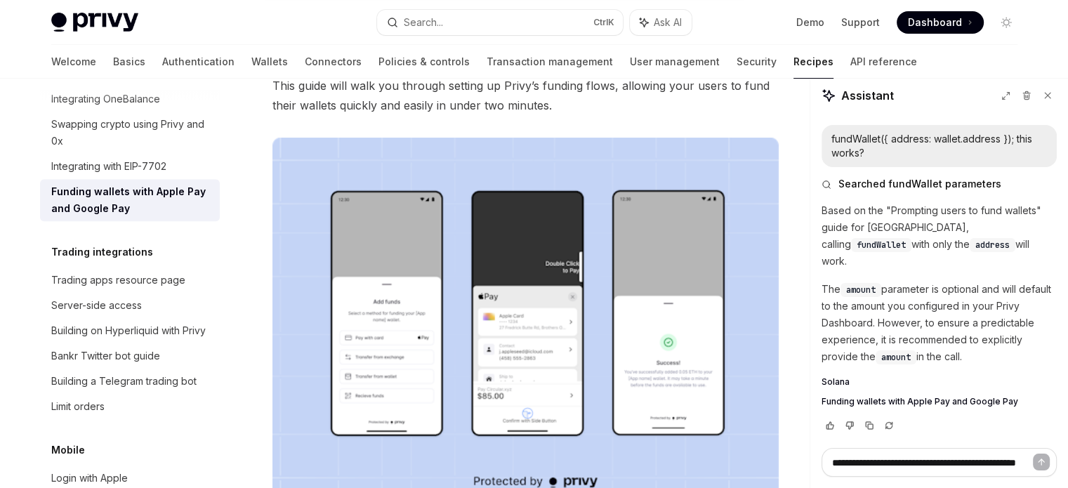
click at [553, 309] on img at bounding box center [525, 319] width 506 height 362
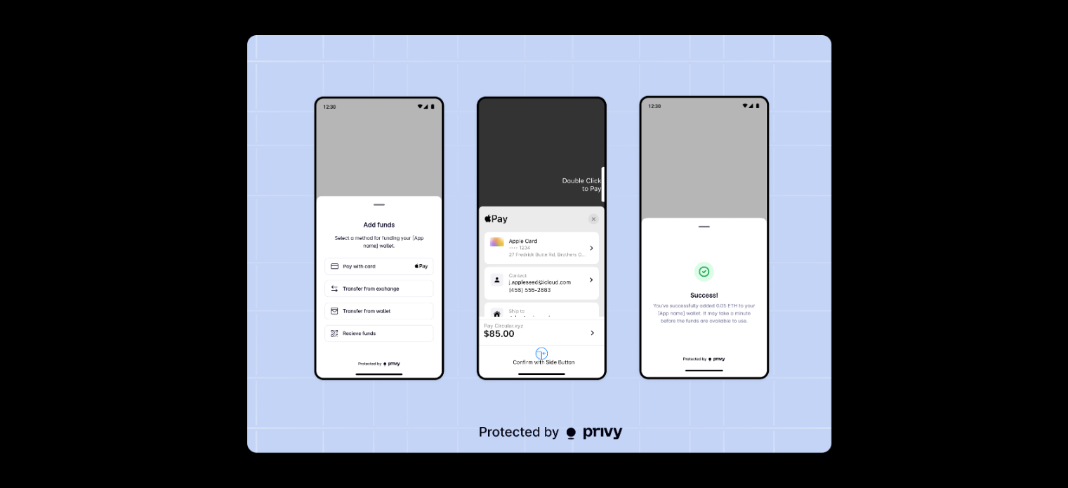
click at [352, 280] on img at bounding box center [539, 244] width 584 height 418
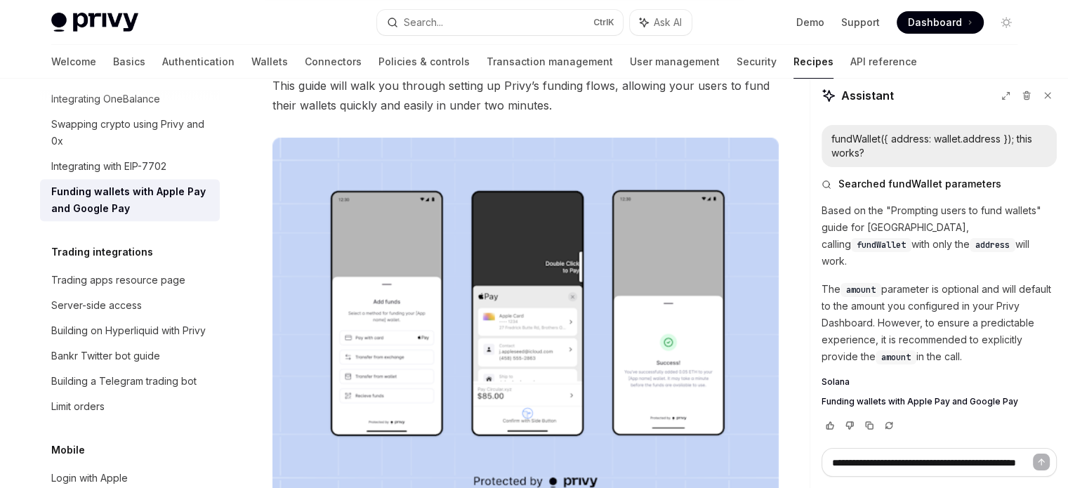
click at [414, 329] on img at bounding box center [525, 319] width 506 height 362
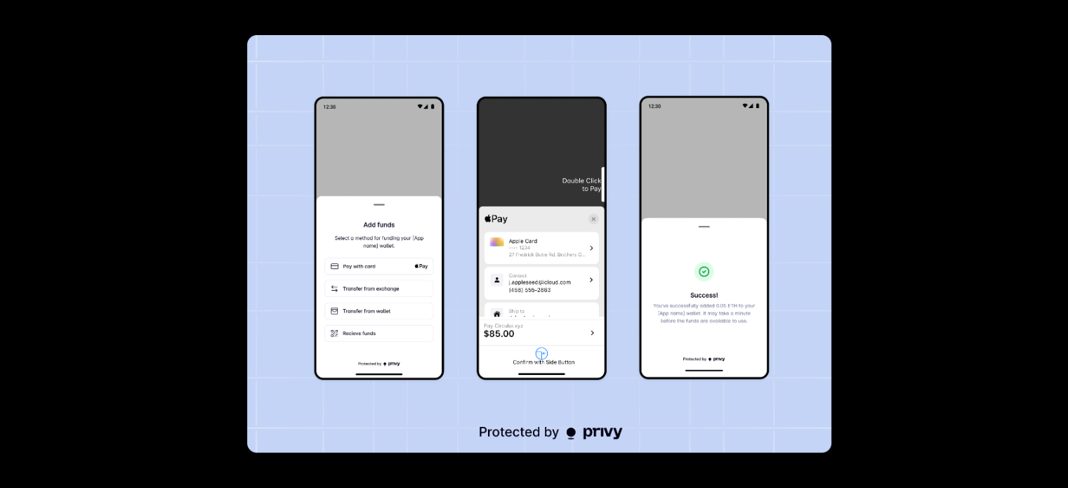
click at [477, 294] on img at bounding box center [539, 244] width 584 height 418
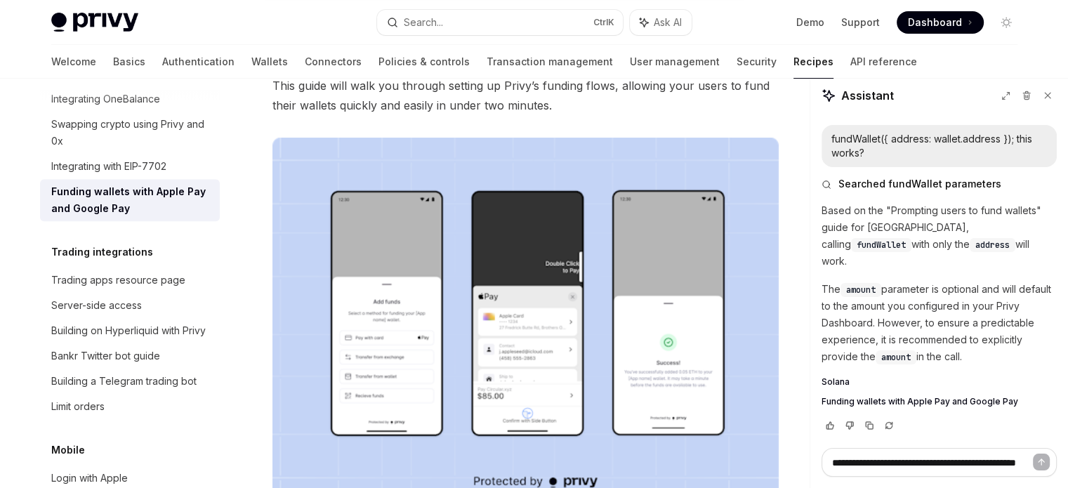
click at [345, 280] on img at bounding box center [525, 319] width 506 height 362
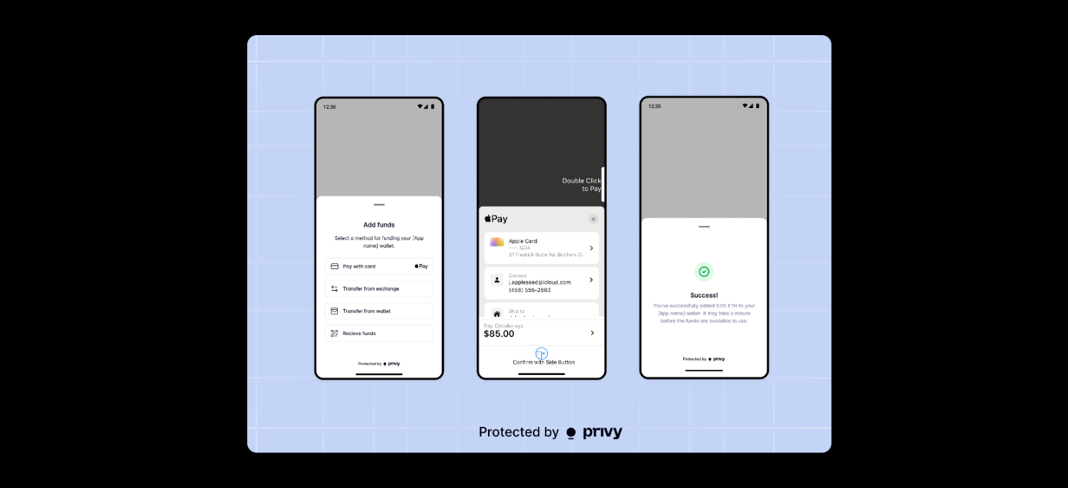
click at [416, 325] on img at bounding box center [539, 244] width 584 height 418
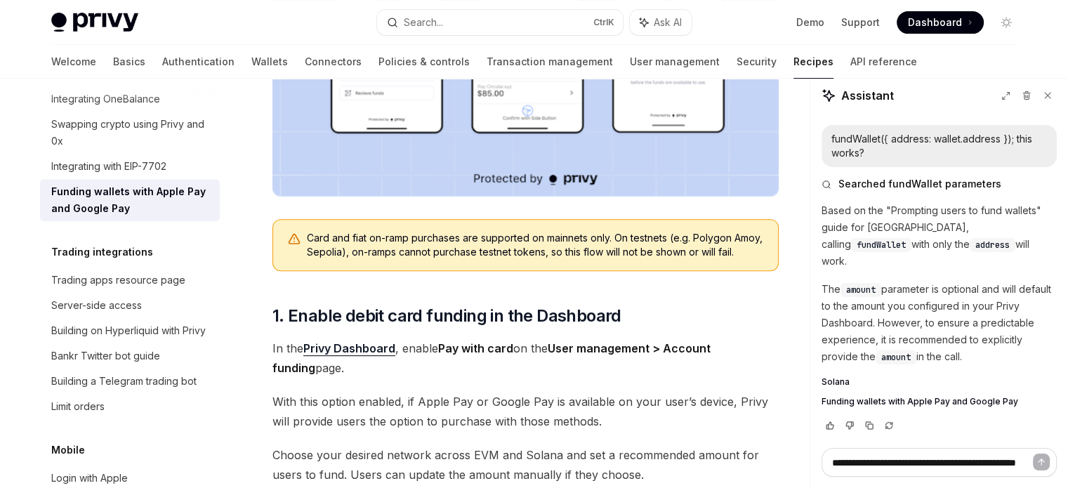
scroll to position [551, 0]
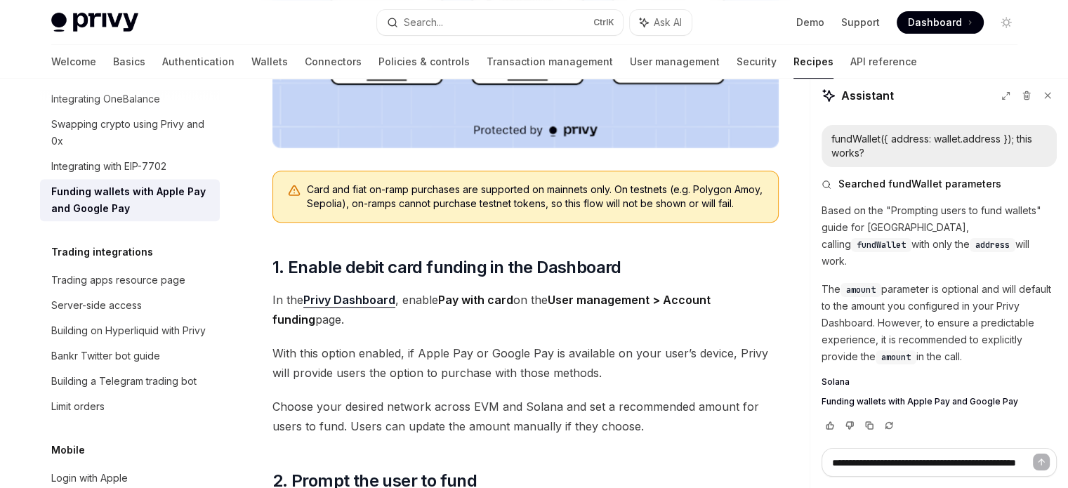
click at [362, 308] on link "Privy Dashboard" at bounding box center [349, 300] width 92 height 15
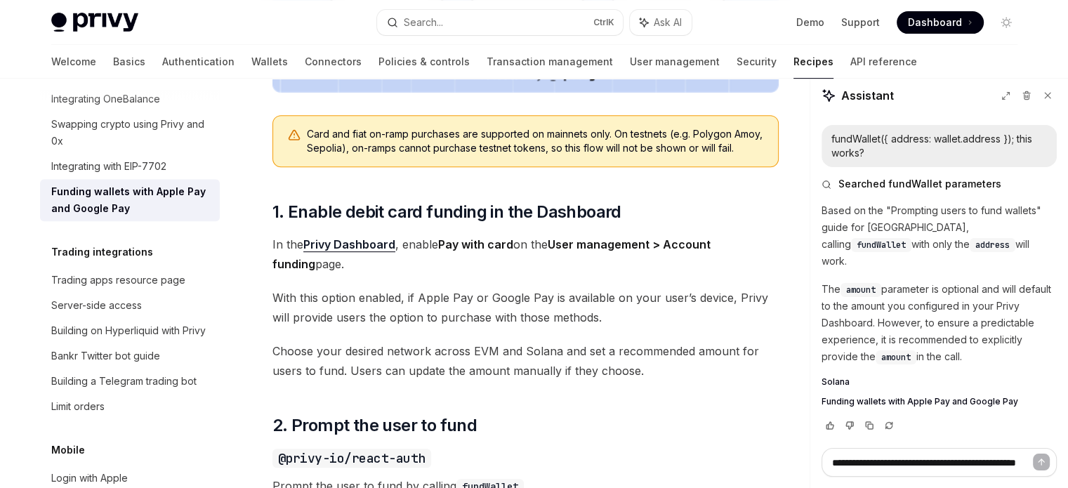
scroll to position [621, 0]
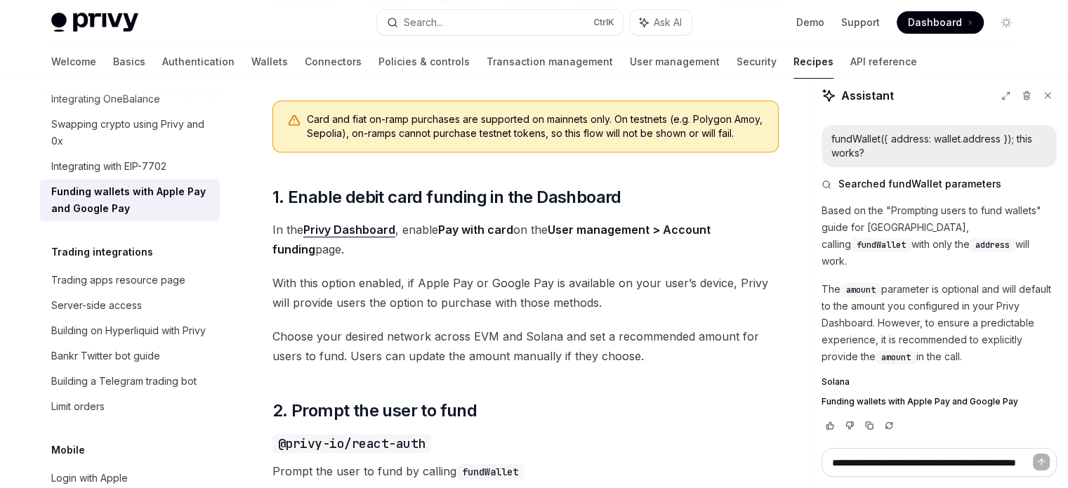
drag, startPoint x: 407, startPoint y: 299, endPoint x: 638, endPoint y: 320, distance: 231.3
click at [638, 312] on span "With this option enabled, if Apple Pay or Google Pay is available on your user’…" at bounding box center [525, 292] width 506 height 39
copy span "if Apple Pay or Google Pay is available on your user’s device, Privy will provi…"
click at [464, 312] on span "With this option enabled, if Apple Pay or Google Pay is available on your user’…" at bounding box center [525, 292] width 506 height 39
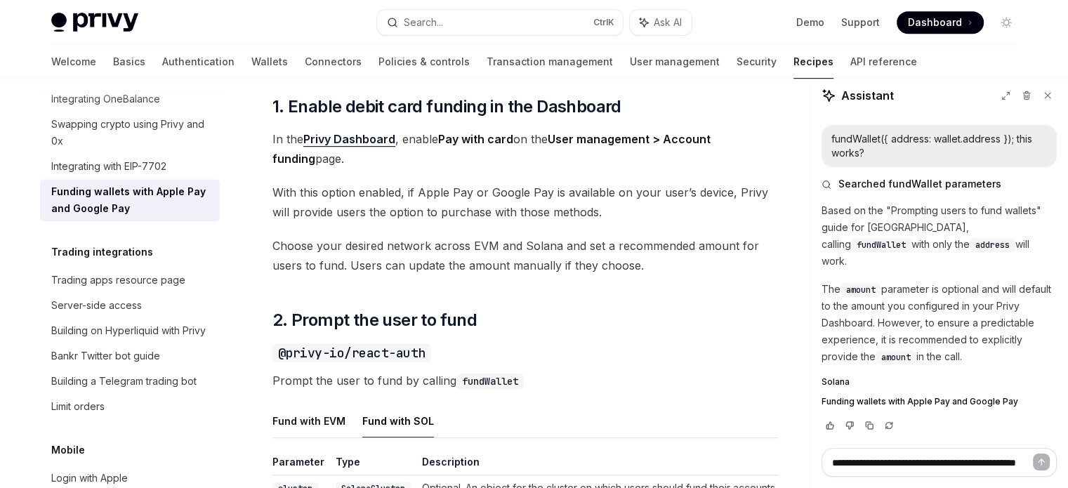
scroll to position [691, 0]
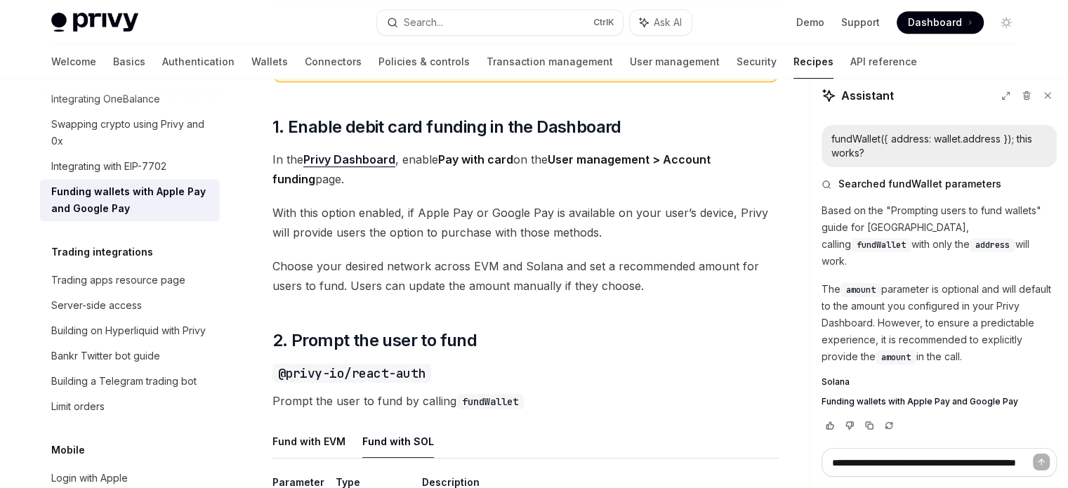
click at [361, 167] on link "Privy Dashboard" at bounding box center [349, 159] width 92 height 15
click at [433, 261] on div "Privy makes it easy to allow your users to fund their embedded wallets with con…" at bounding box center [525, 450] width 506 height 1878
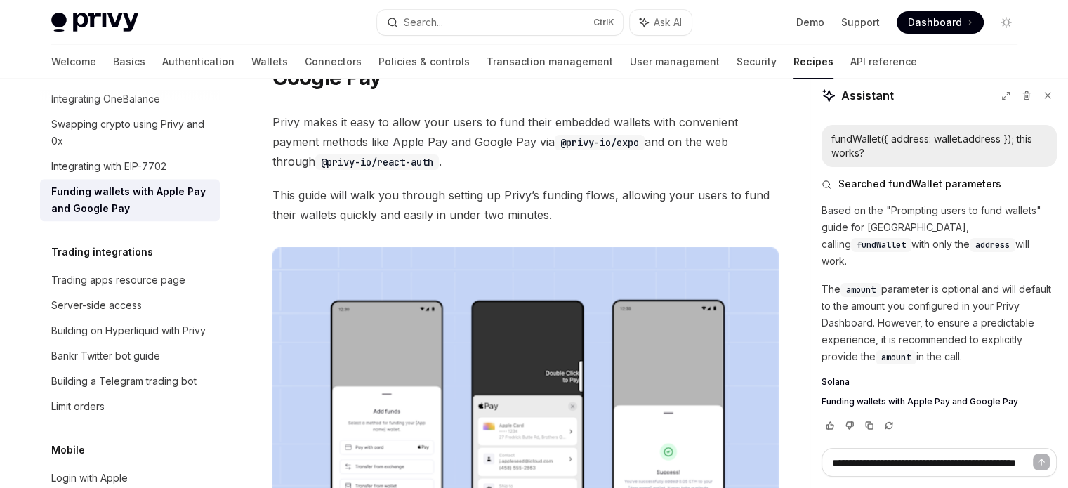
scroll to position [351, 0]
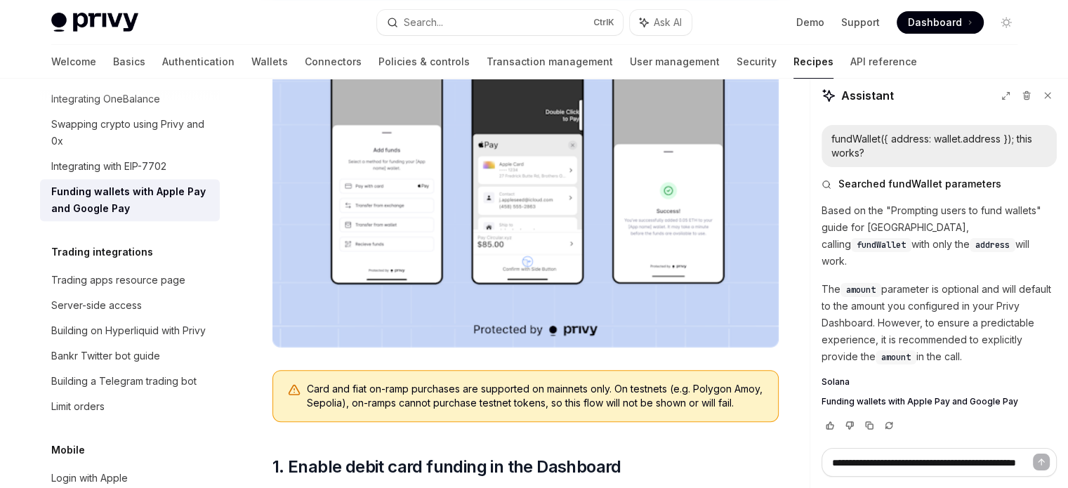
click at [349, 192] on img at bounding box center [525, 167] width 506 height 362
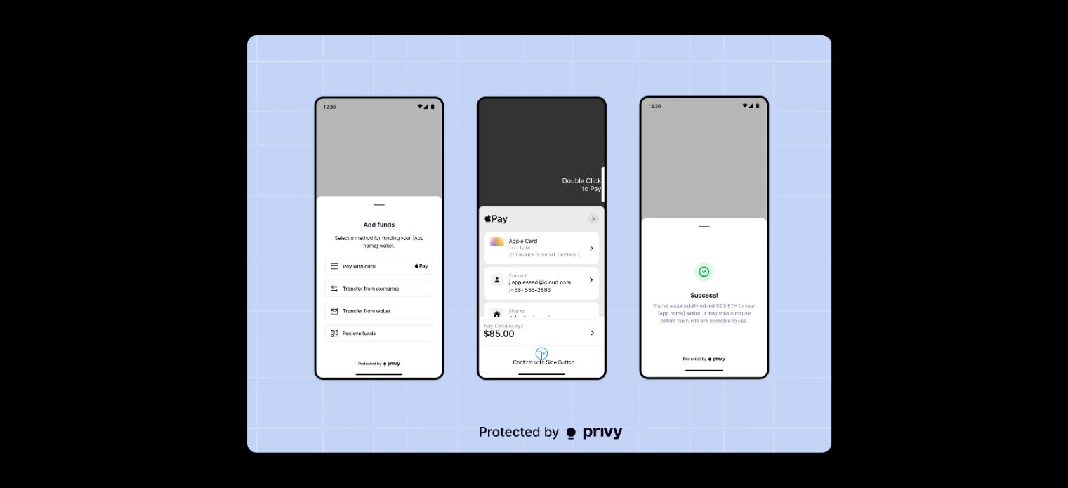
click at [365, 338] on img at bounding box center [539, 244] width 584 height 418
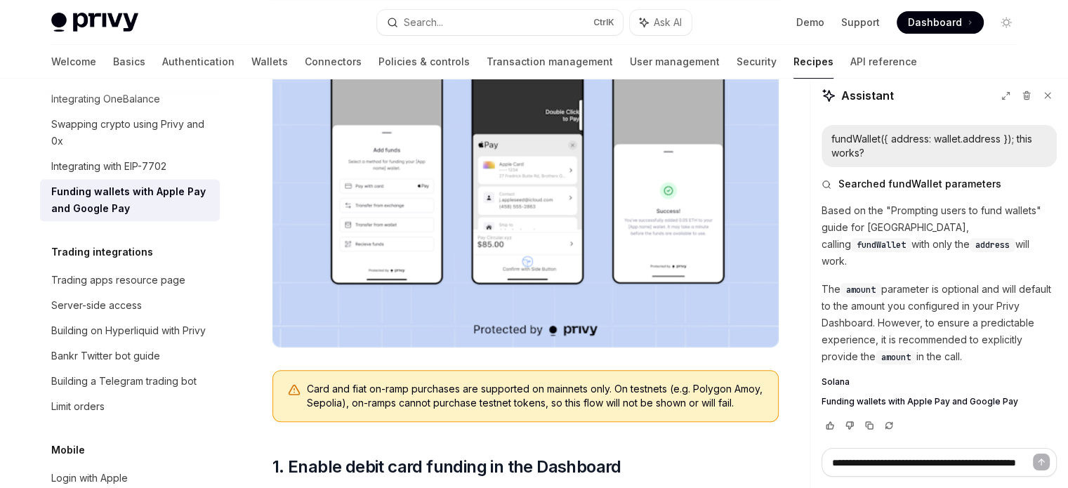
click at [383, 232] on img at bounding box center [525, 167] width 506 height 362
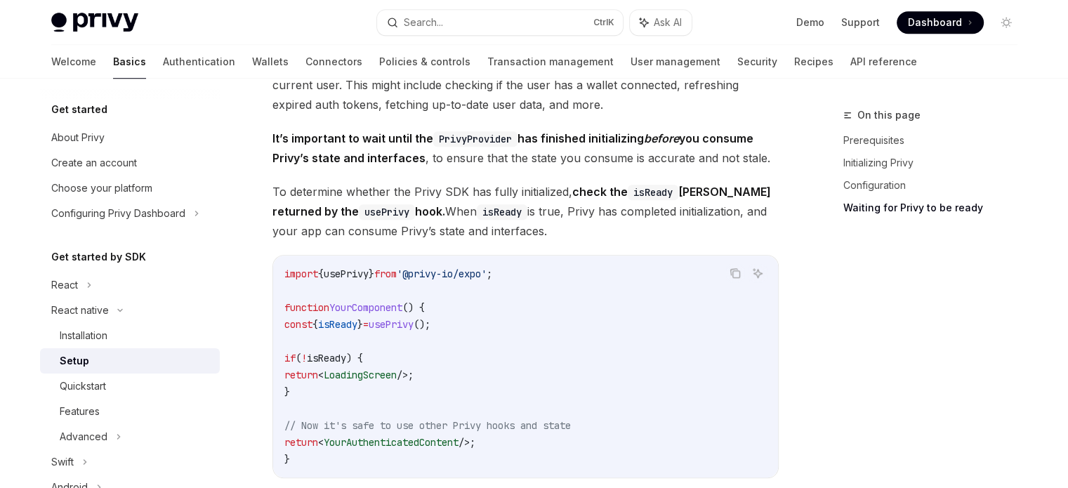
scroll to position [1062, 0]
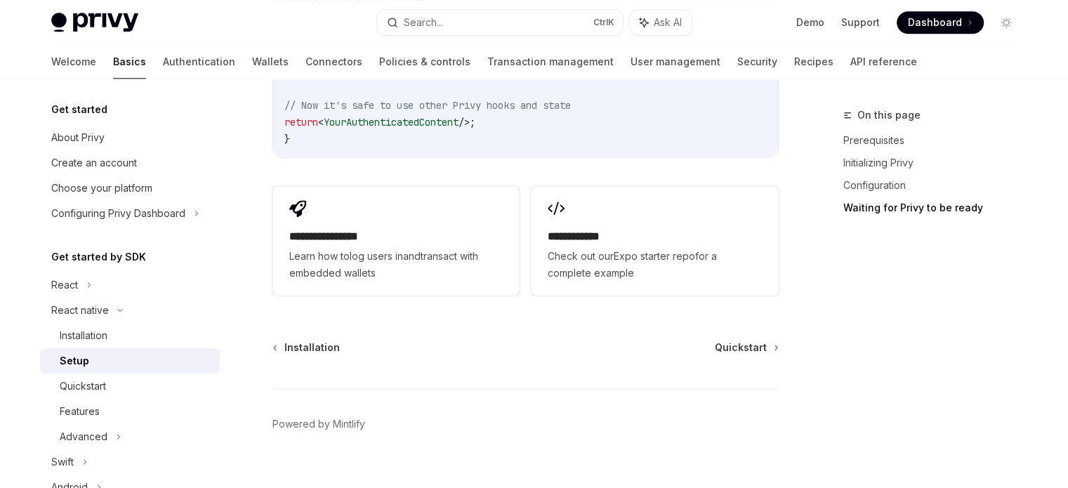
scroll to position [1413, 0]
